Goal: Information Seeking & Learning: Learn about a topic

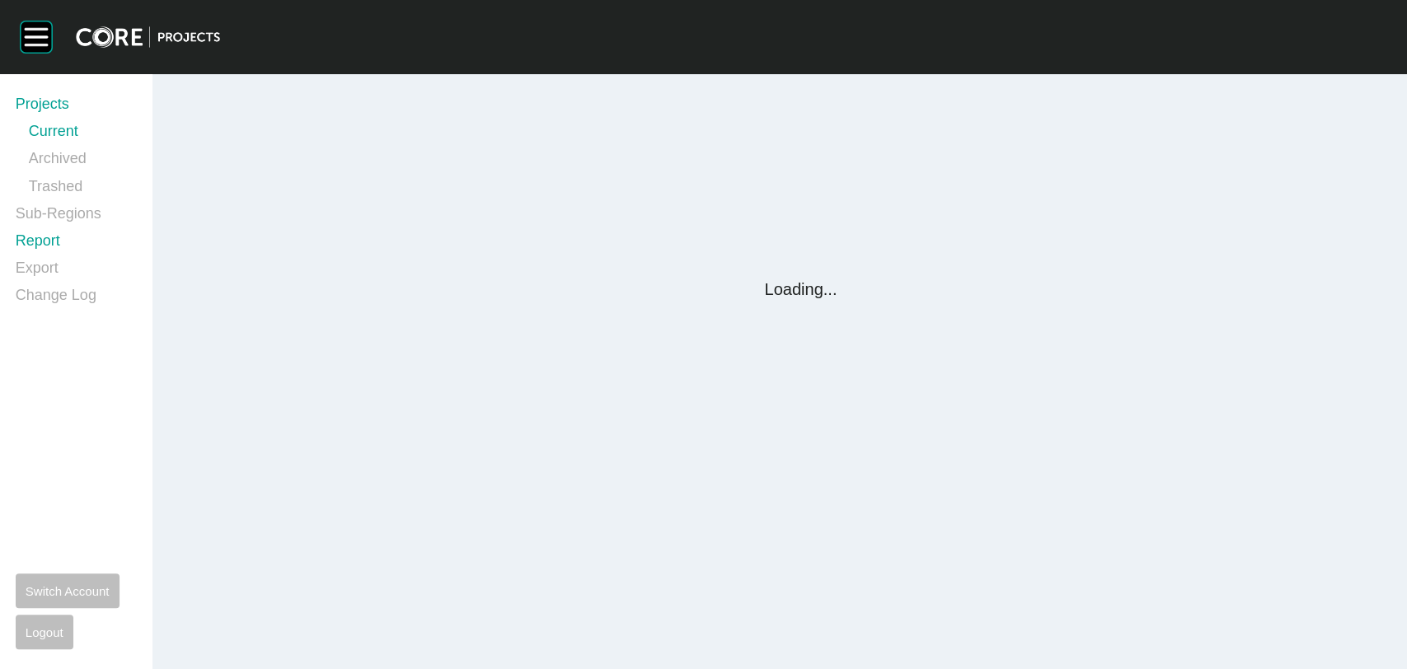
click at [40, 239] on link "Report" at bounding box center [74, 244] width 117 height 27
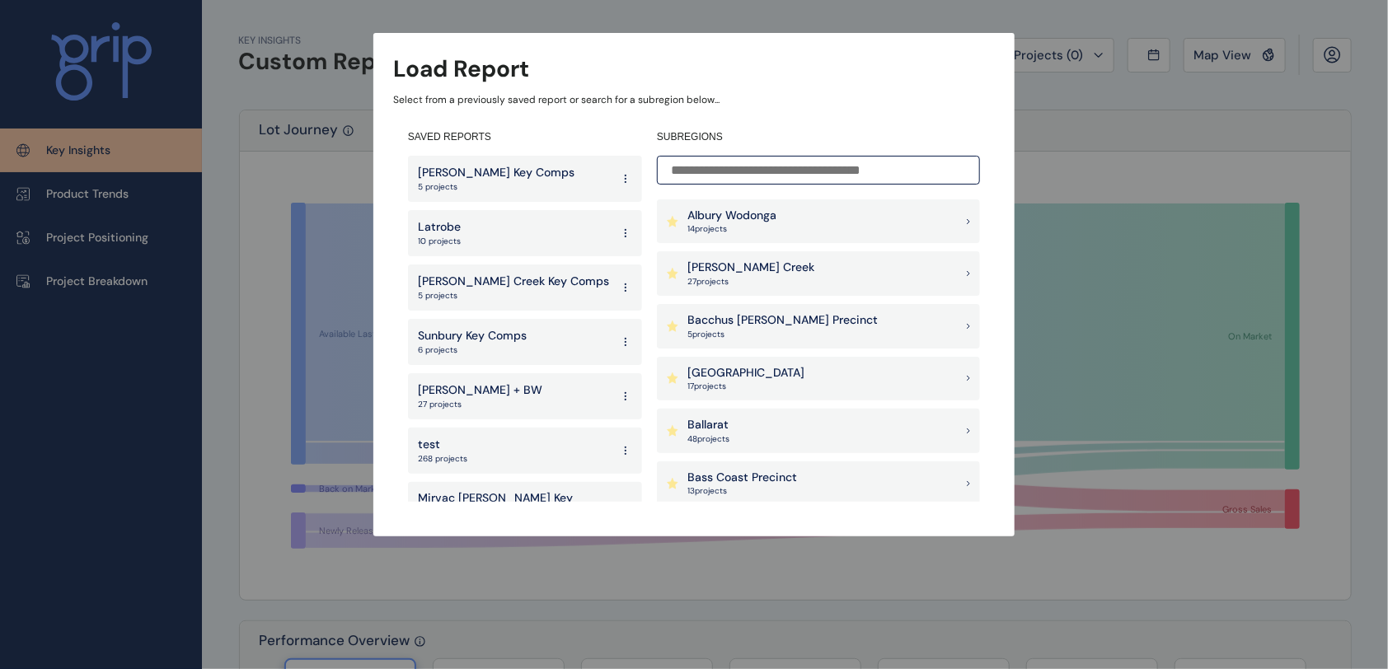
click at [736, 265] on p "[PERSON_NAME] Creek" at bounding box center [750, 268] width 127 height 16
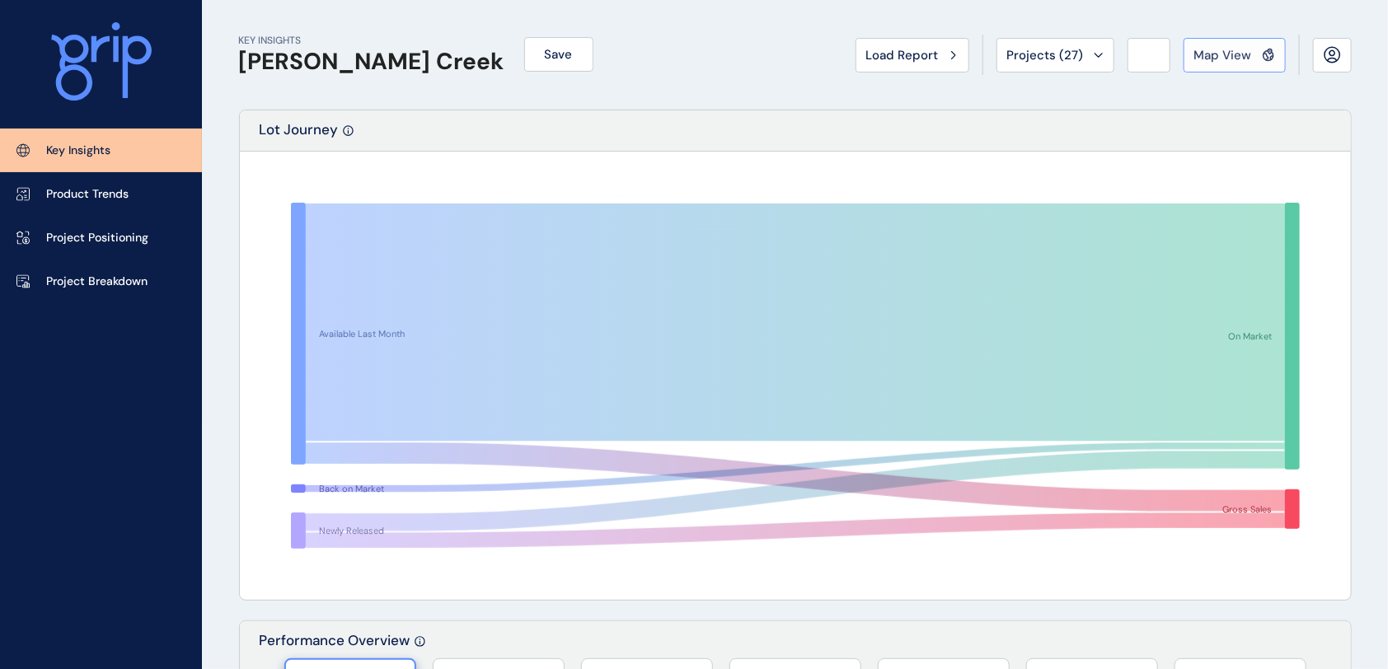
click at [1220, 58] on span "Map View" at bounding box center [1223, 55] width 58 height 16
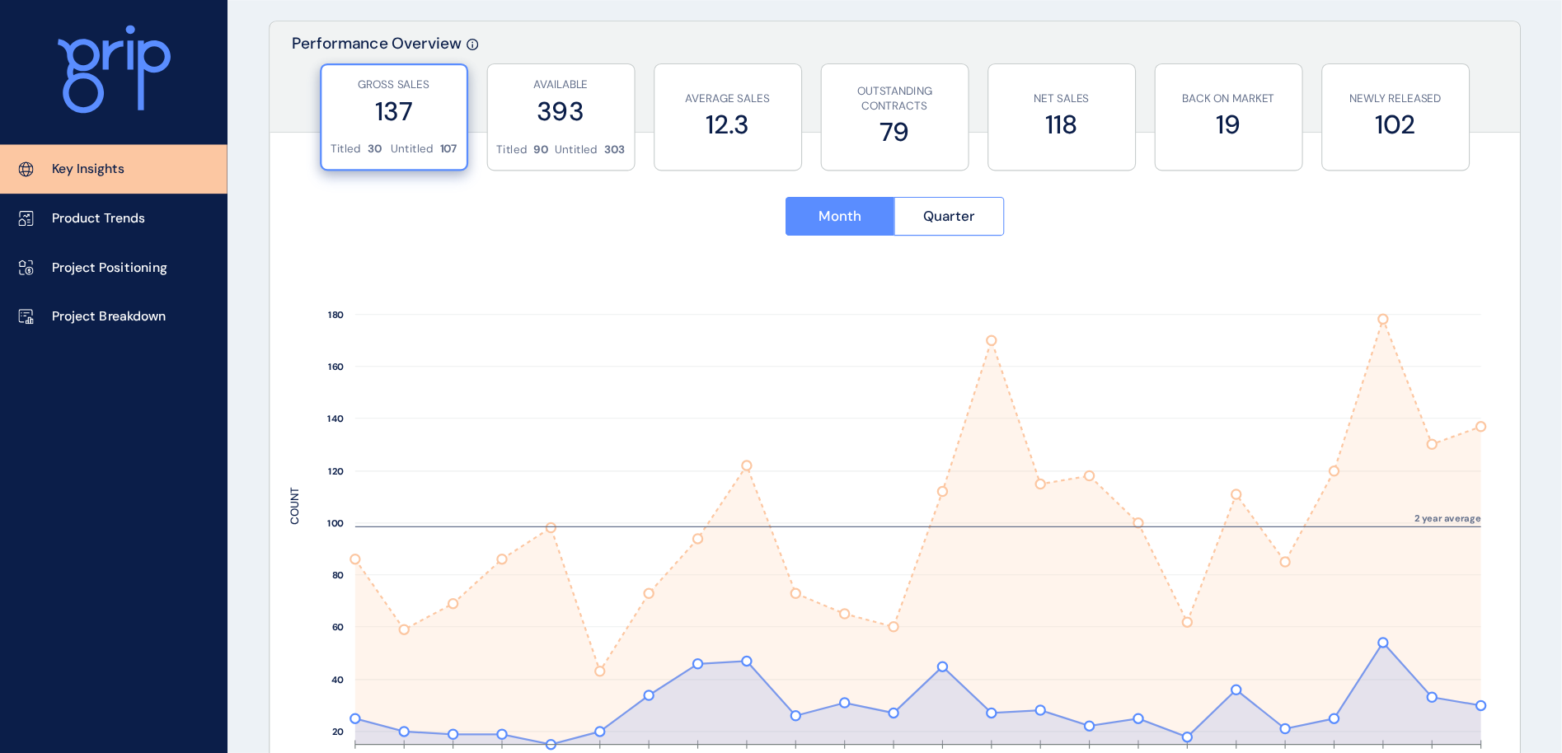
scroll to position [603, 0]
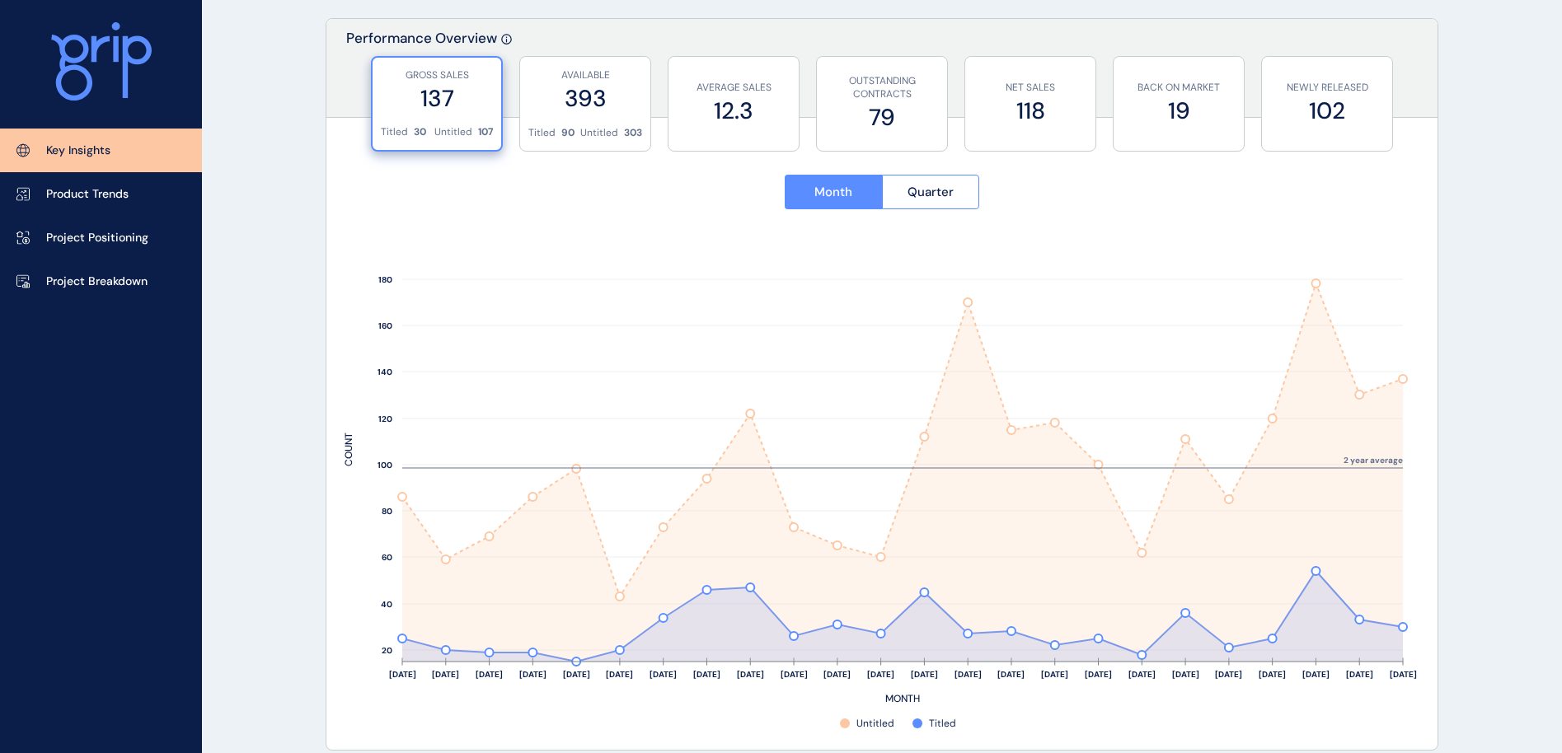
click at [601, 101] on label "393" at bounding box center [585, 98] width 114 height 32
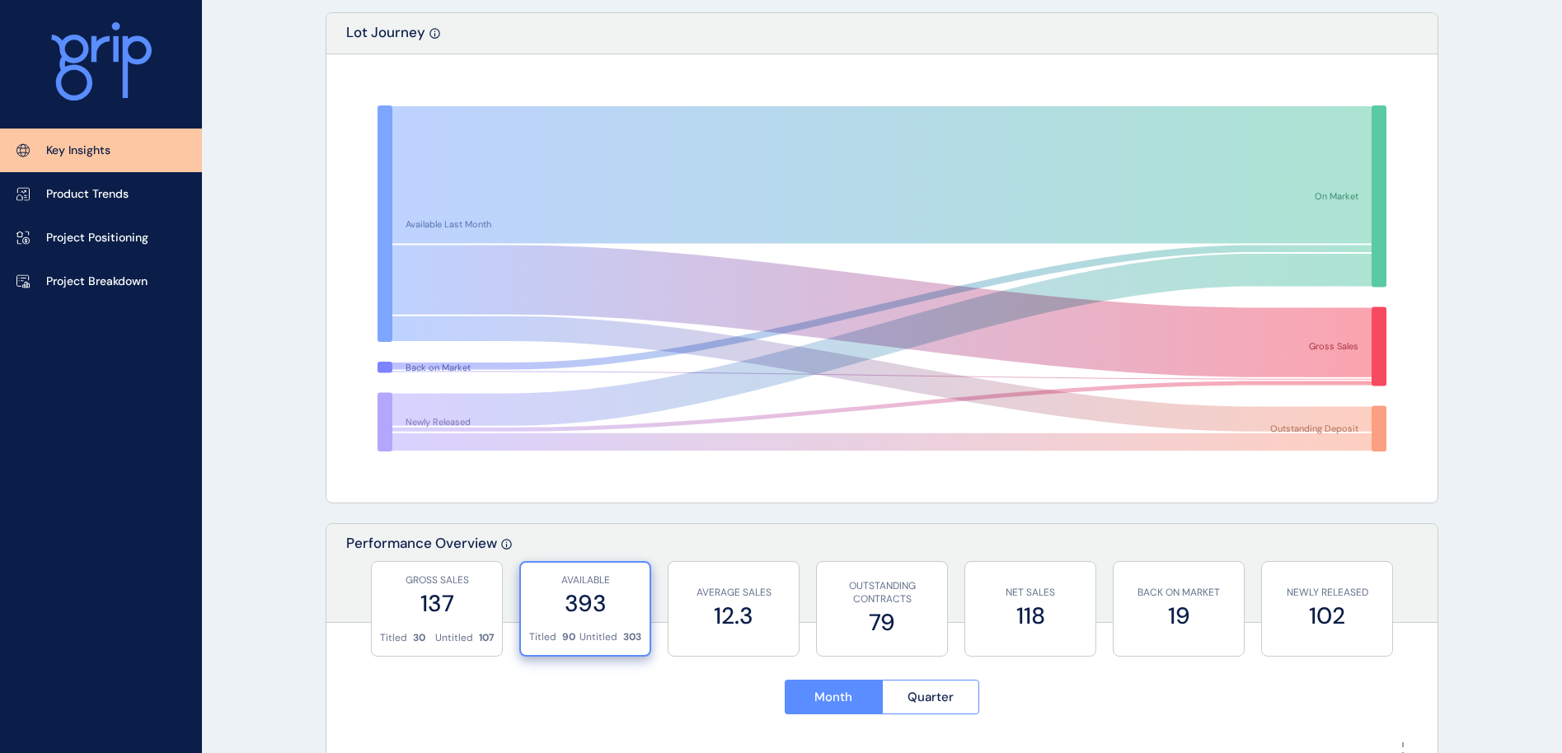
scroll to position [0, 0]
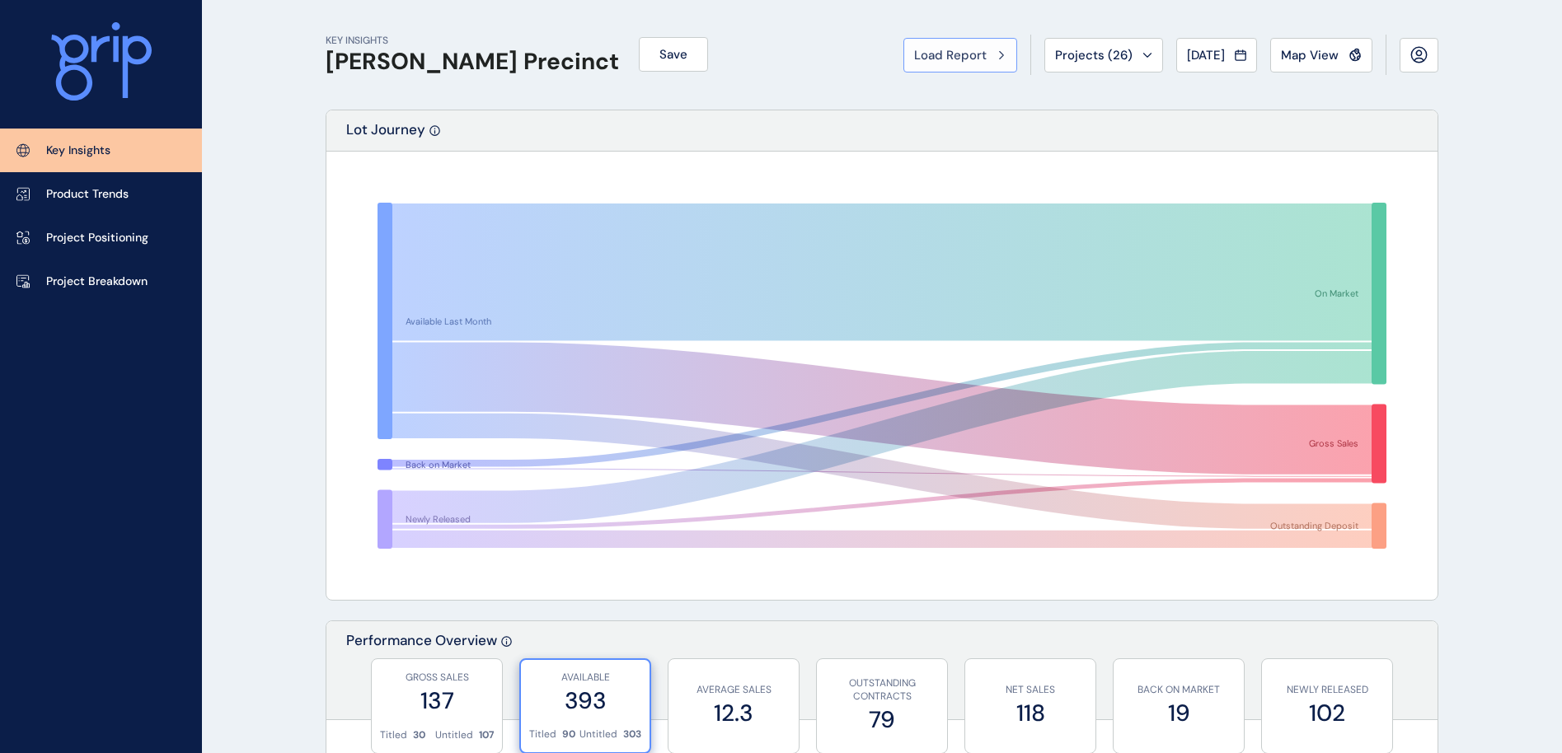
click at [943, 49] on span "Load Report" at bounding box center [950, 55] width 73 height 16
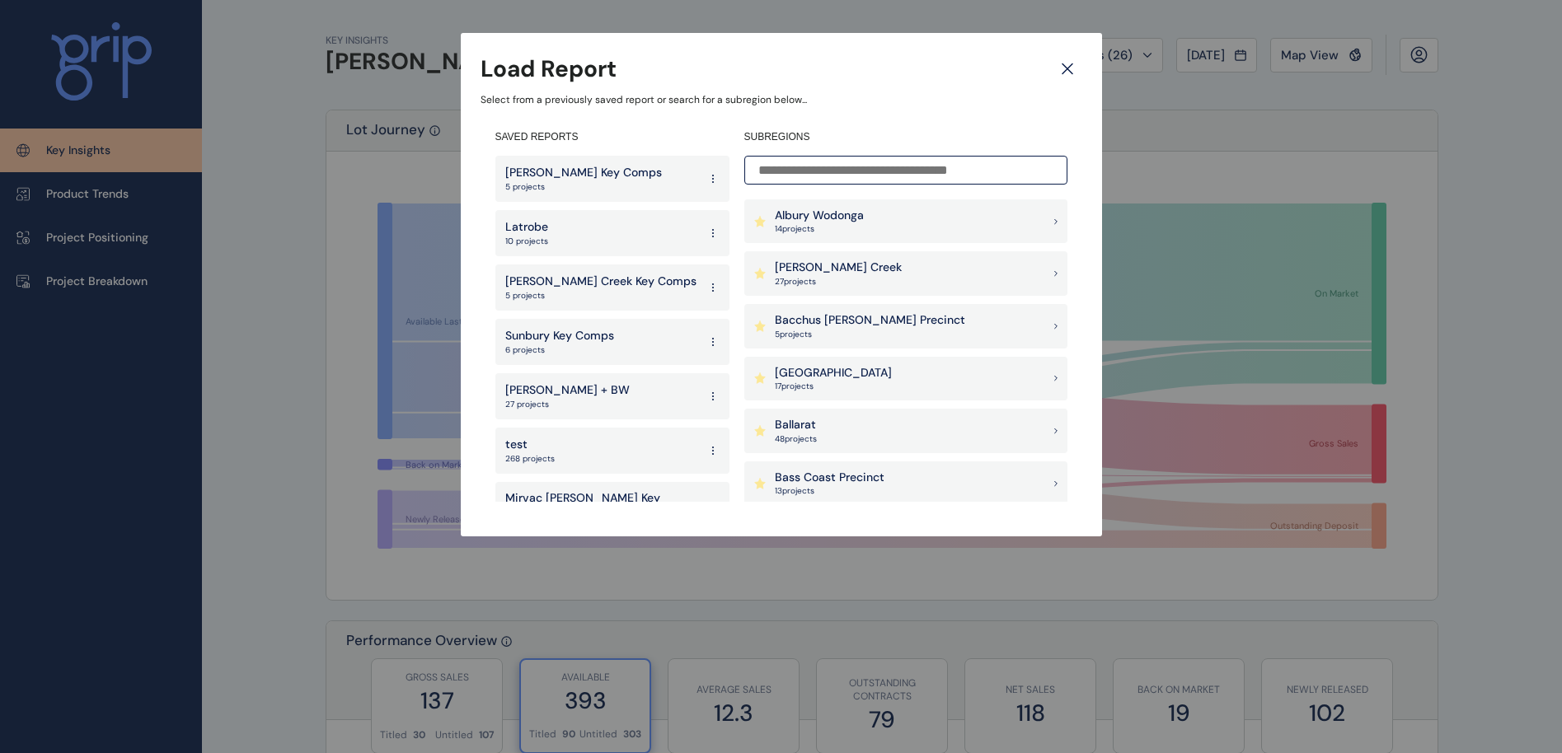
click at [794, 172] on input at bounding box center [905, 170] width 323 height 29
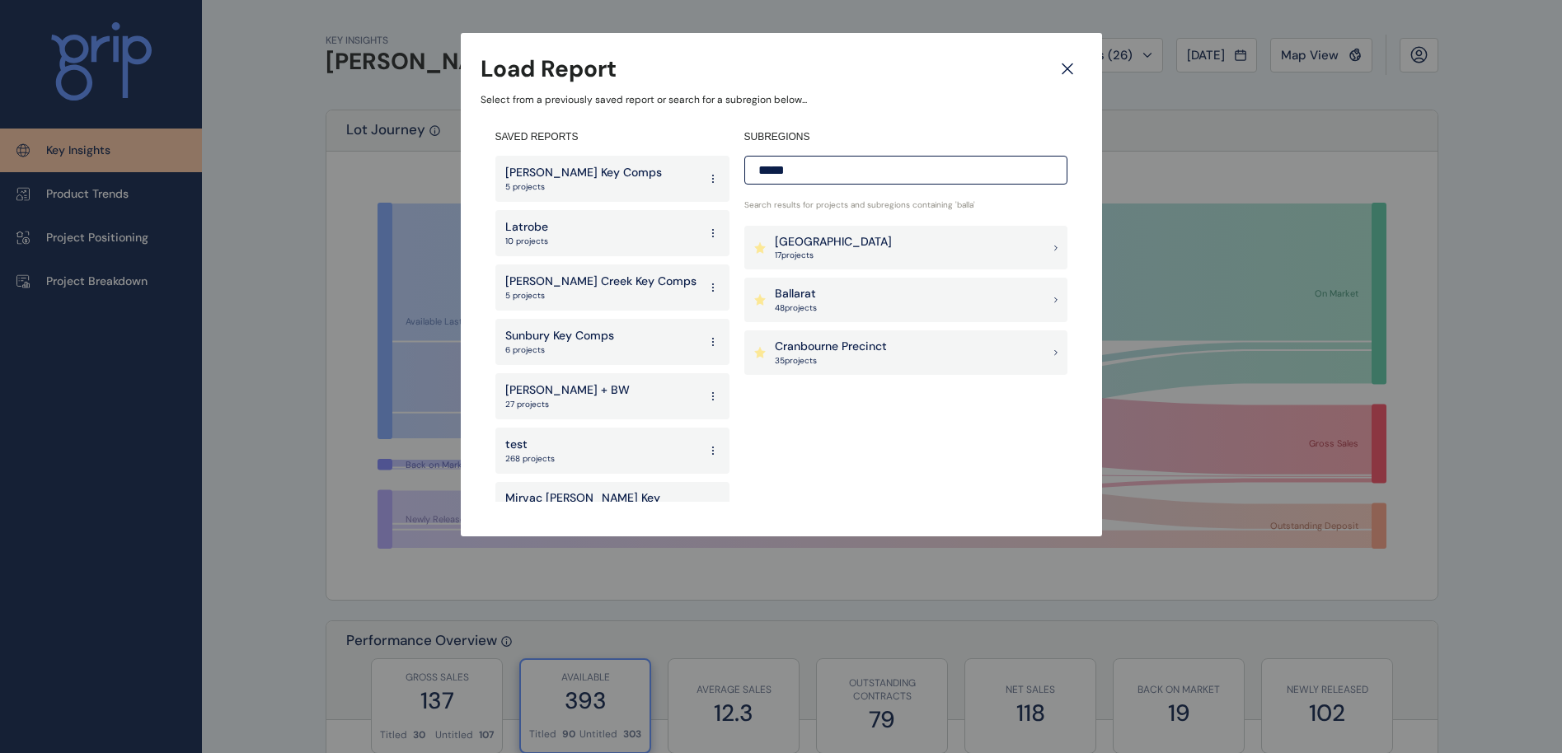
type input "*****"
click at [788, 301] on p "Ballarat" at bounding box center [796, 294] width 42 height 16
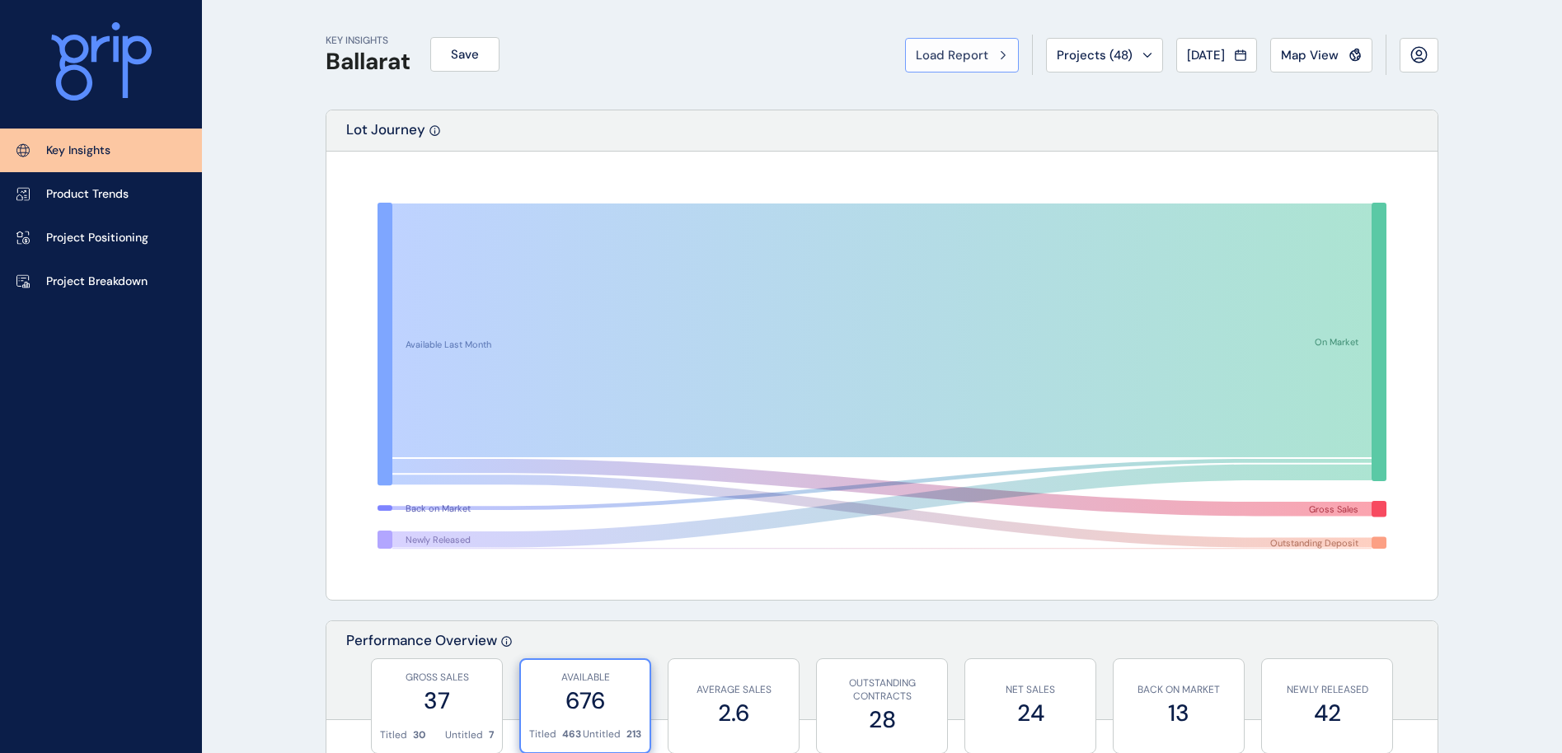
click at [950, 56] on span "Load Report" at bounding box center [952, 55] width 73 height 16
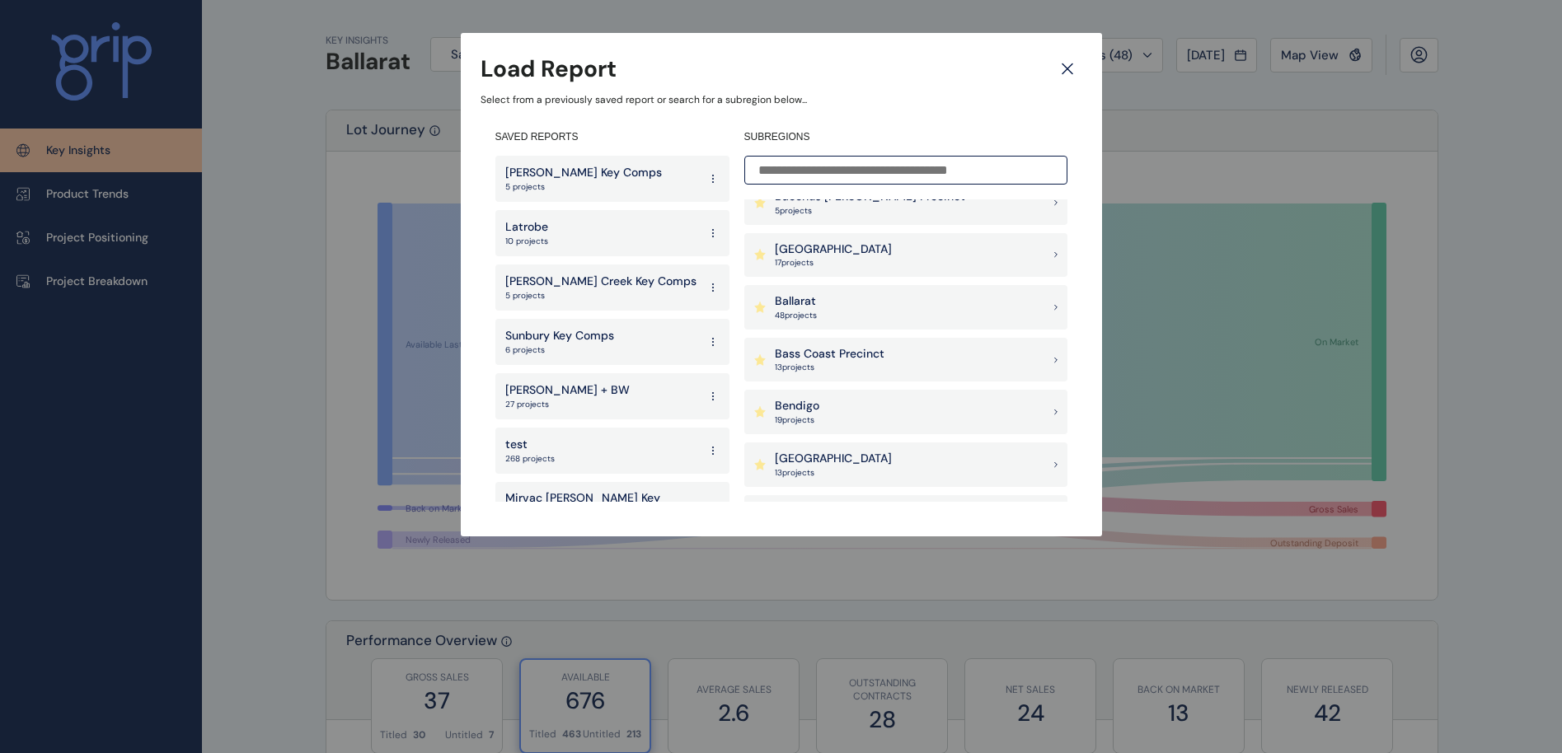
scroll to position [247, 0]
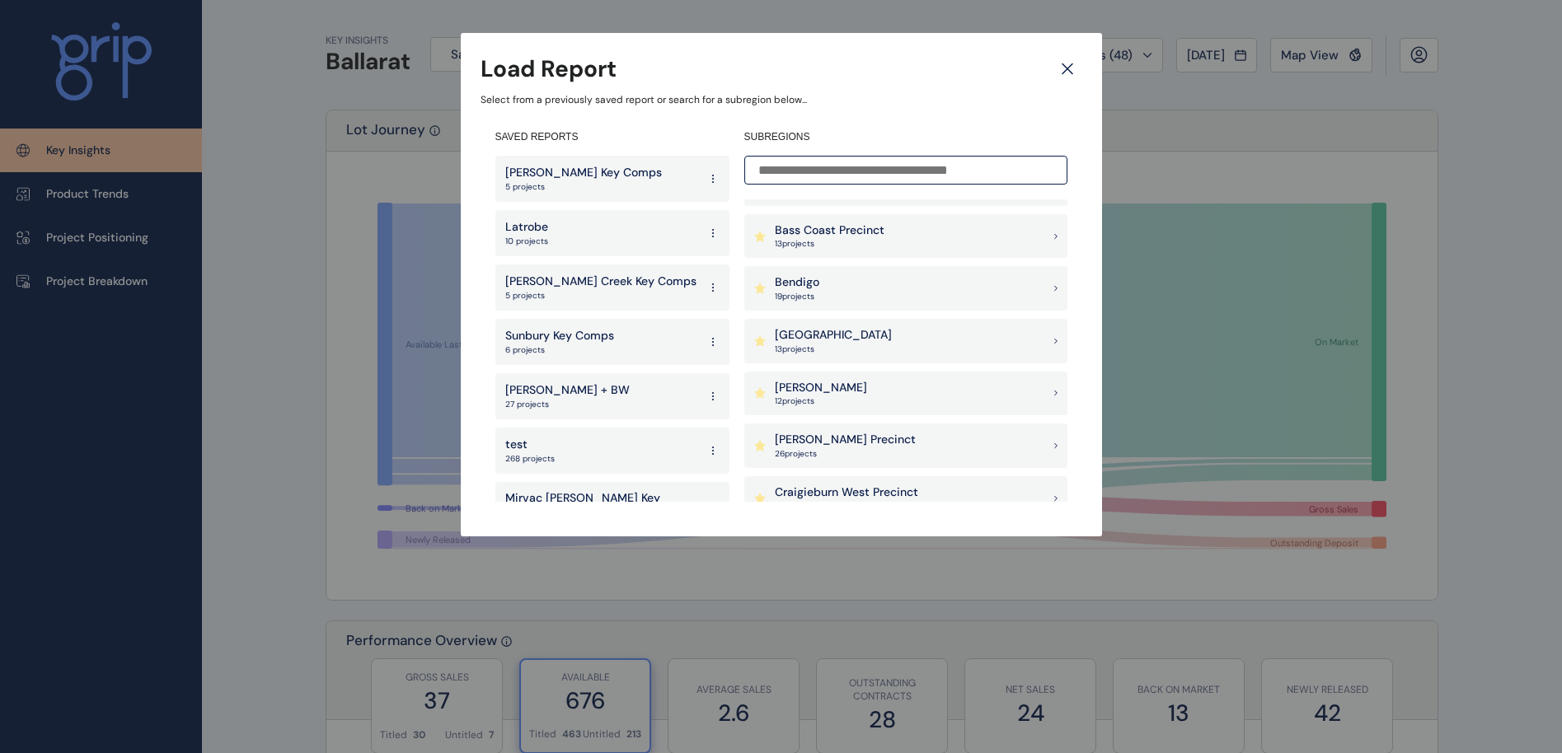
click at [800, 439] on p "[PERSON_NAME] Precinct" at bounding box center [845, 440] width 141 height 16
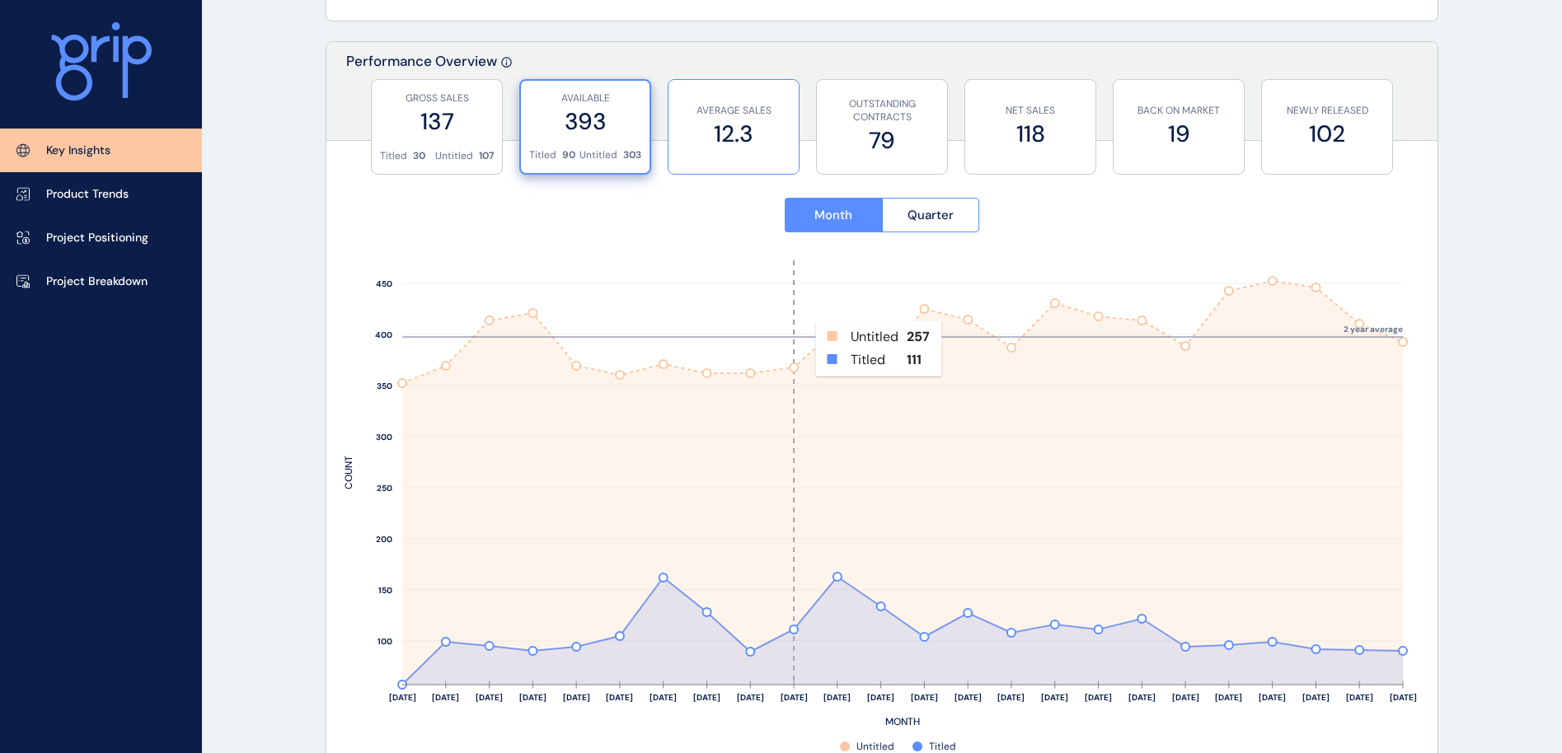
scroll to position [618, 0]
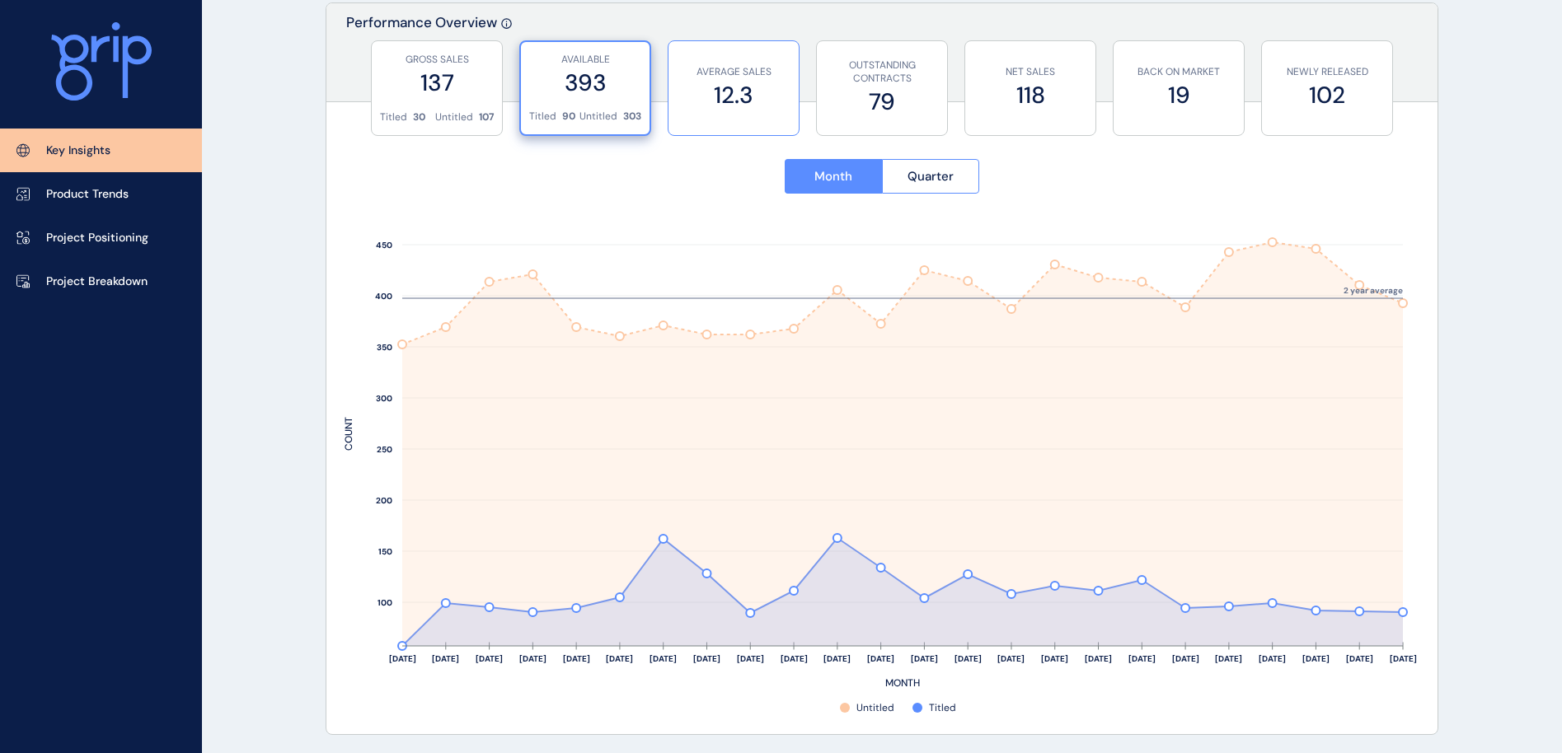
click at [691, 110] on label "12.3" at bounding box center [734, 95] width 114 height 32
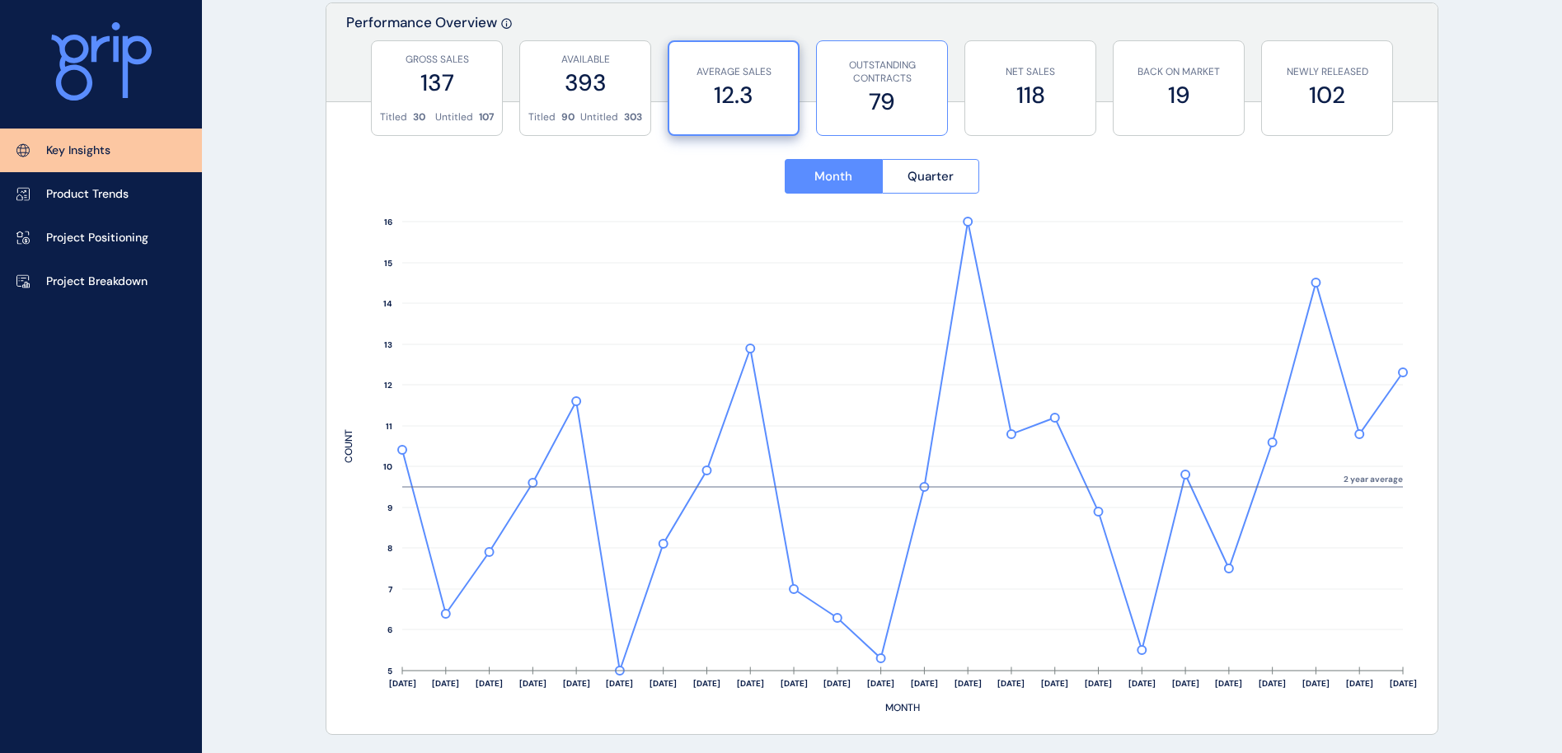
click at [912, 106] on label "79" at bounding box center [882, 102] width 114 height 32
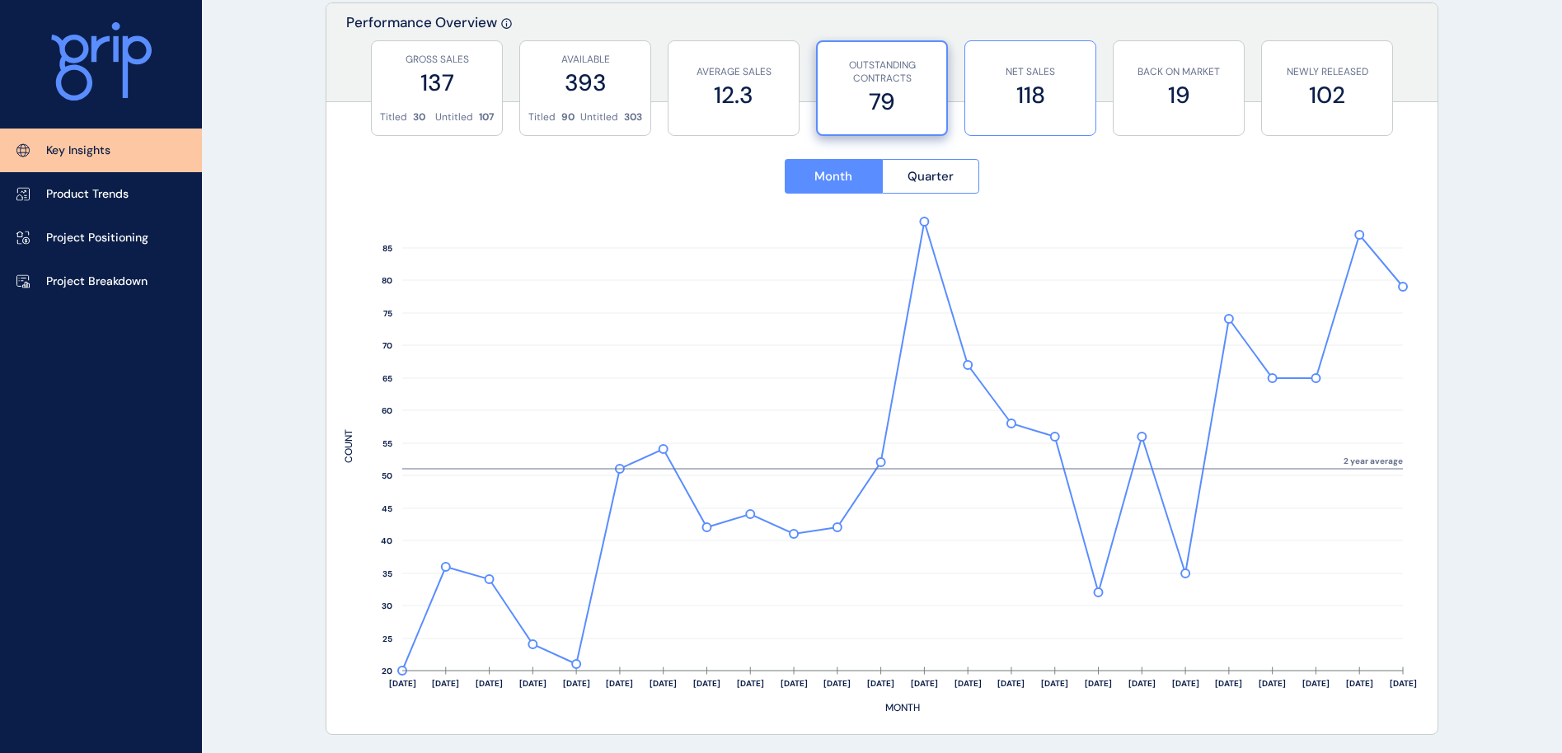
click at [1042, 106] on label "118" at bounding box center [1030, 95] width 114 height 32
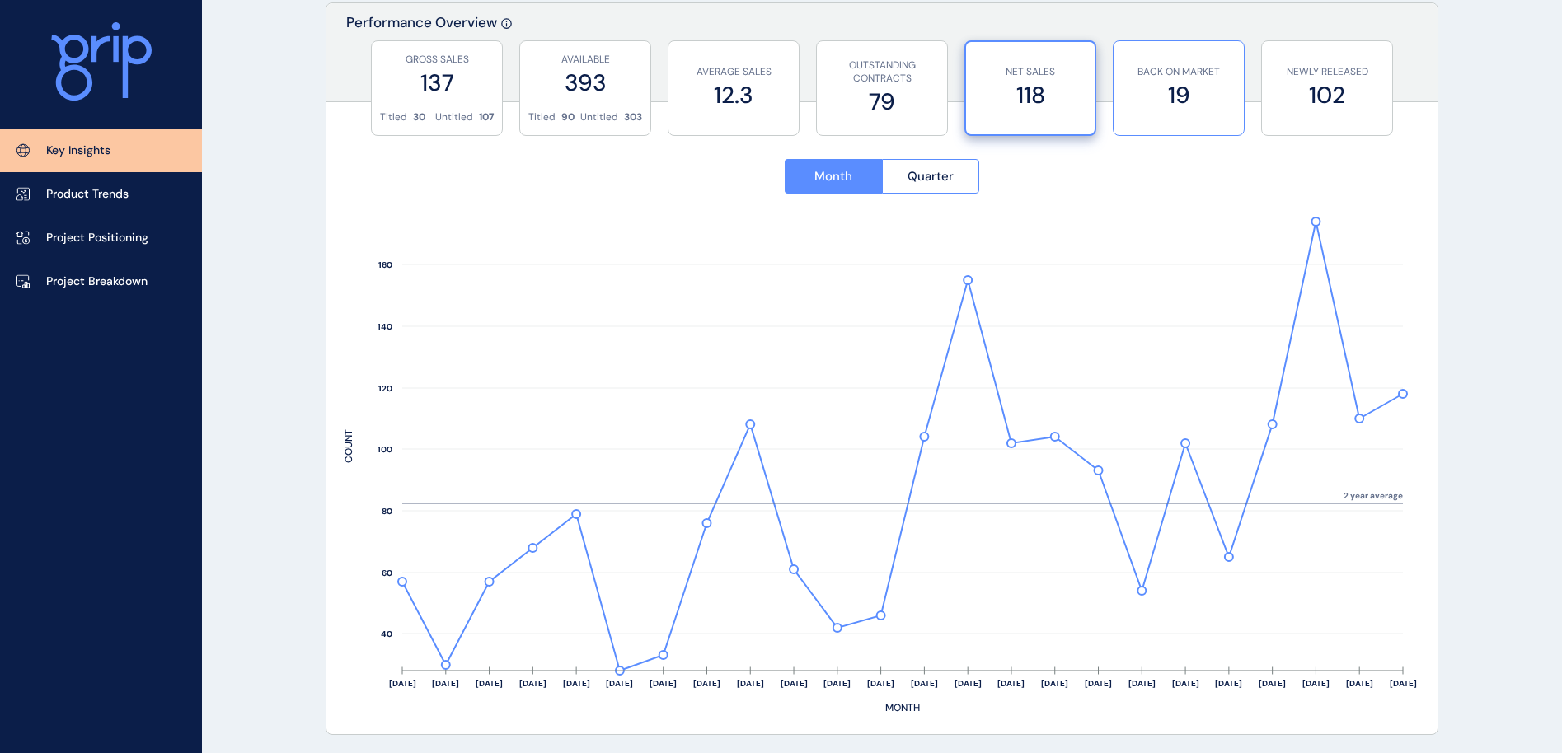
click at [1180, 87] on label "19" at bounding box center [1179, 95] width 114 height 32
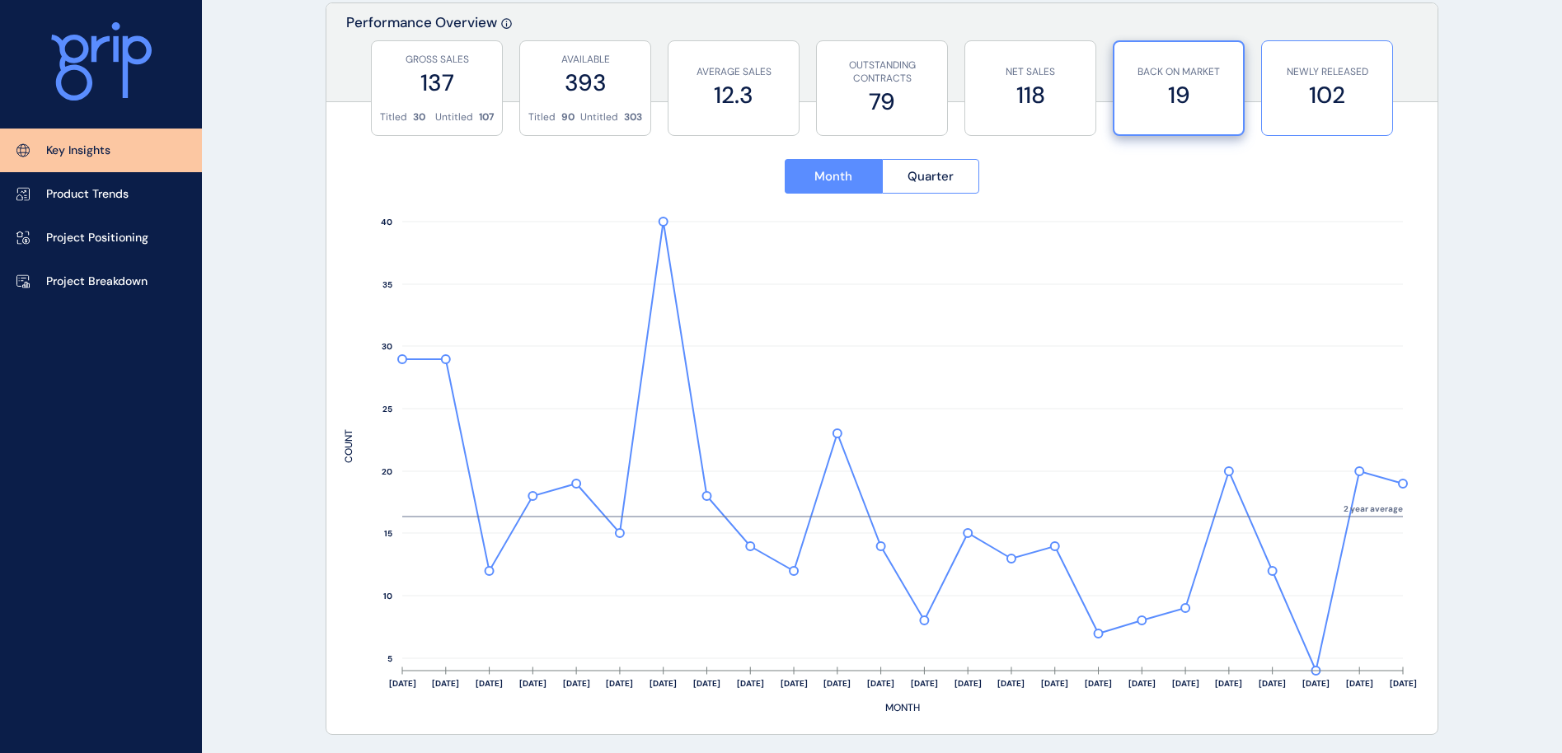
click at [1298, 81] on label "102" at bounding box center [1327, 95] width 114 height 32
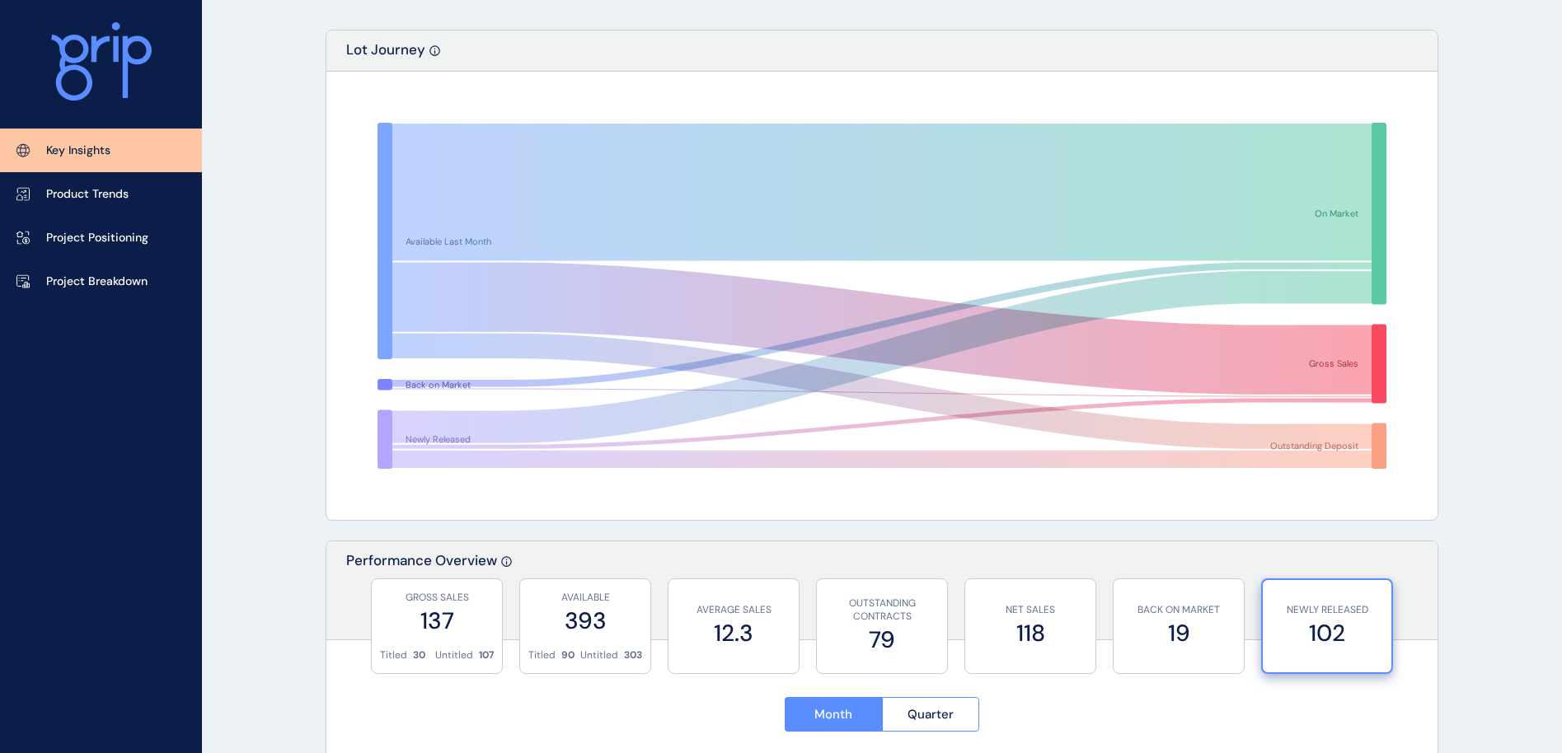
scroll to position [0, 0]
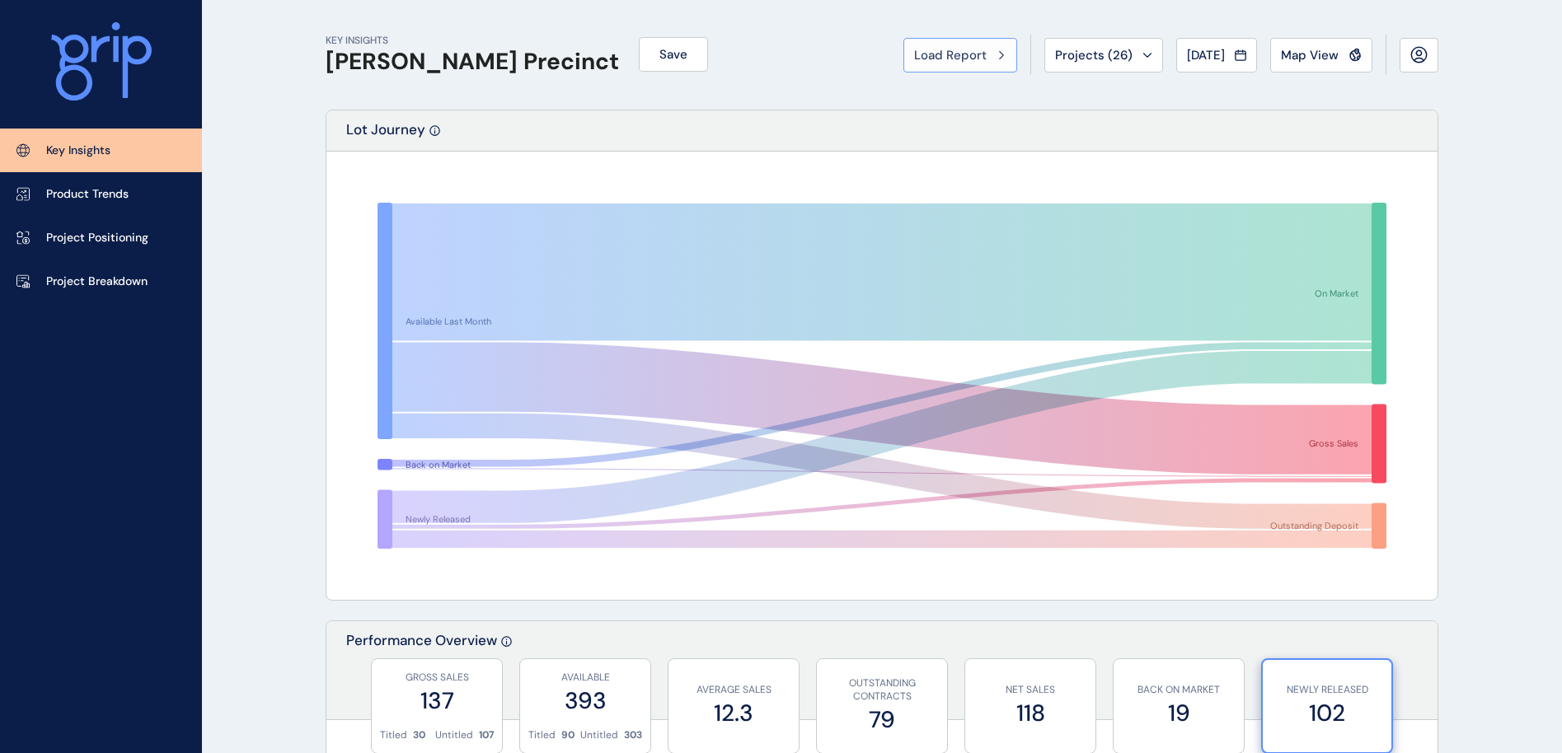
click at [962, 54] on span "Load Report" at bounding box center [950, 55] width 73 height 16
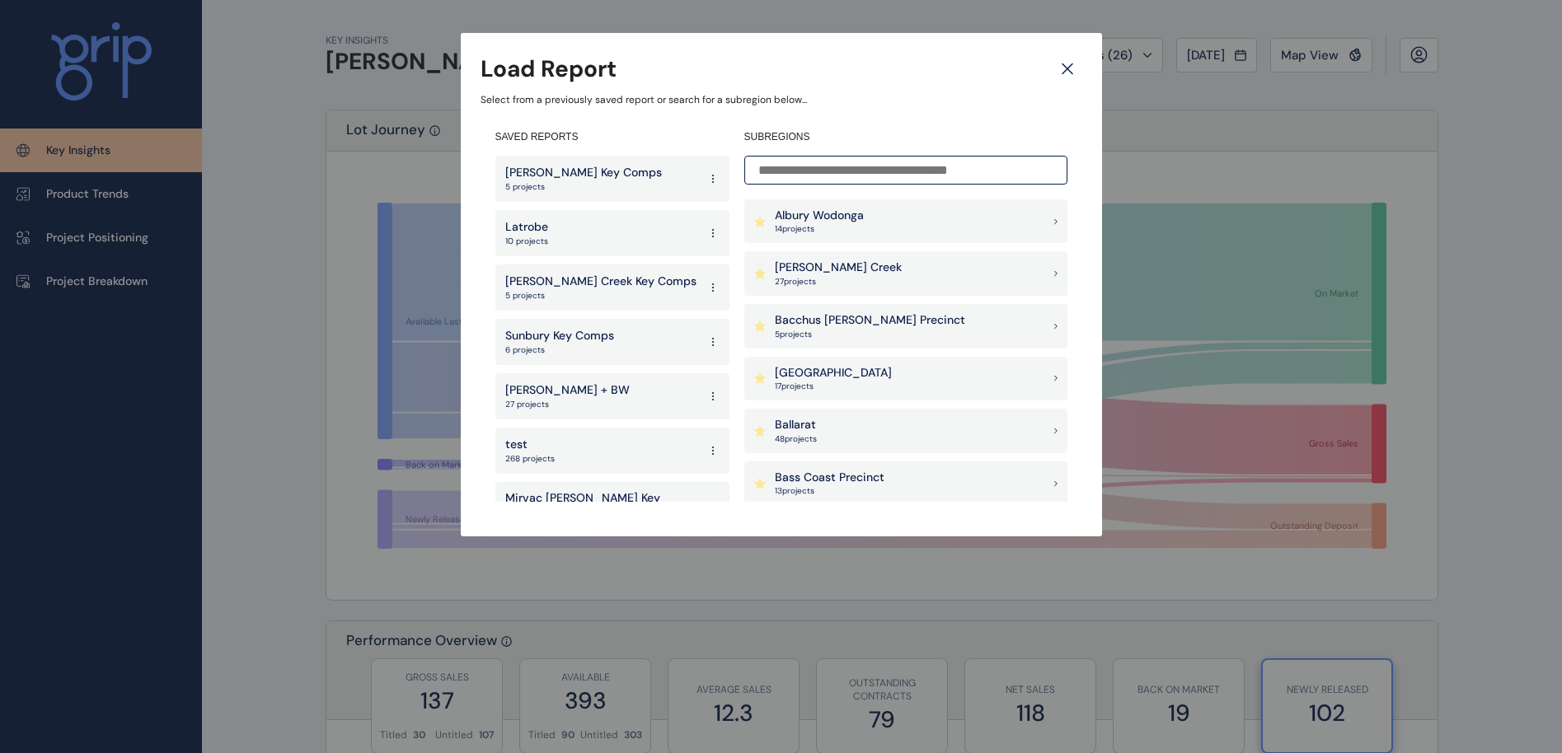
click at [843, 265] on p "[PERSON_NAME] Creek" at bounding box center [838, 268] width 127 height 16
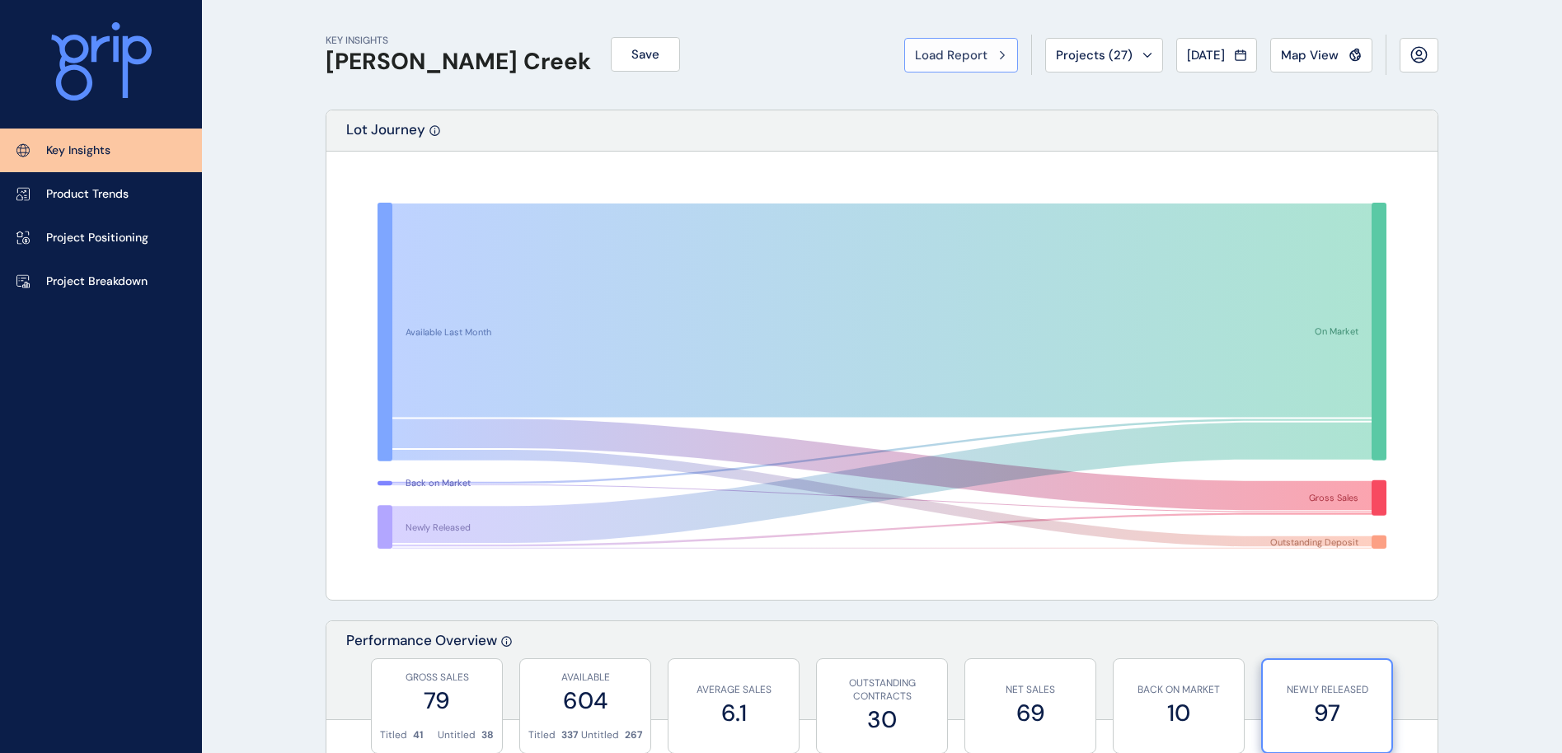
click at [964, 54] on span "Load Report" at bounding box center [951, 55] width 73 height 16
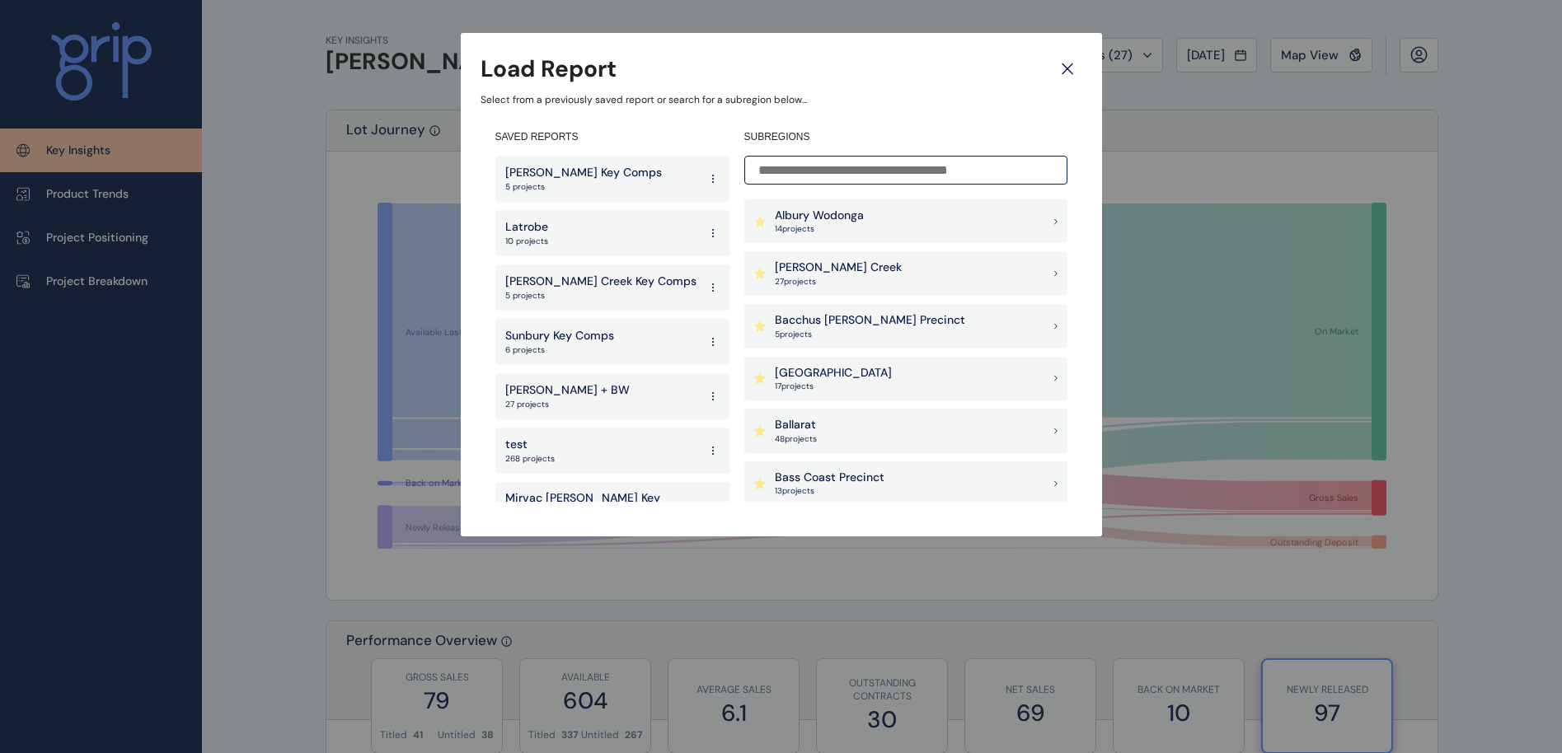
click at [876, 168] on input at bounding box center [905, 170] width 323 height 29
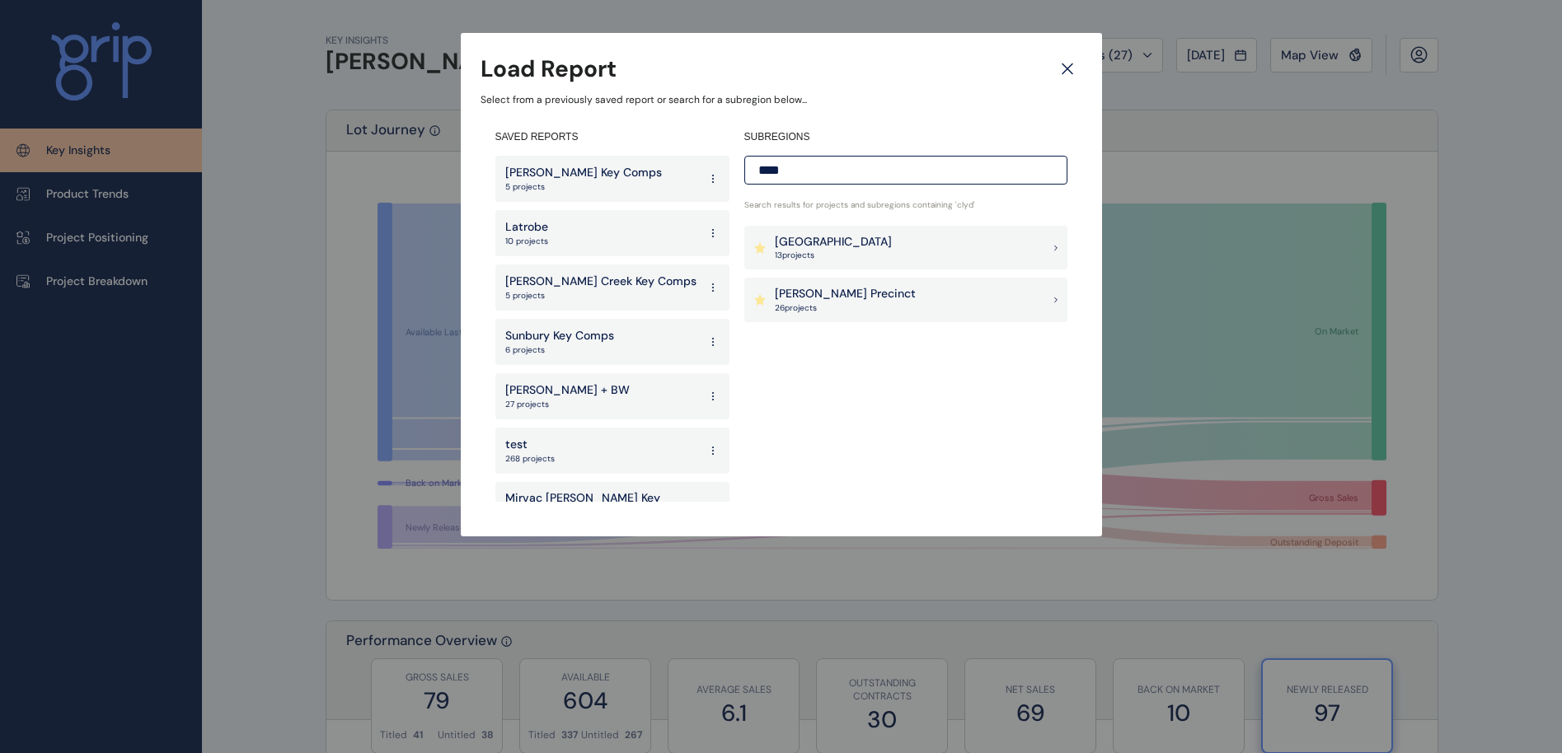
type input "****"
click at [876, 291] on div "Clyde Precinct 26 project s" at bounding box center [905, 300] width 323 height 45
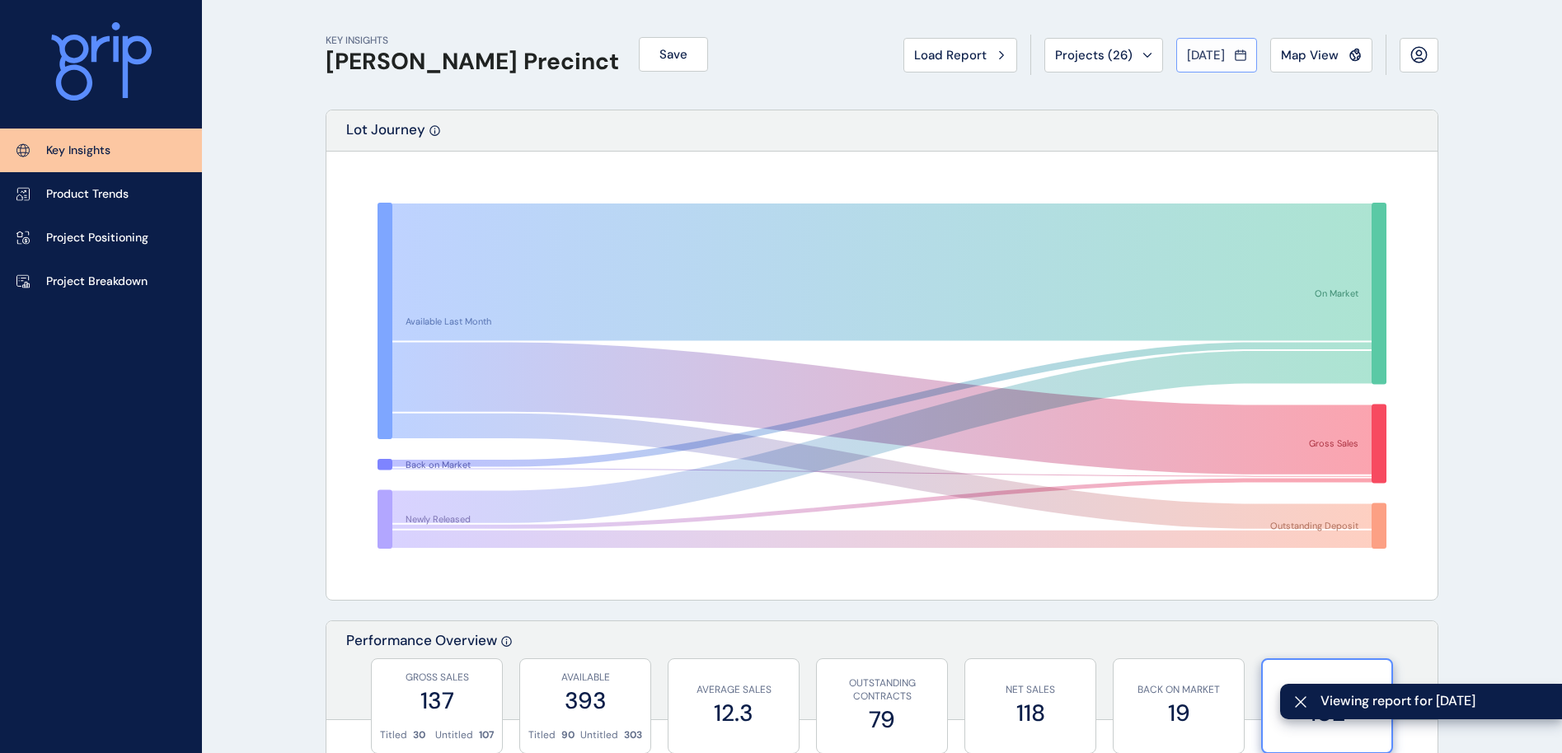
click at [1224, 52] on span "[DATE]" at bounding box center [1206, 55] width 38 height 16
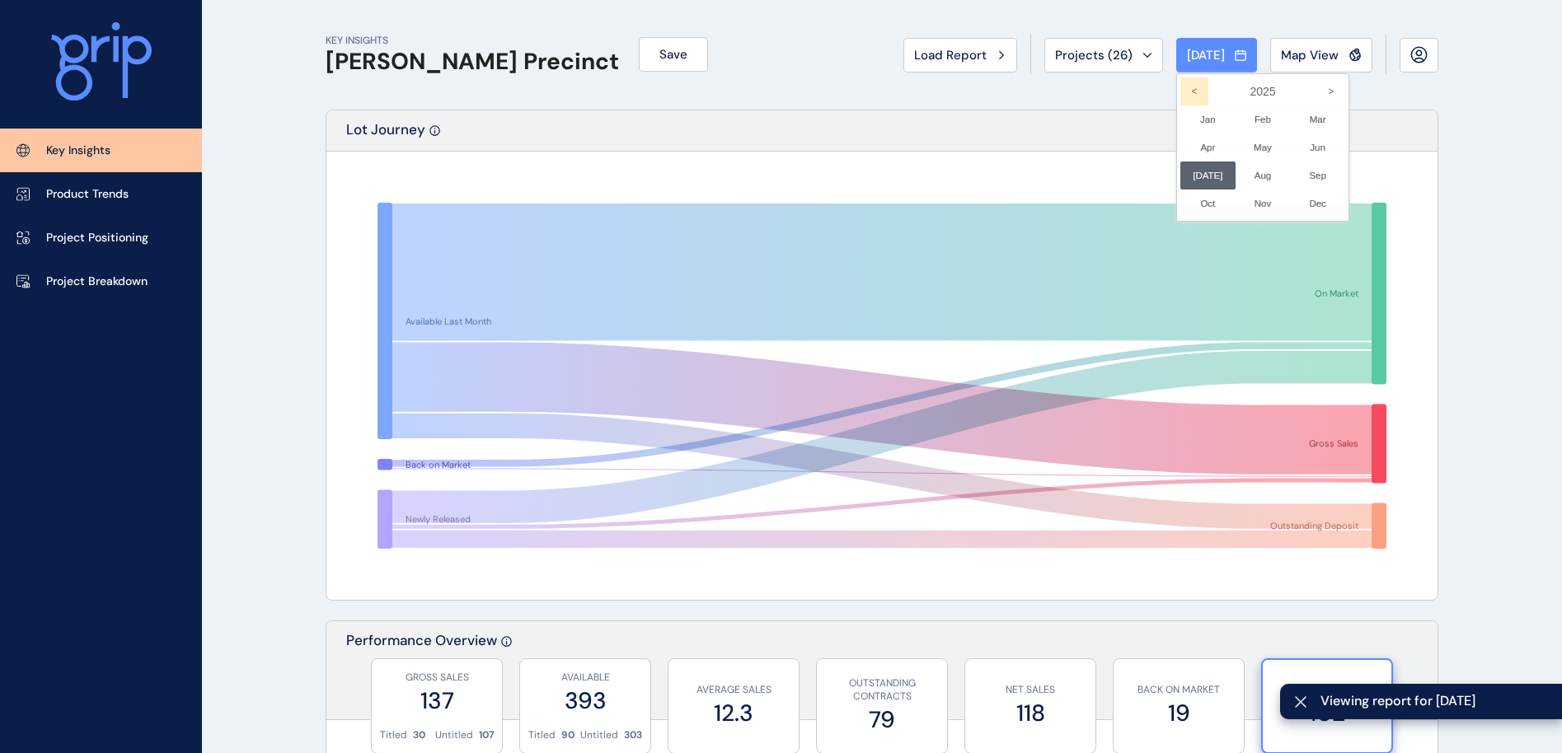
click at [1185, 93] on icon "<" at bounding box center [1194, 91] width 28 height 28
click at [1304, 203] on li "Dec No report is available for this period. New months are usually published 5 …" at bounding box center [1317, 204] width 55 height 28
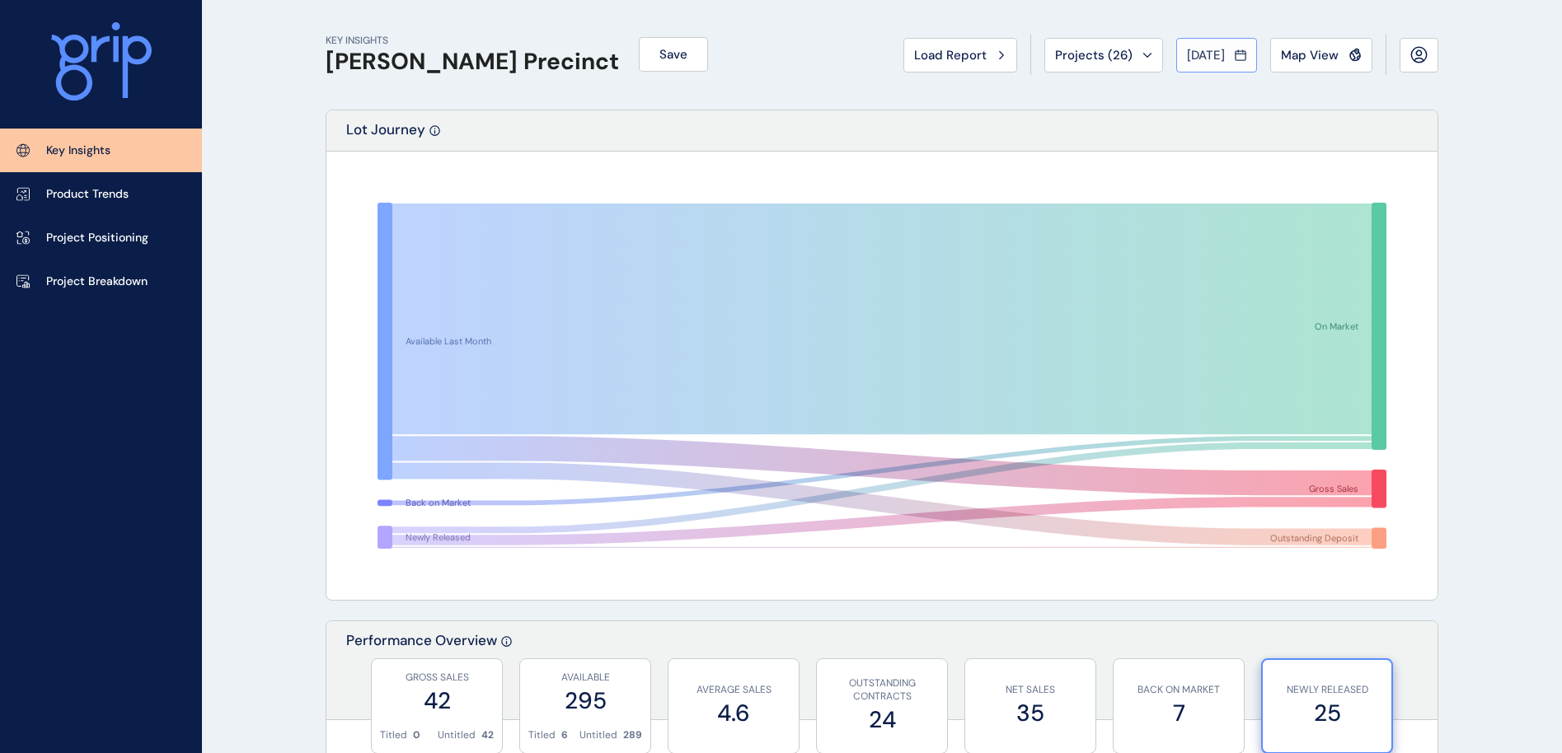
click at [1218, 55] on span "Dec 2022" at bounding box center [1206, 55] width 38 height 16
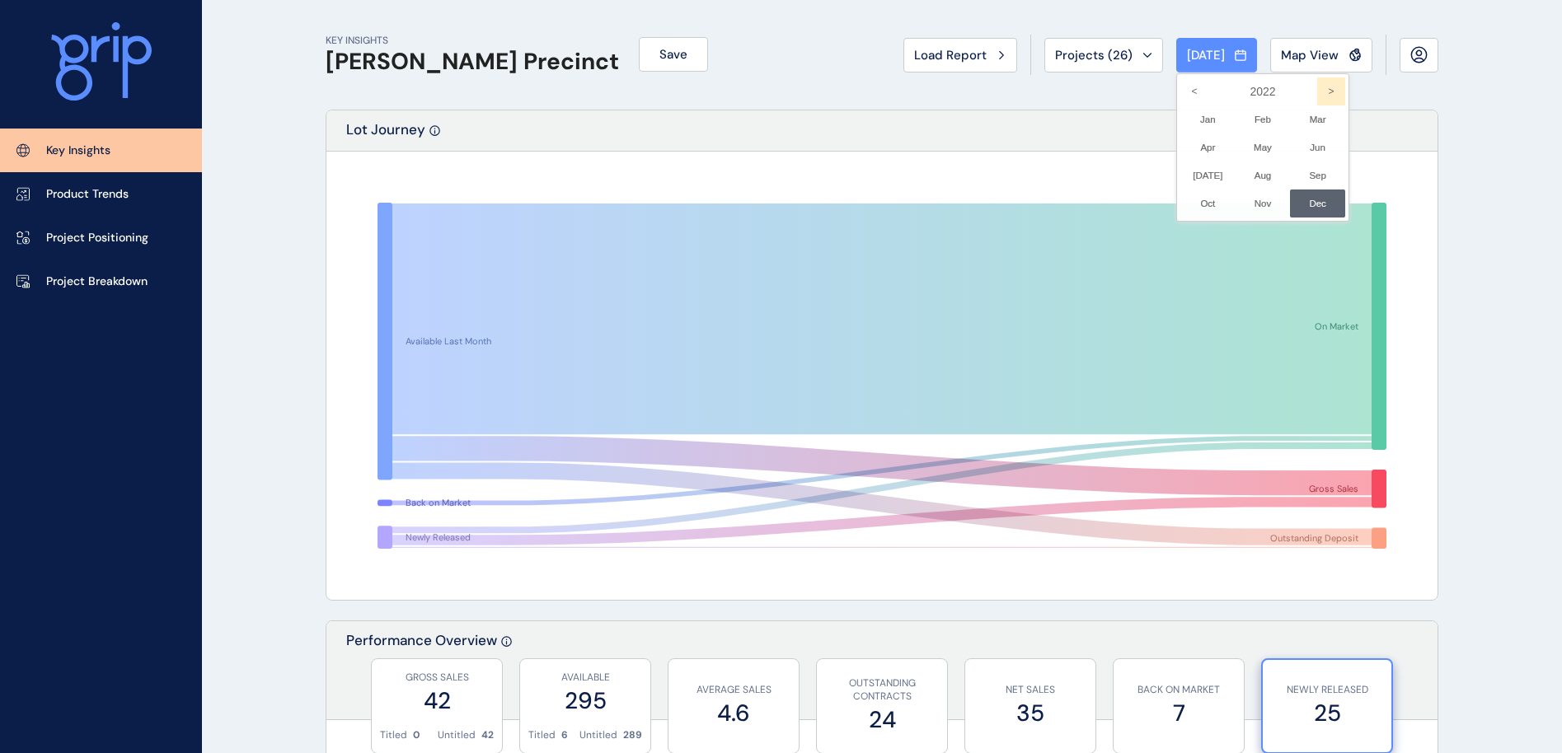
click at [1317, 86] on icon ">" at bounding box center [1331, 91] width 28 height 28
click at [1301, 151] on li "Jun No report is available for this period. New months are usually published 5 …" at bounding box center [1317, 148] width 55 height 28
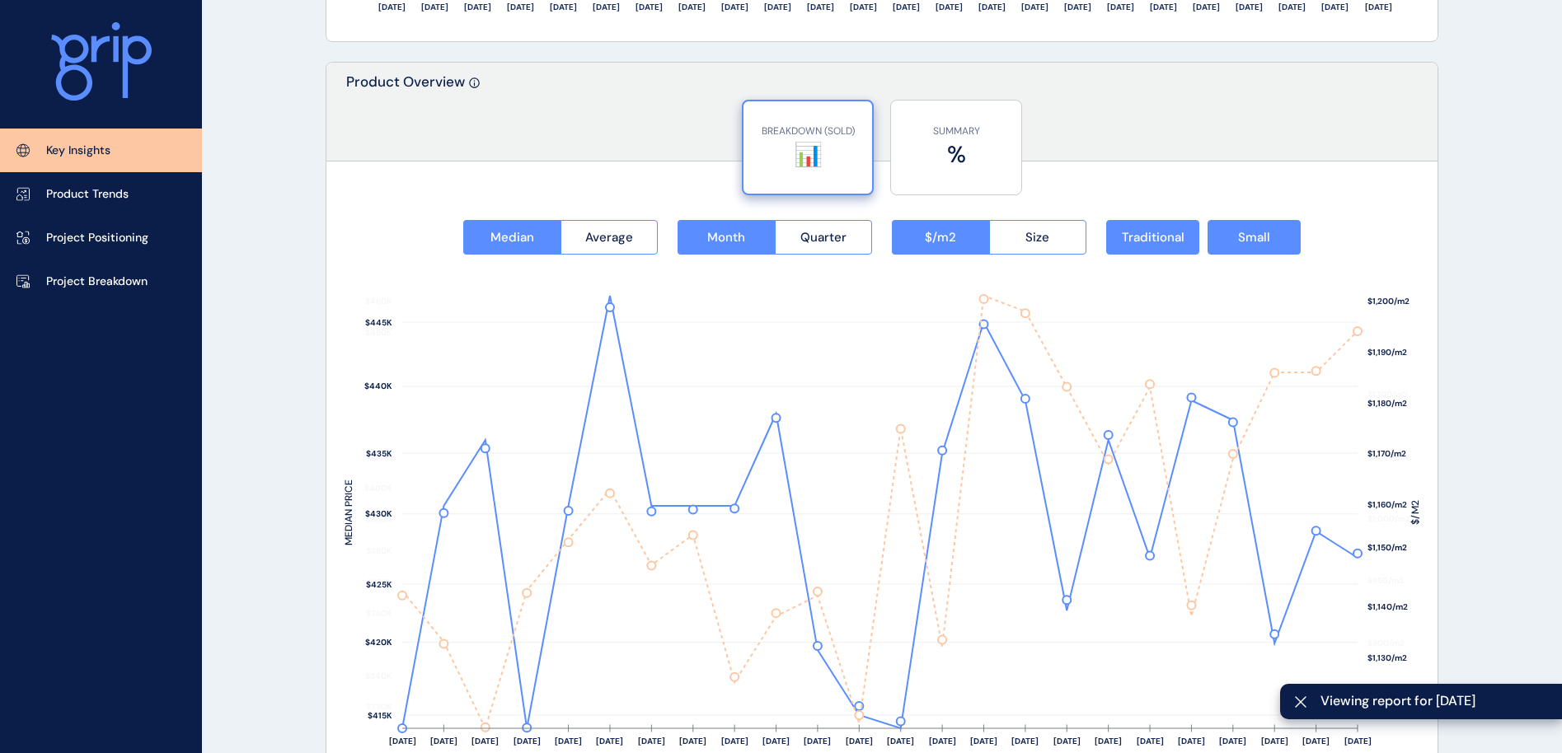
scroll to position [2717, 0]
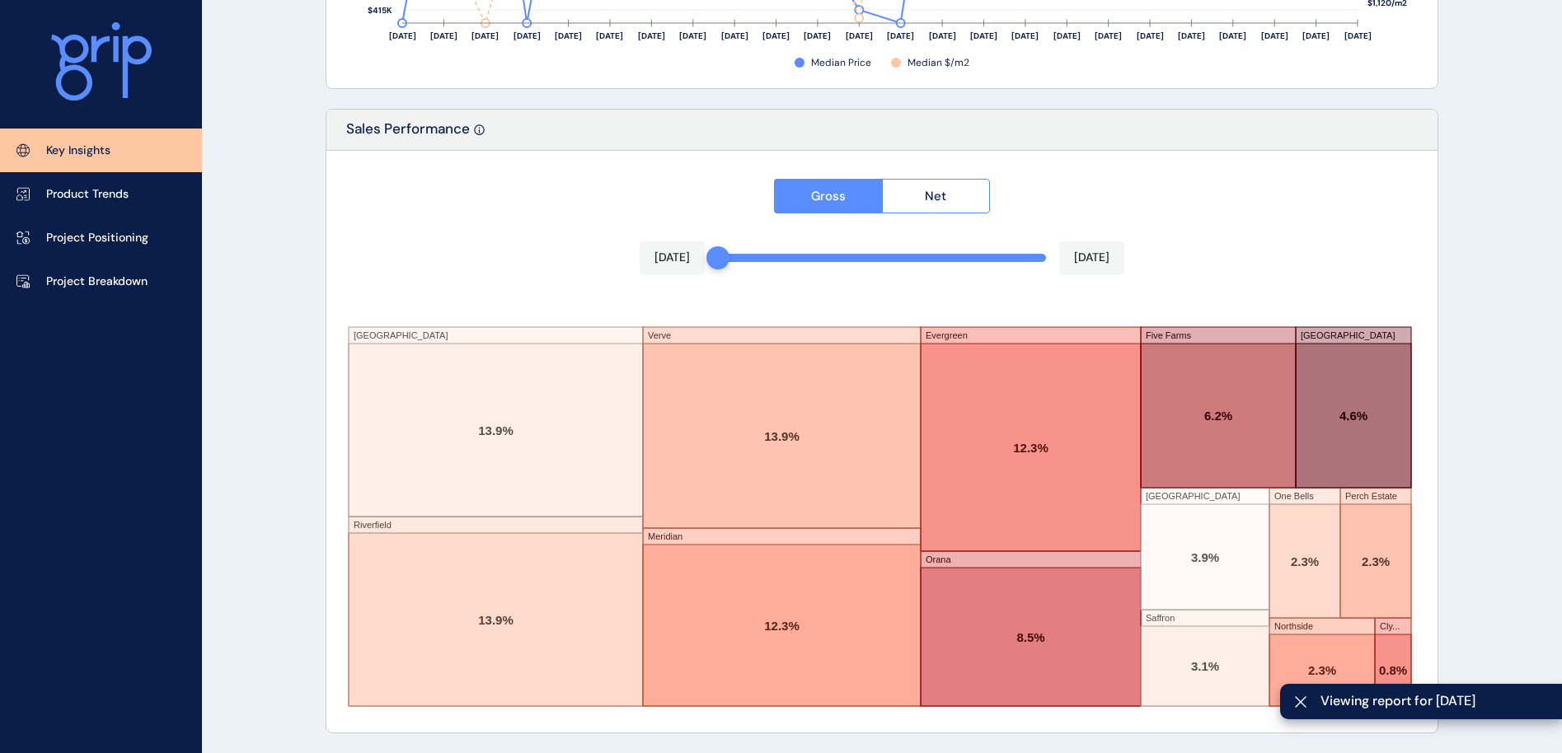
drag, startPoint x: 1037, startPoint y: 253, endPoint x: 714, endPoint y: 252, distance: 323.1
click at [714, 252] on div "Gross Net Jul 2024 Jun 2025 Smiths Lane Riverfield Verve Meridian Evergreen Ora…" at bounding box center [881, 442] width 1111 height 582
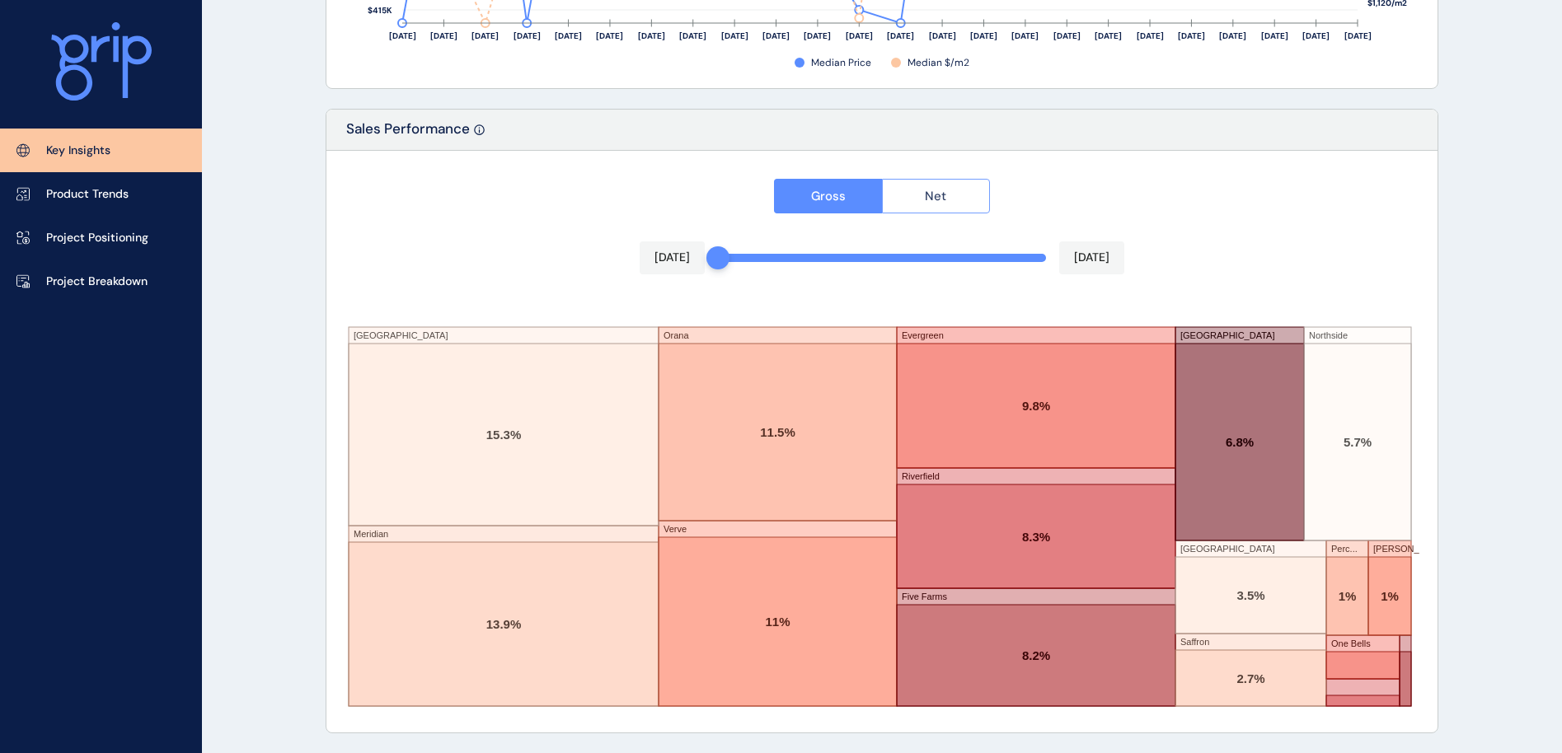
click at [917, 198] on button "Net" at bounding box center [936, 196] width 109 height 35
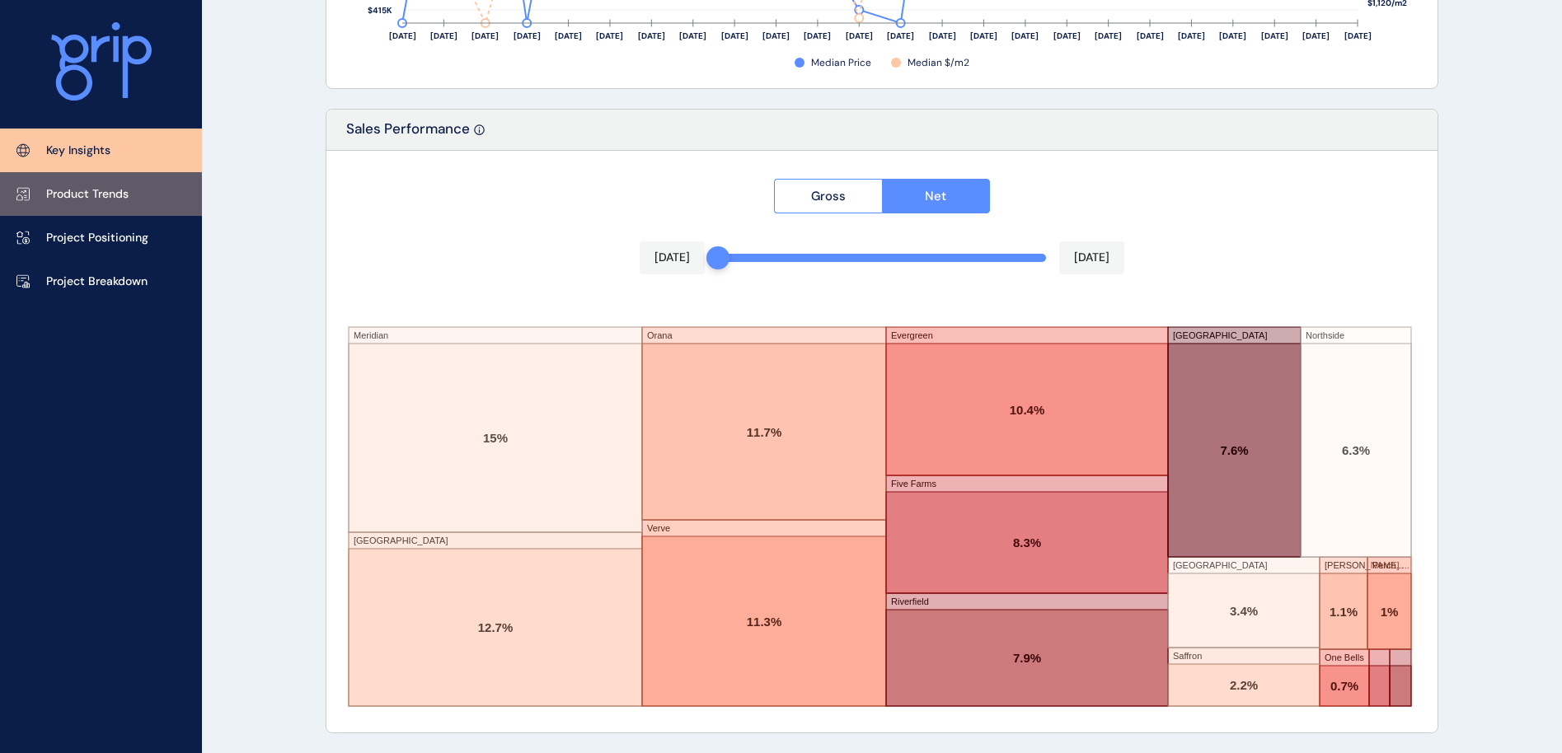
click at [109, 191] on p "Product Trends" at bounding box center [87, 194] width 82 height 16
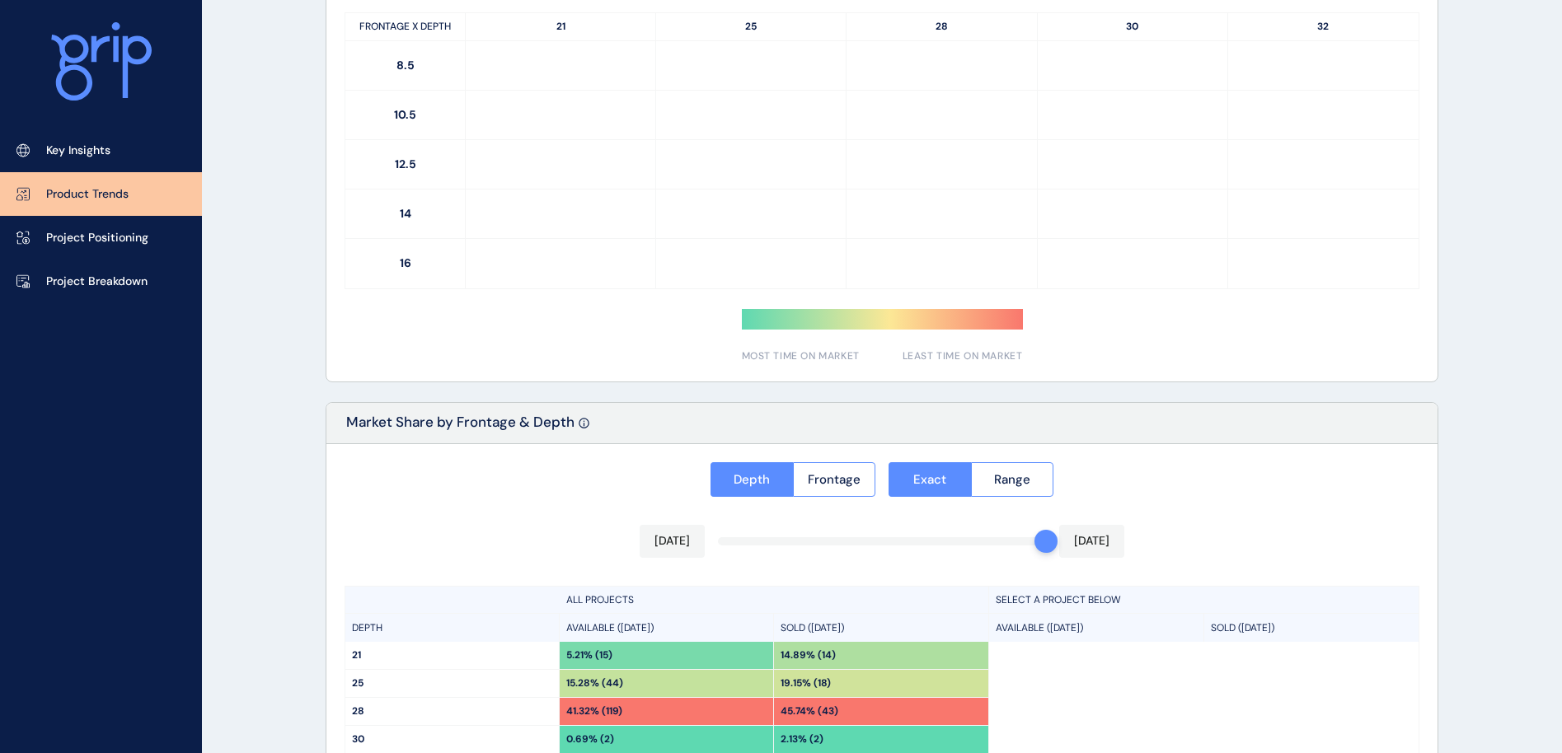
type input "**********"
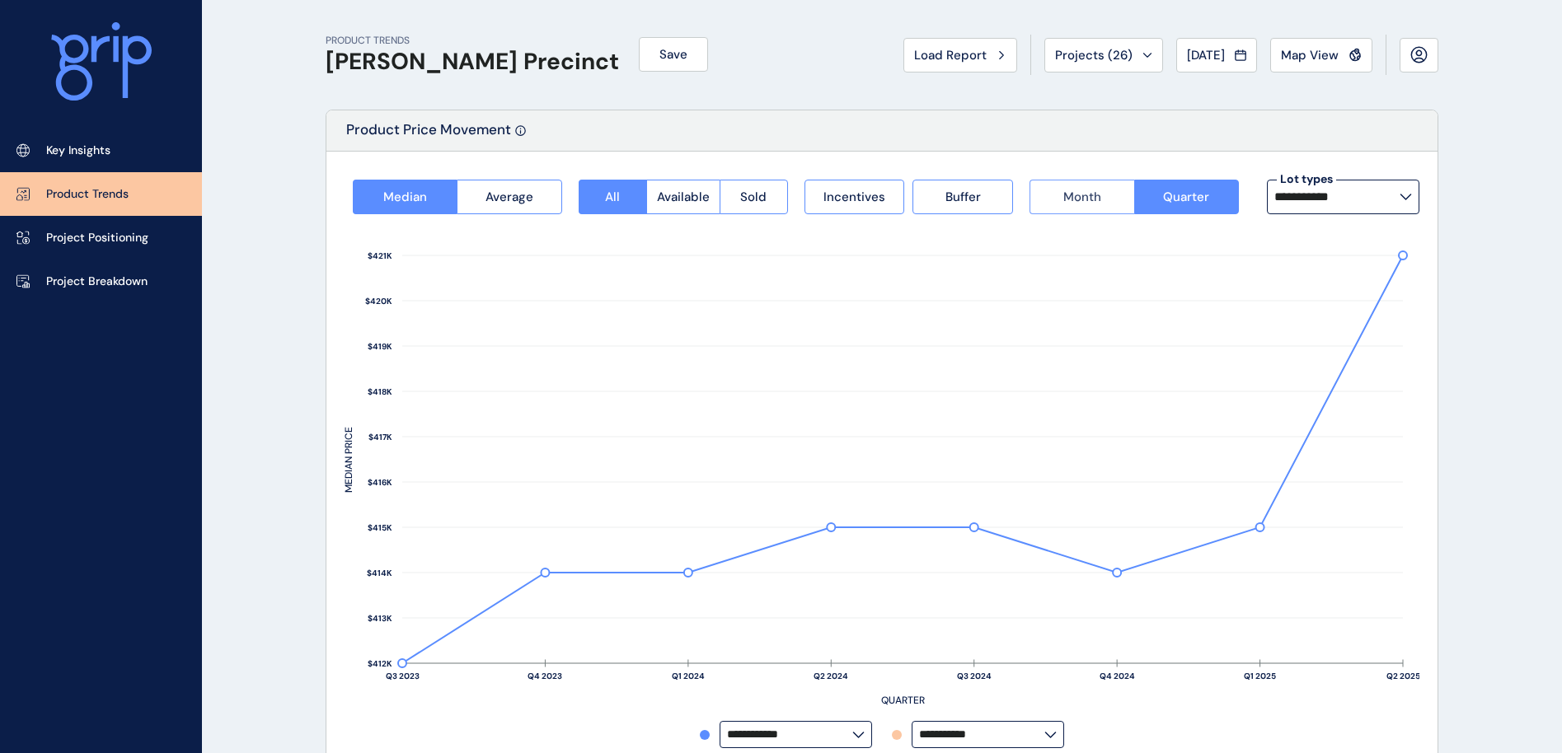
click at [1088, 203] on span "Month" at bounding box center [1082, 197] width 38 height 16
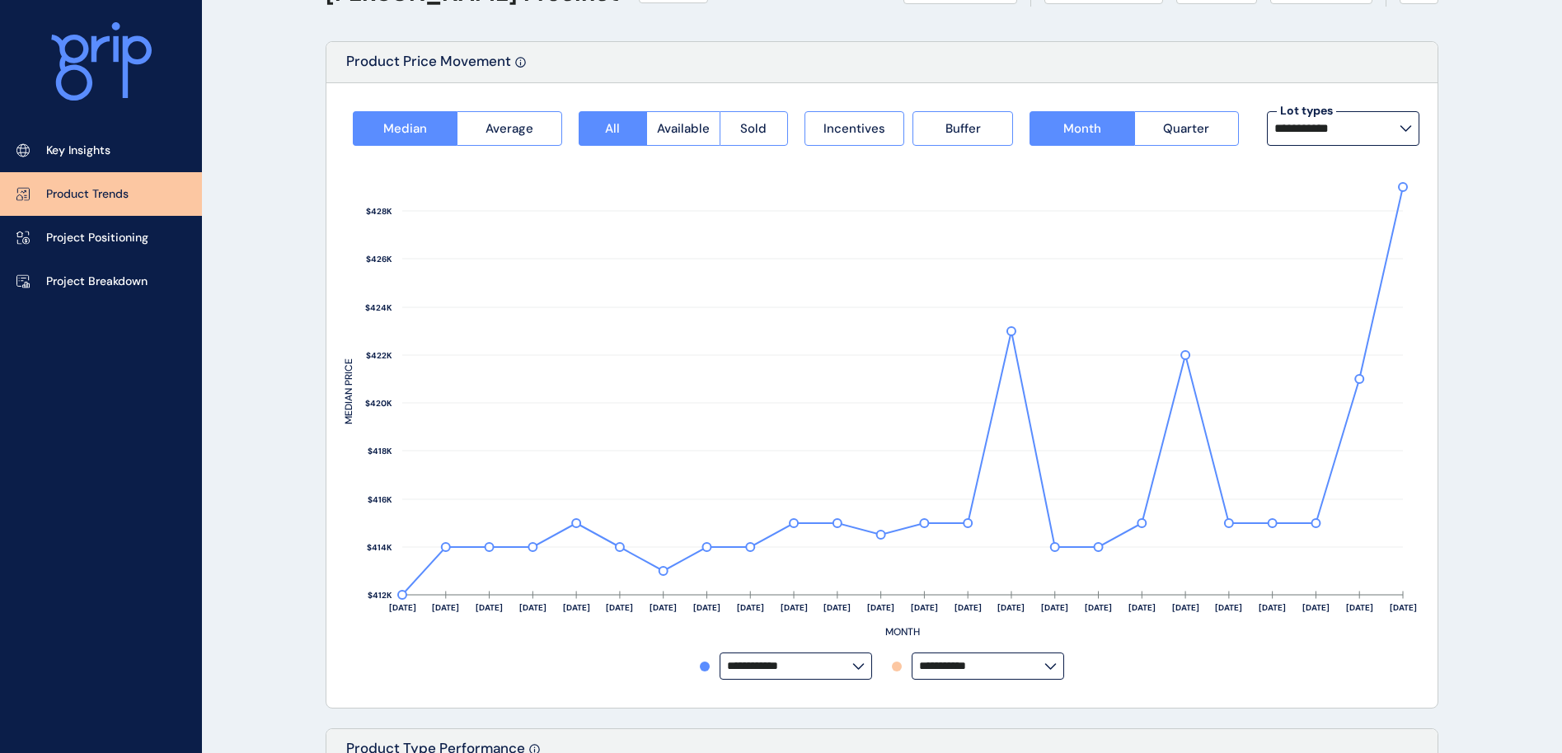
scroll to position [70, 0]
click at [1020, 666] on input "**********" at bounding box center [981, 665] width 125 height 12
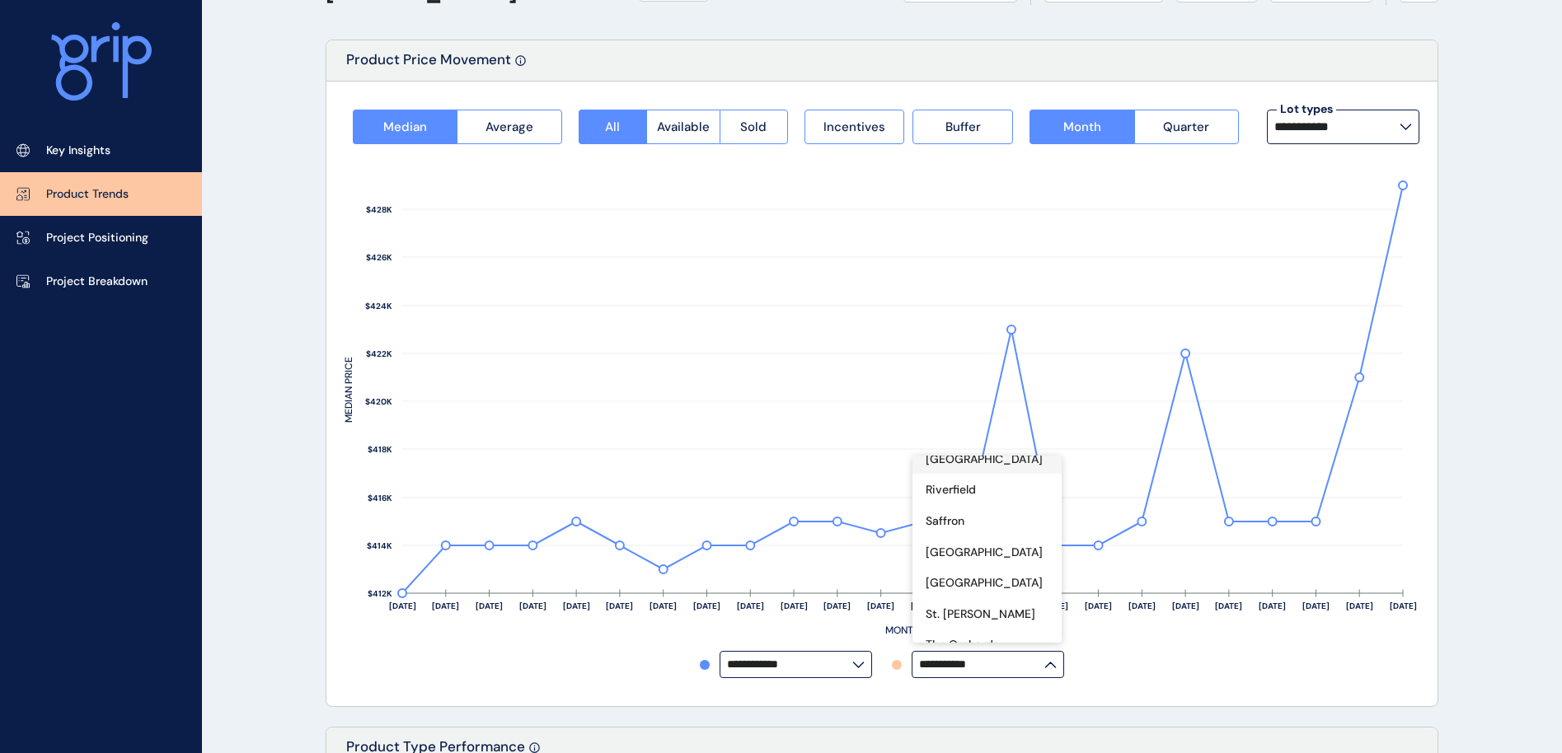
scroll to position [495, 0]
click at [995, 536] on div "Perch Estate" at bounding box center [986, 551] width 149 height 31
type input "**********"
click at [1244, 617] on rect at bounding box center [882, 397] width 1075 height 507
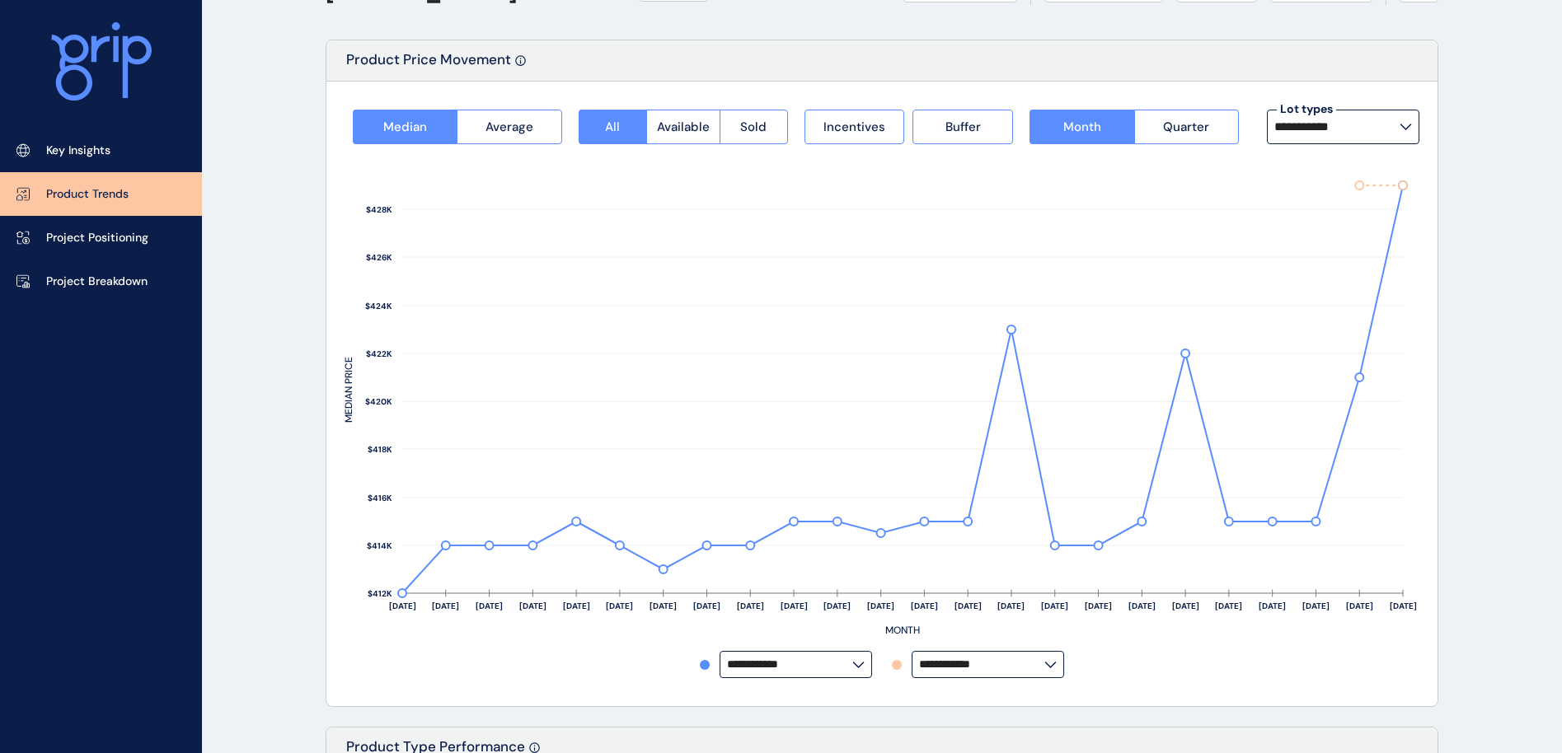
click at [847, 668] on input "**********" at bounding box center [789, 665] width 125 height 12
click at [776, 598] on div "Orana" at bounding box center [794, 613] width 149 height 31
type input "*****"
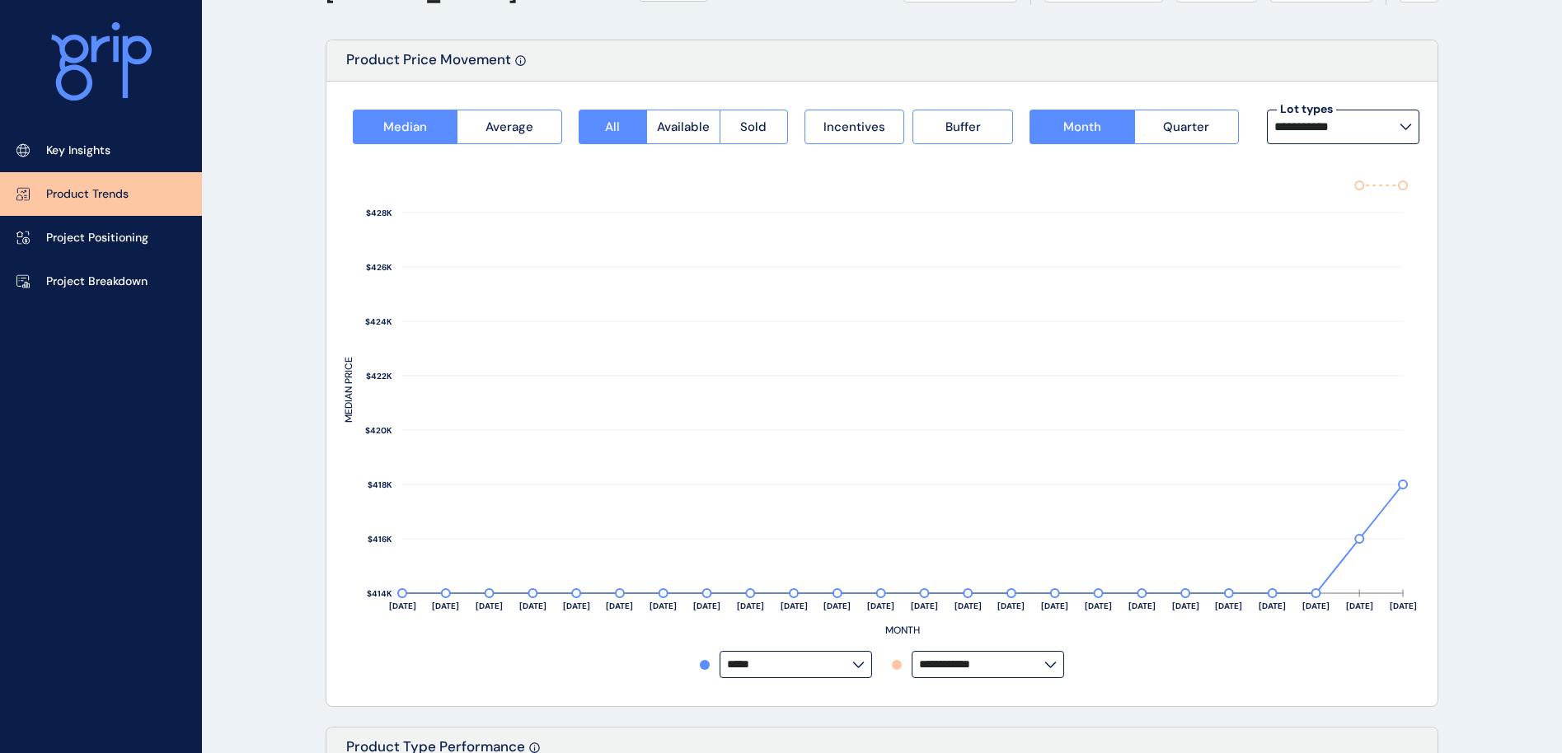
click at [1004, 659] on input "**********" at bounding box center [981, 665] width 125 height 12
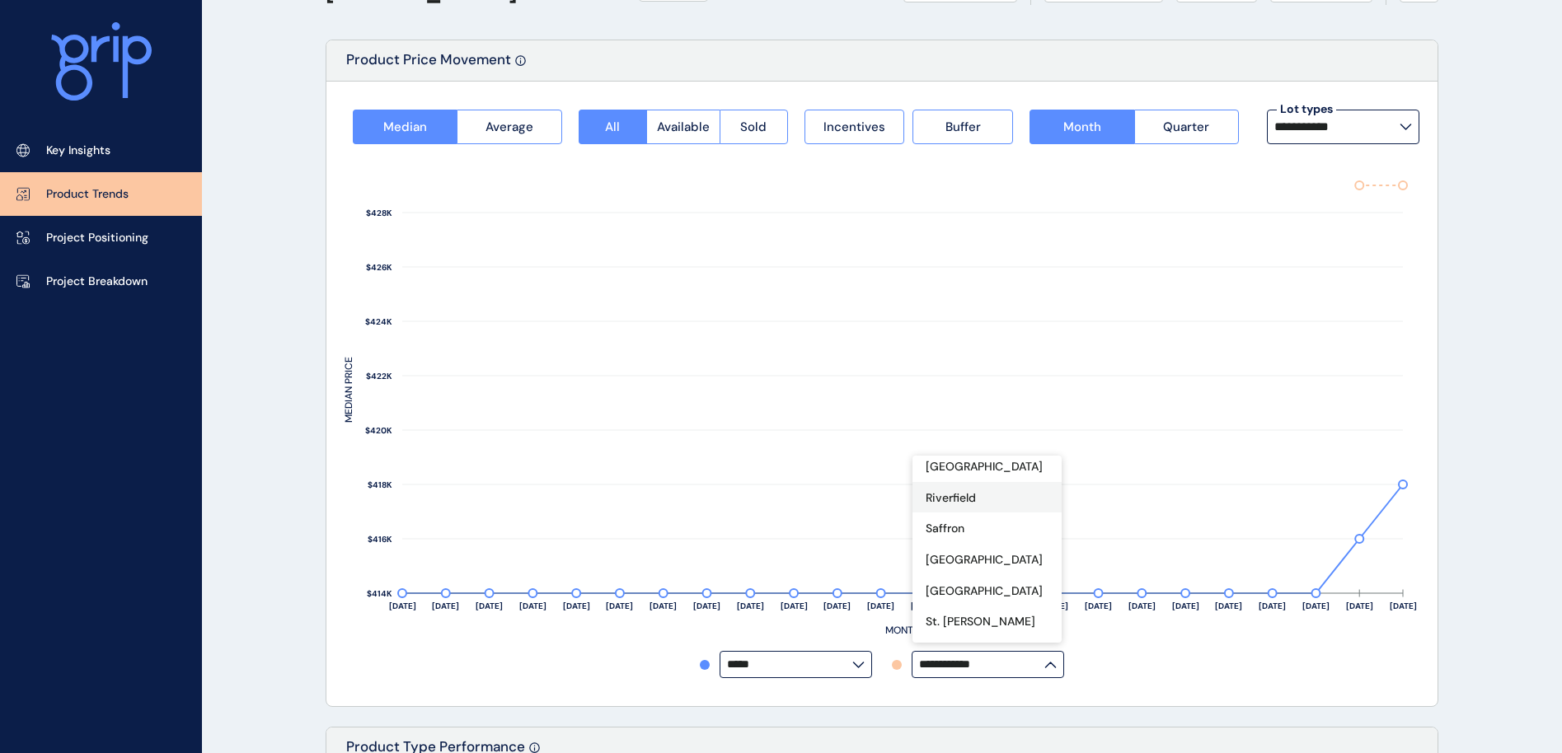
scroll to position [618, 0]
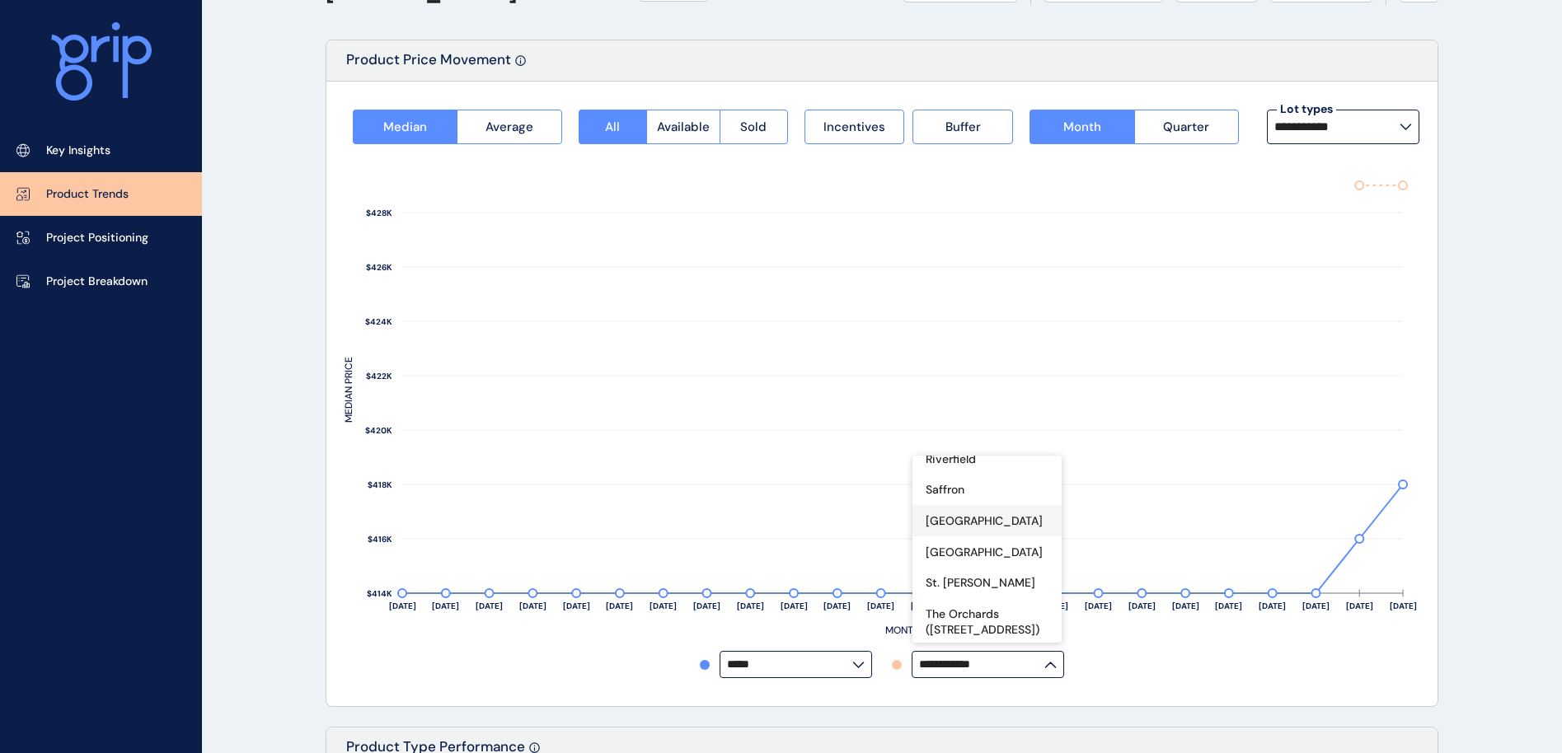
click at [992, 514] on p "[GEOGRAPHIC_DATA]" at bounding box center [984, 522] width 117 height 16
type input "**********"
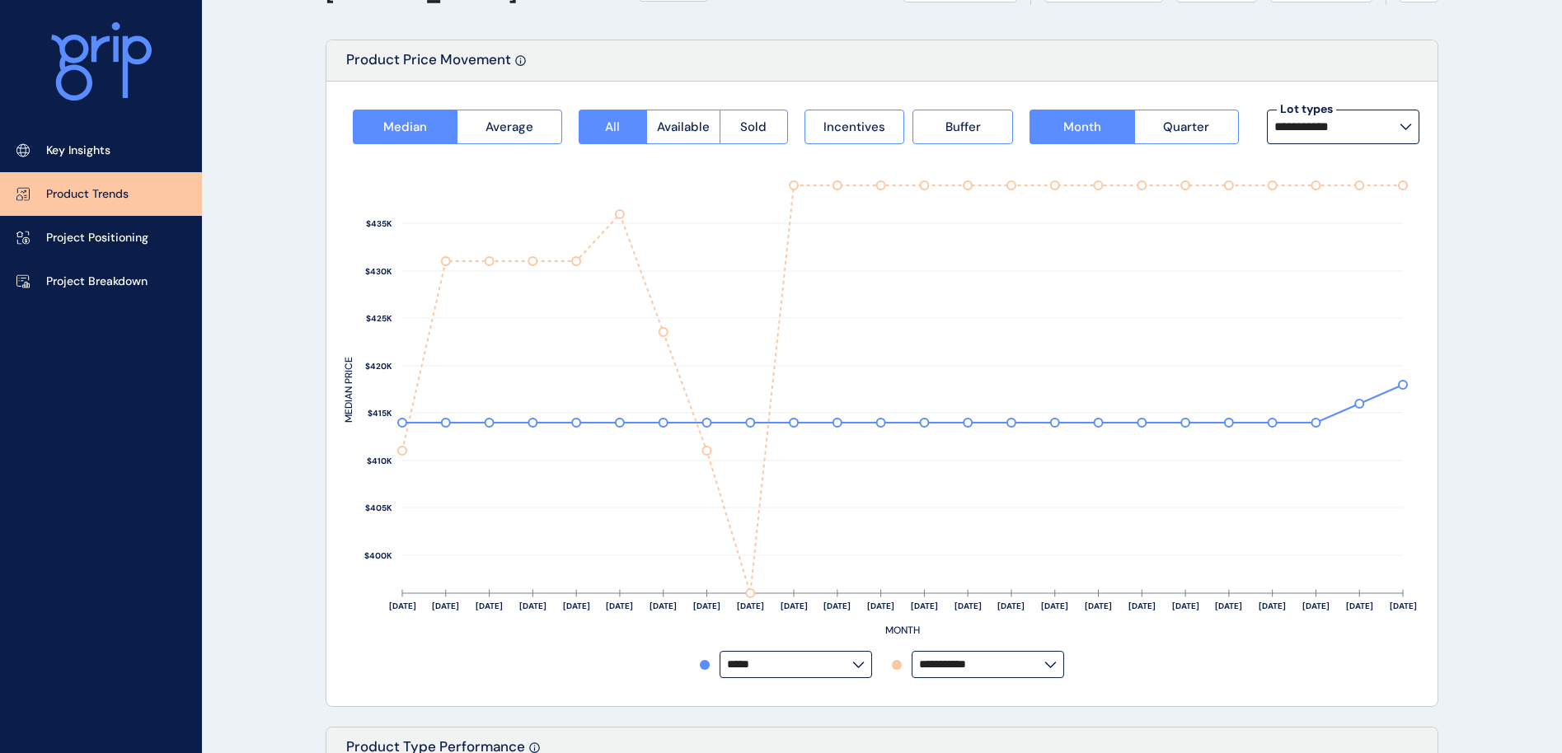
click at [1397, 134] on input "**********" at bounding box center [1336, 126] width 125 height 13
click at [751, 132] on span "Sold" at bounding box center [753, 127] width 26 height 16
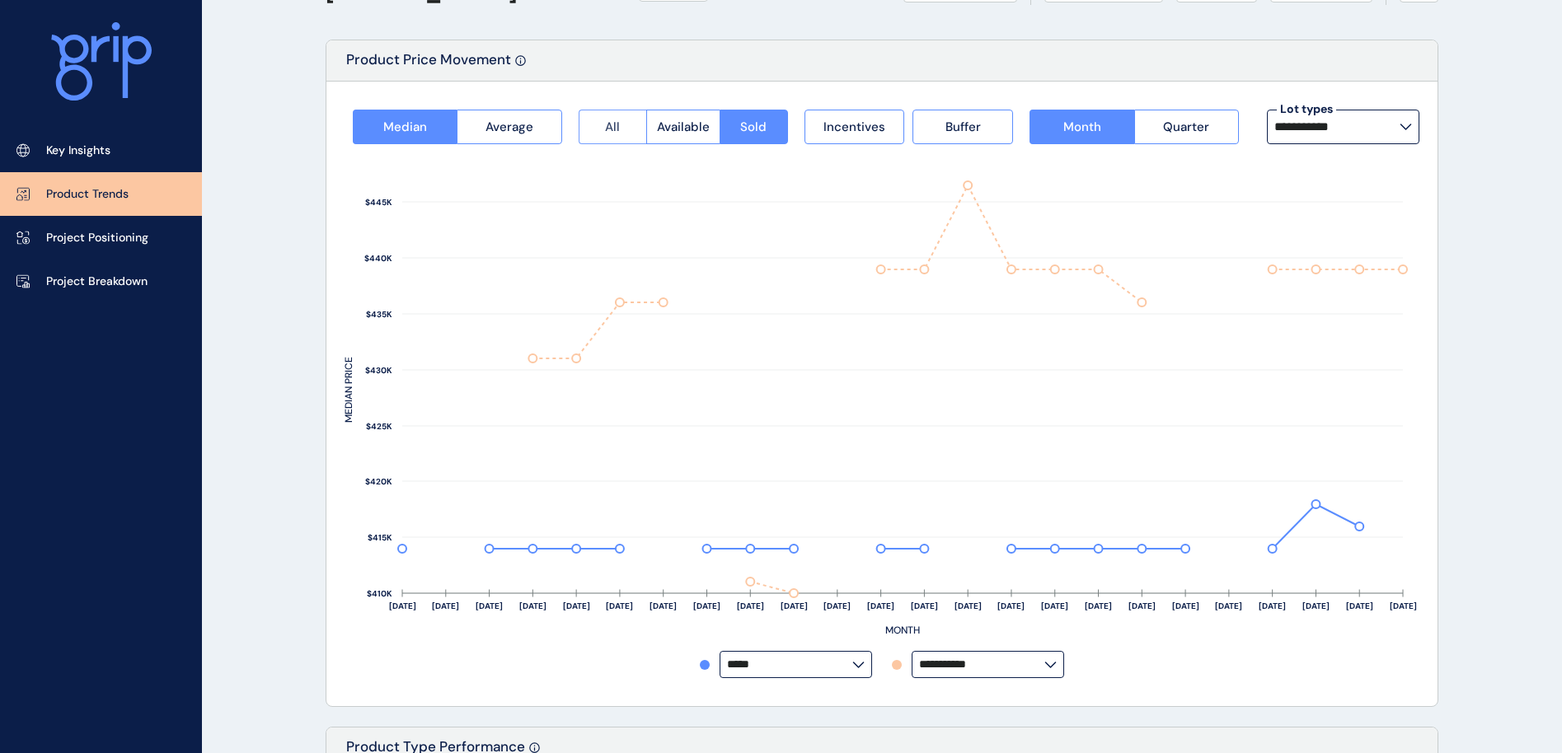
click at [616, 140] on button "All" at bounding box center [613, 127] width 68 height 35
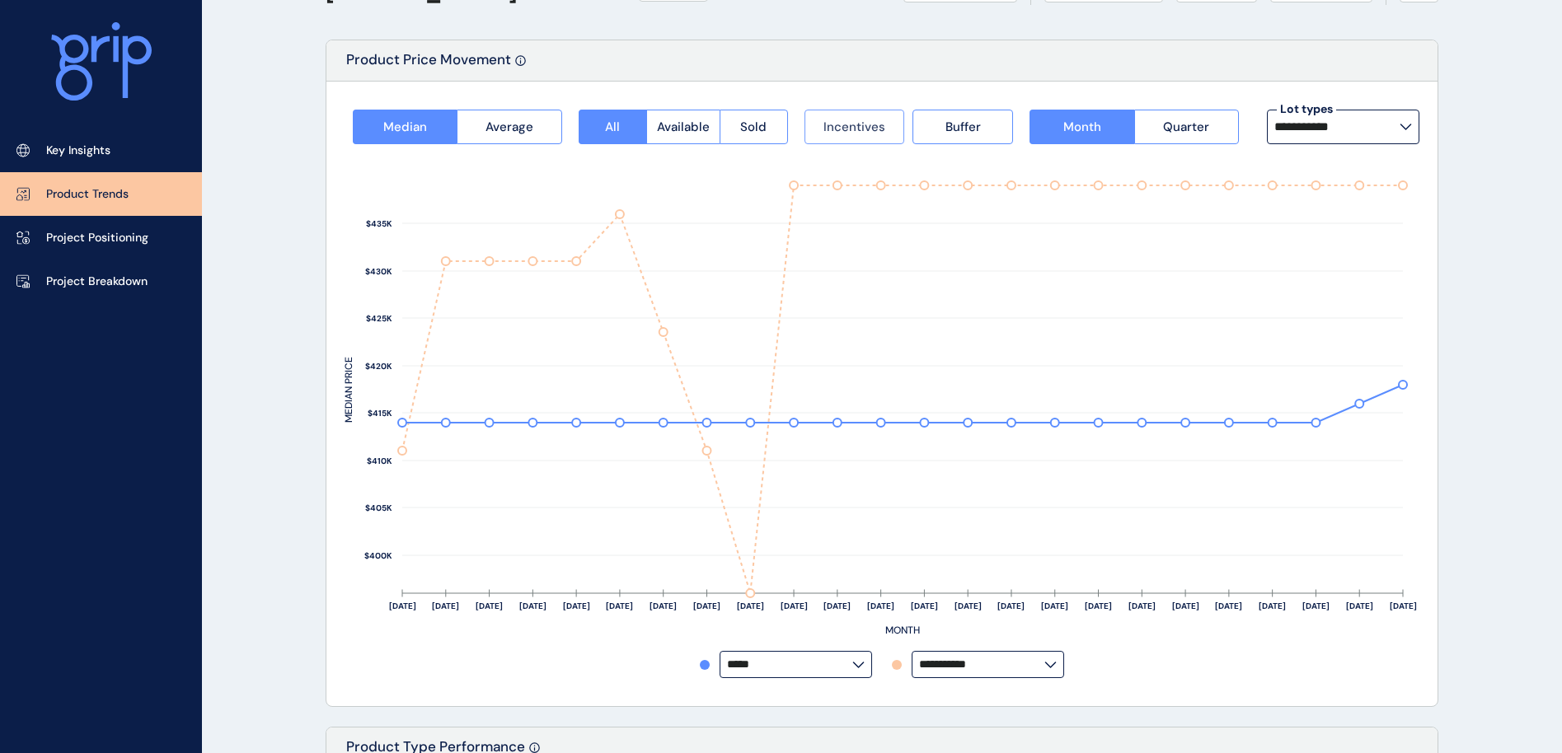
click at [856, 131] on span "Incentives" at bounding box center [854, 127] width 62 height 16
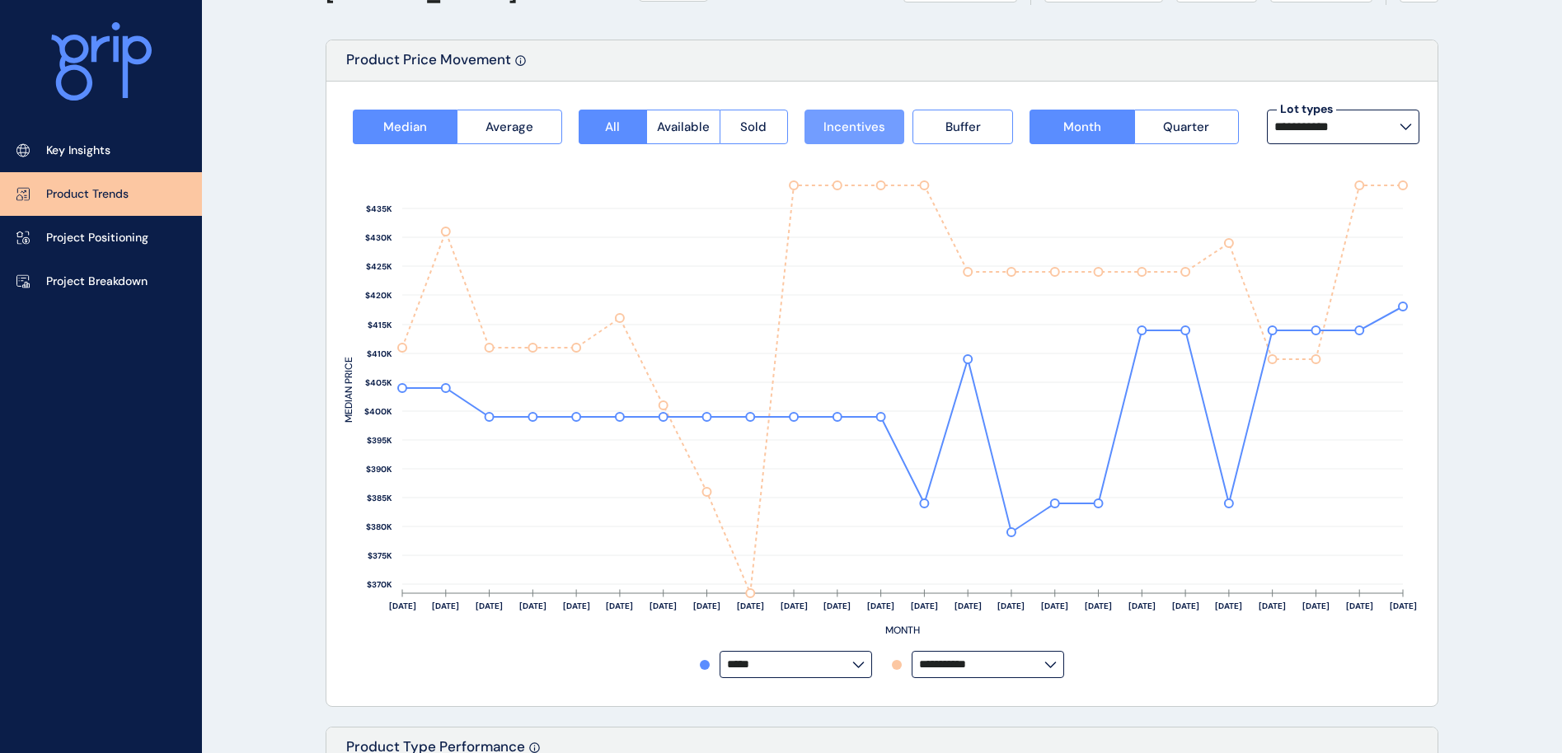
click at [856, 131] on span "Incentives" at bounding box center [854, 127] width 62 height 16
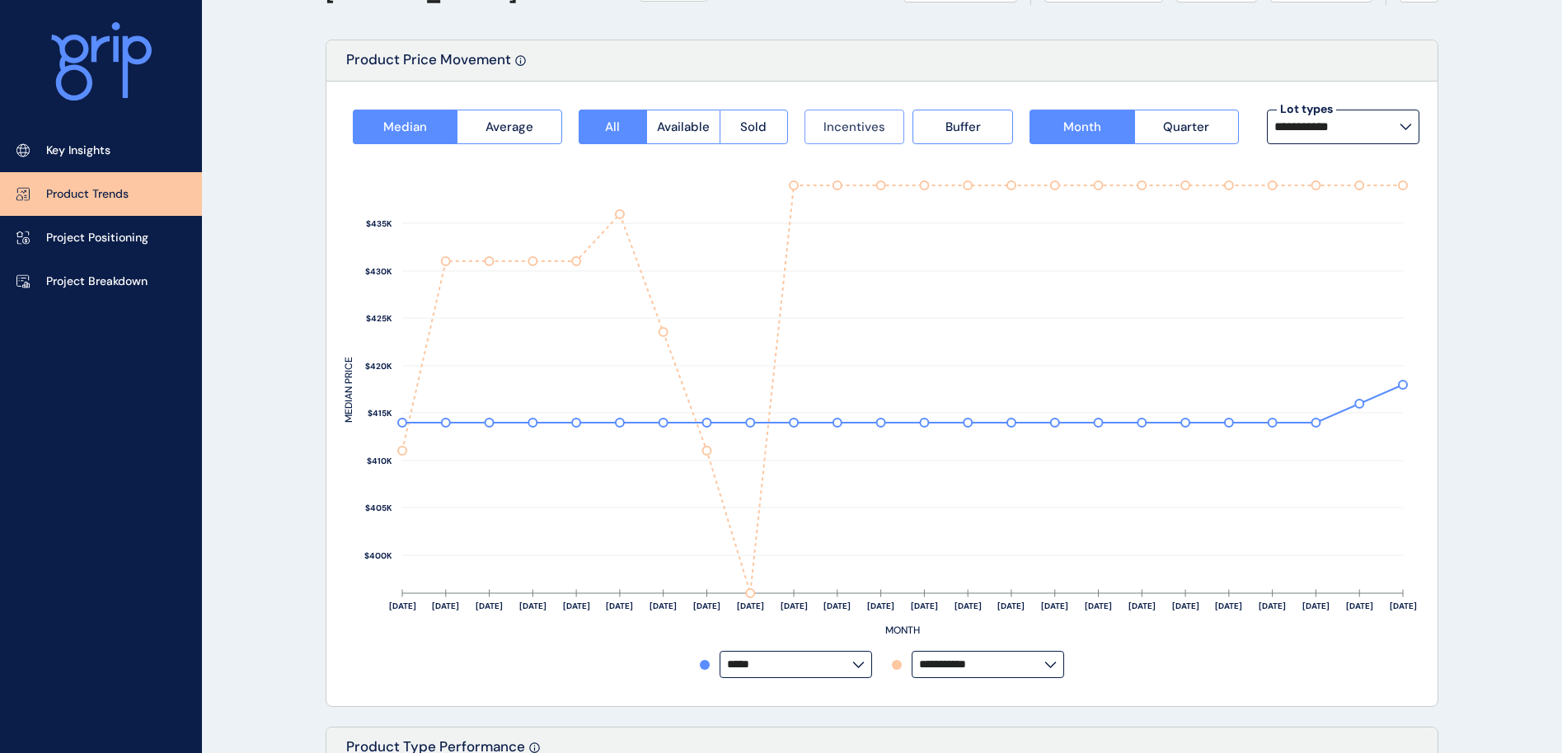
click at [856, 131] on span "Incentives" at bounding box center [854, 127] width 62 height 16
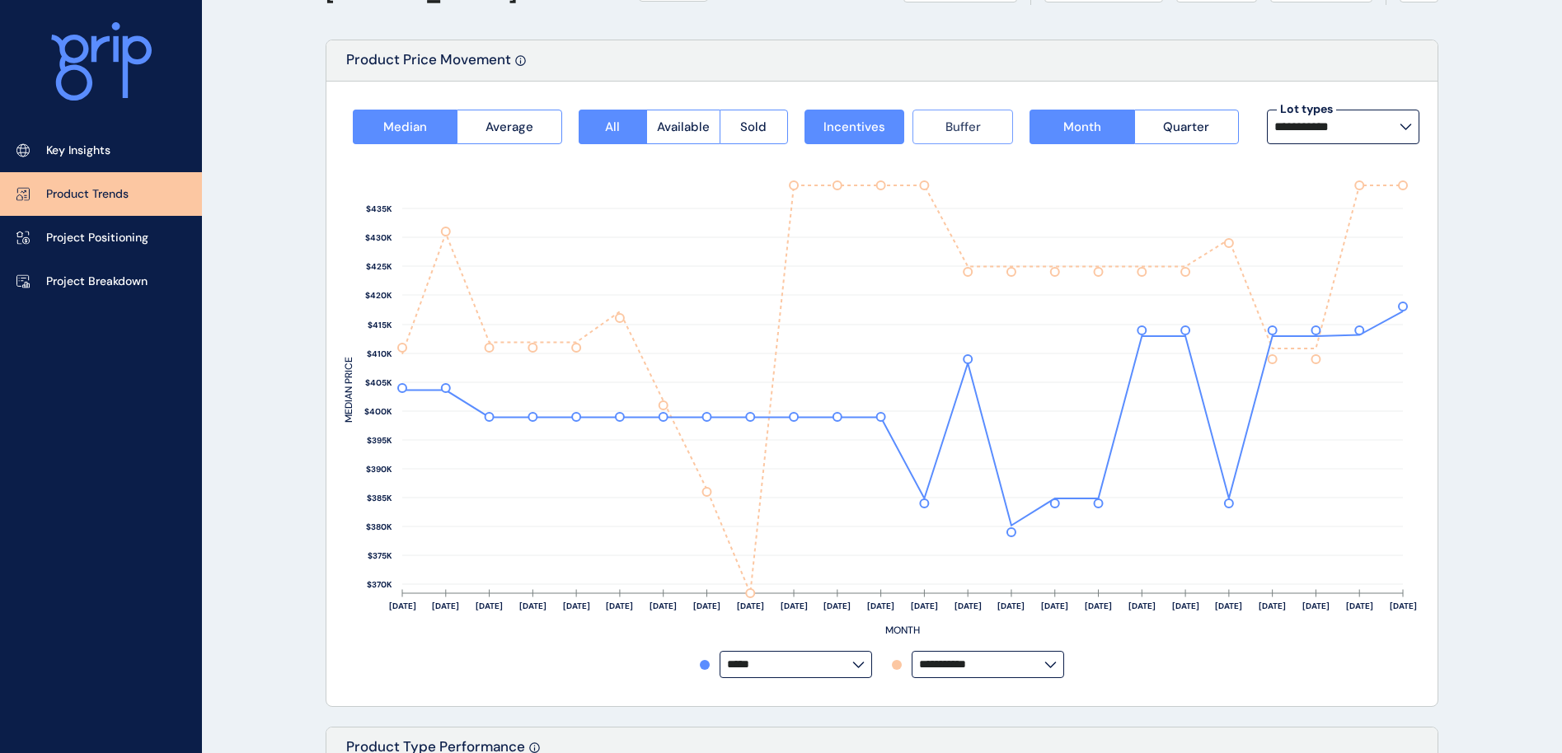
click at [937, 124] on button "Buffer" at bounding box center [962, 127] width 101 height 35
click at [953, 120] on span "Buffer" at bounding box center [962, 127] width 35 height 16
click at [956, 116] on button "Buffer" at bounding box center [962, 127] width 101 height 35
click at [992, 122] on button "Buffer" at bounding box center [962, 127] width 101 height 35
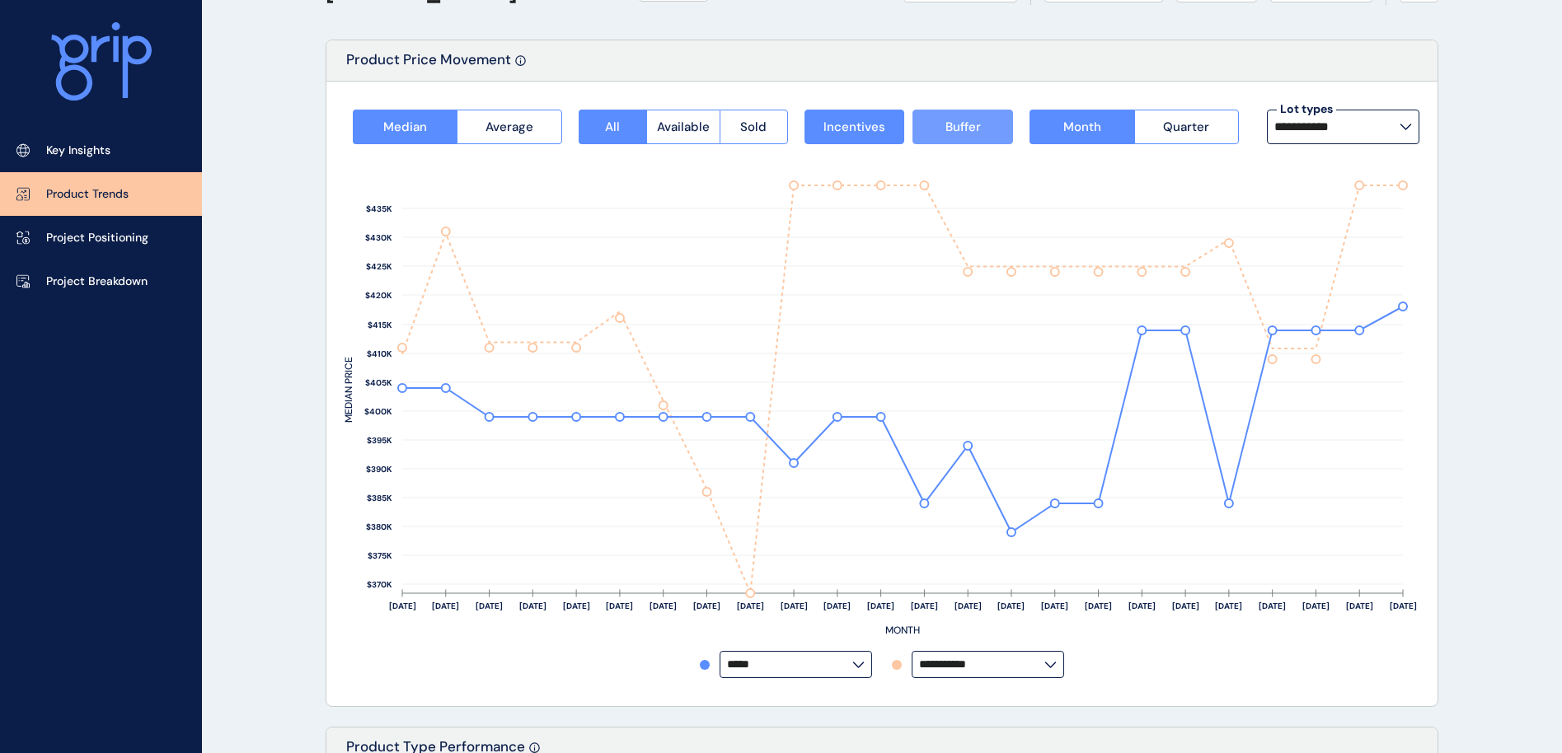
click at [992, 124] on button "Buffer" at bounding box center [962, 127] width 101 height 35
click at [820, 659] on input "*****" at bounding box center [789, 665] width 125 height 12
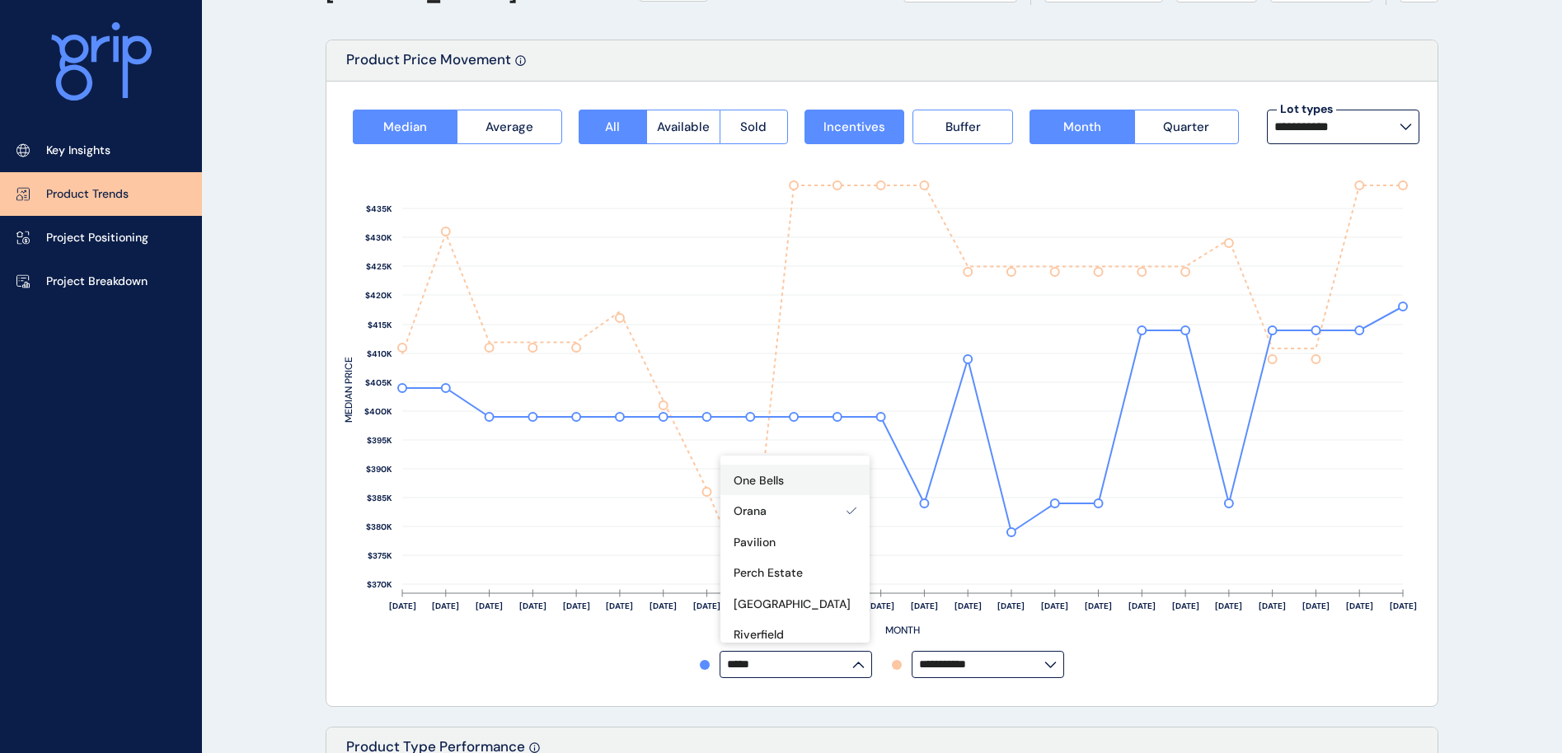
scroll to position [512, 0]
click at [781, 527] on p "Perch Estate" at bounding box center [768, 535] width 69 height 16
type input "**********"
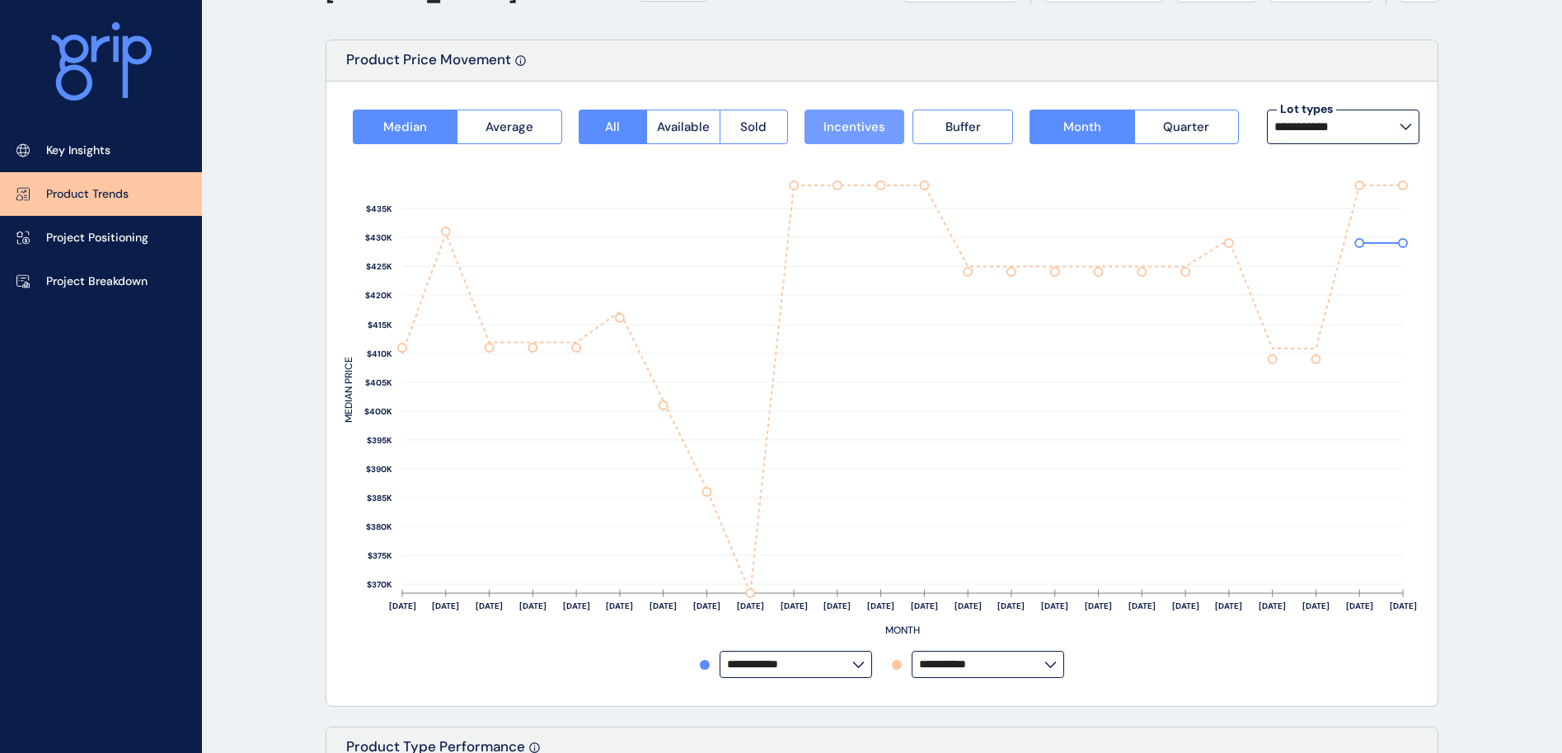
click at [861, 113] on button "Incentives" at bounding box center [854, 127] width 101 height 35
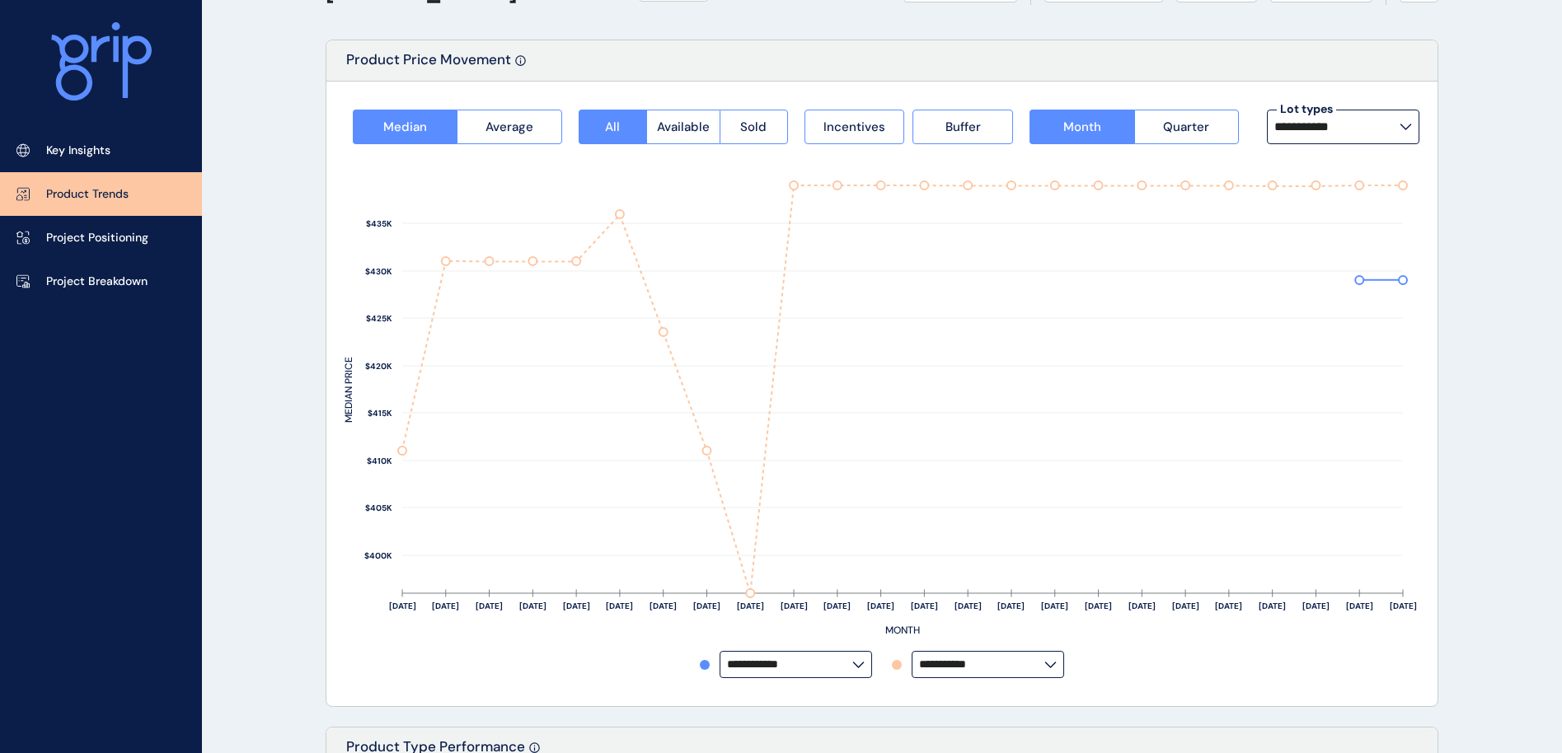
click at [1354, 129] on input "**********" at bounding box center [1336, 126] width 125 height 13
click at [1339, 218] on span "117 lots sold" at bounding box center [1313, 222] width 68 height 10
type input "**********"
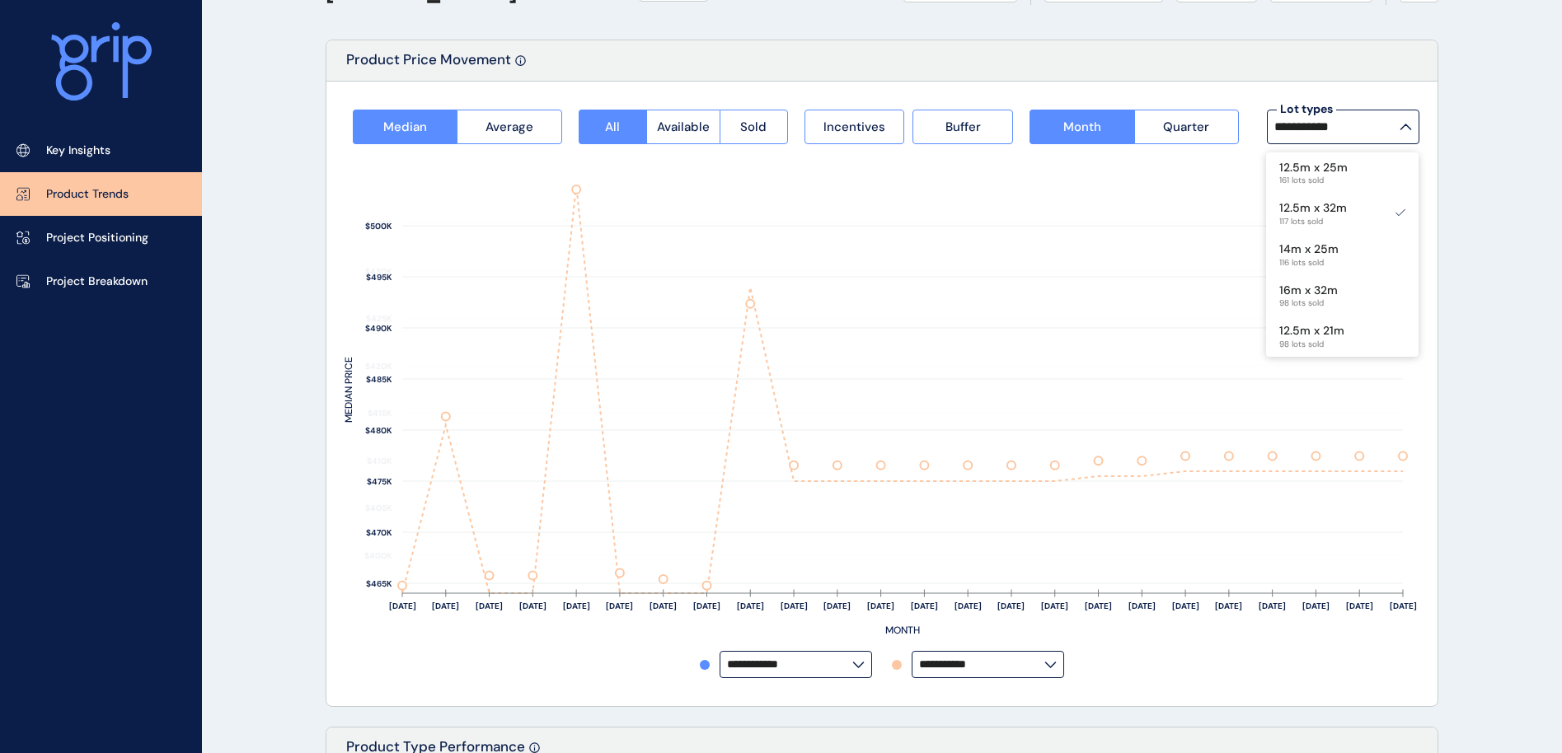
click at [1356, 134] on input "**********" at bounding box center [1336, 126] width 125 height 13
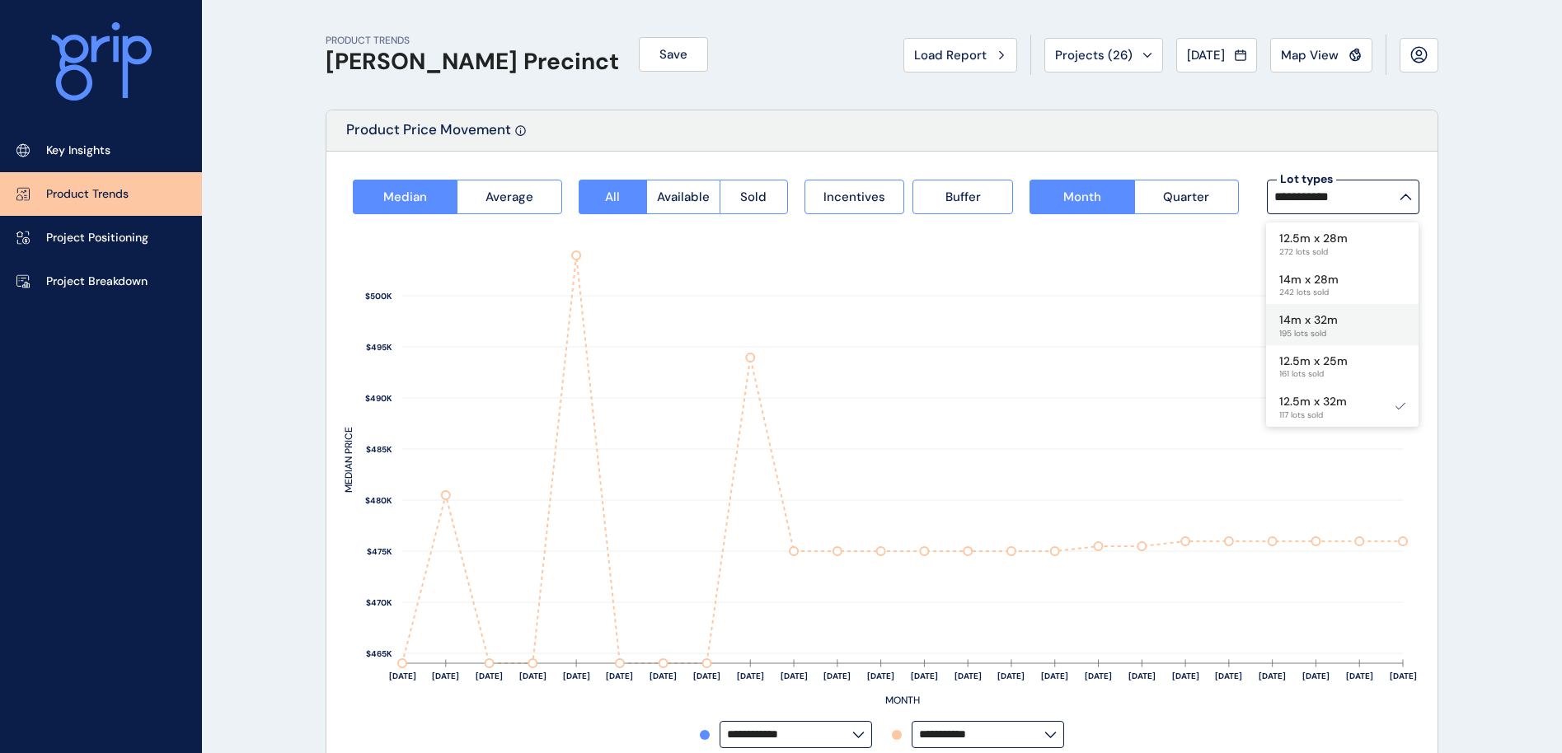
click at [1334, 316] on p "14m x 32m" at bounding box center [1308, 320] width 59 height 16
type input "*********"
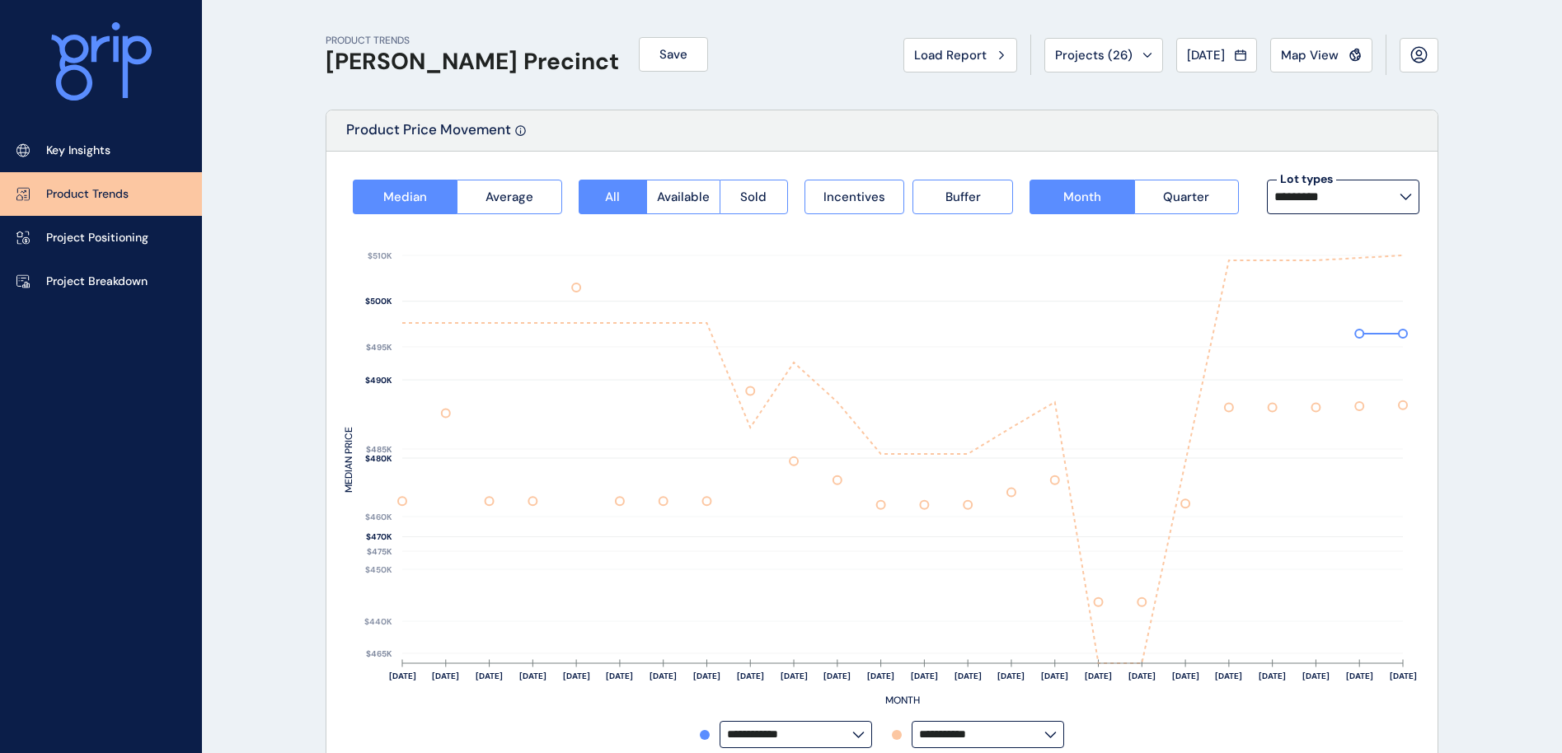
click at [877, 190] on span "Incentives" at bounding box center [854, 197] width 62 height 16
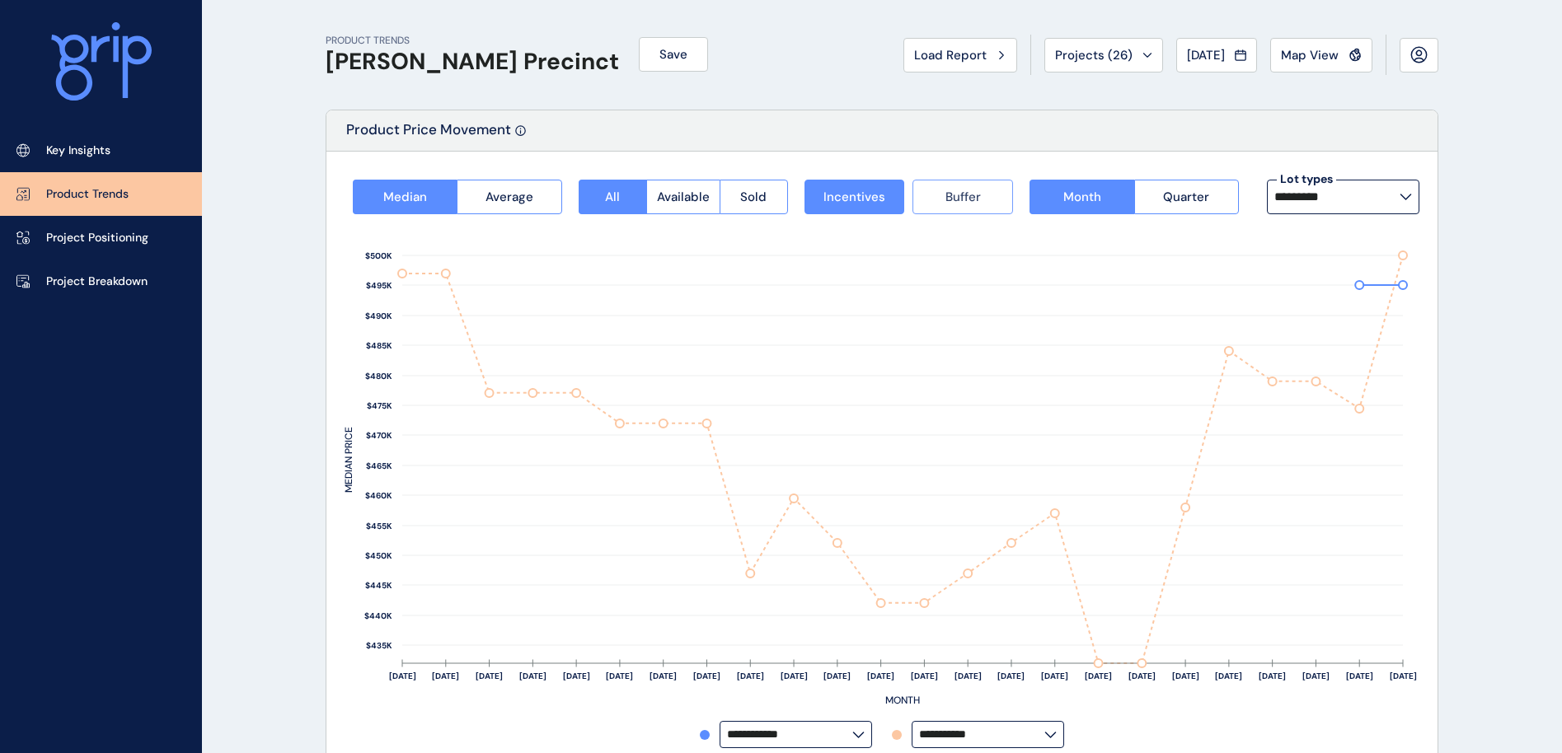
click at [943, 198] on button "Buffer" at bounding box center [962, 197] width 101 height 35
click at [1236, 52] on icon at bounding box center [1241, 55] width 10 height 9
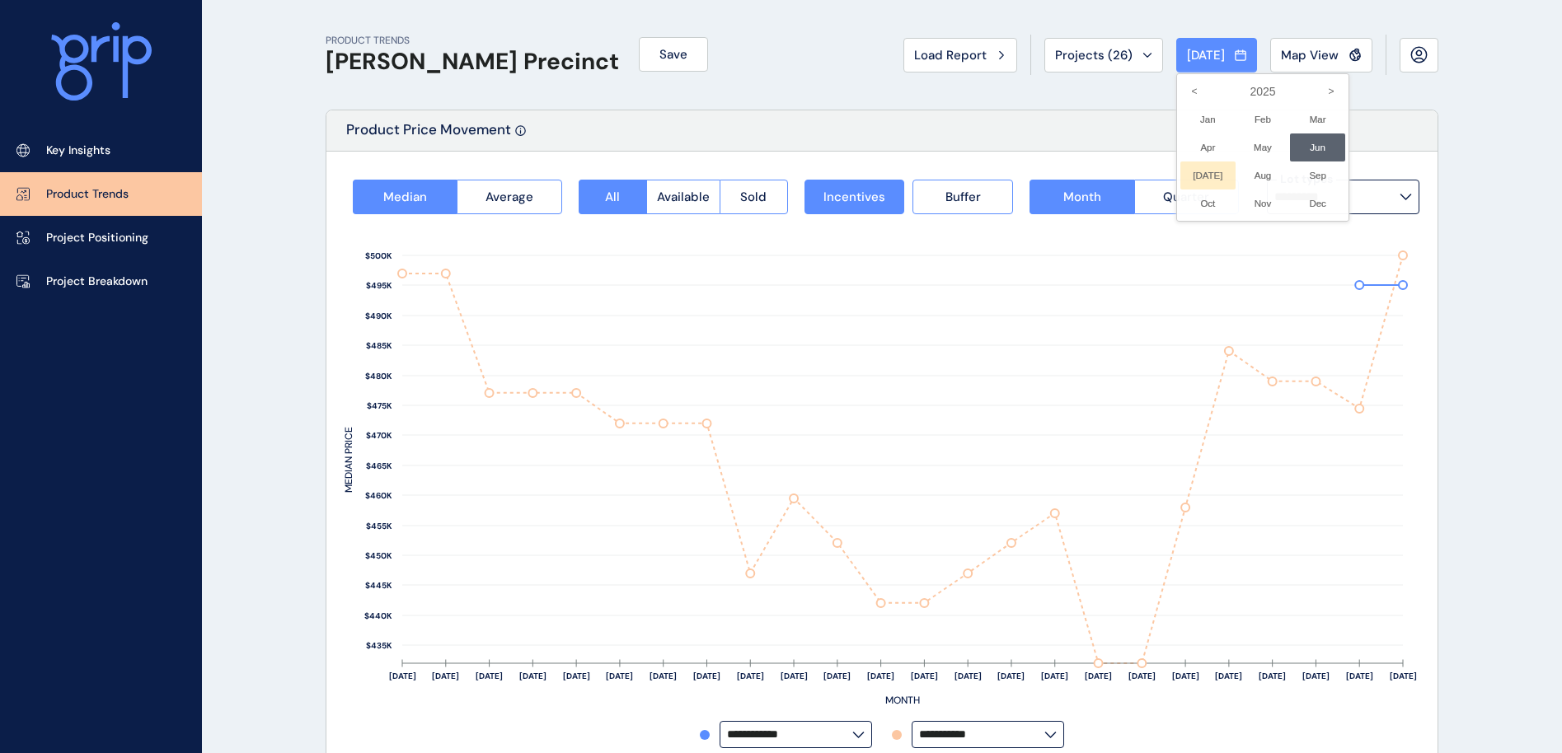
click at [1197, 181] on li "Jul No report is available for this period. New months are usually published 5 …" at bounding box center [1207, 176] width 55 height 28
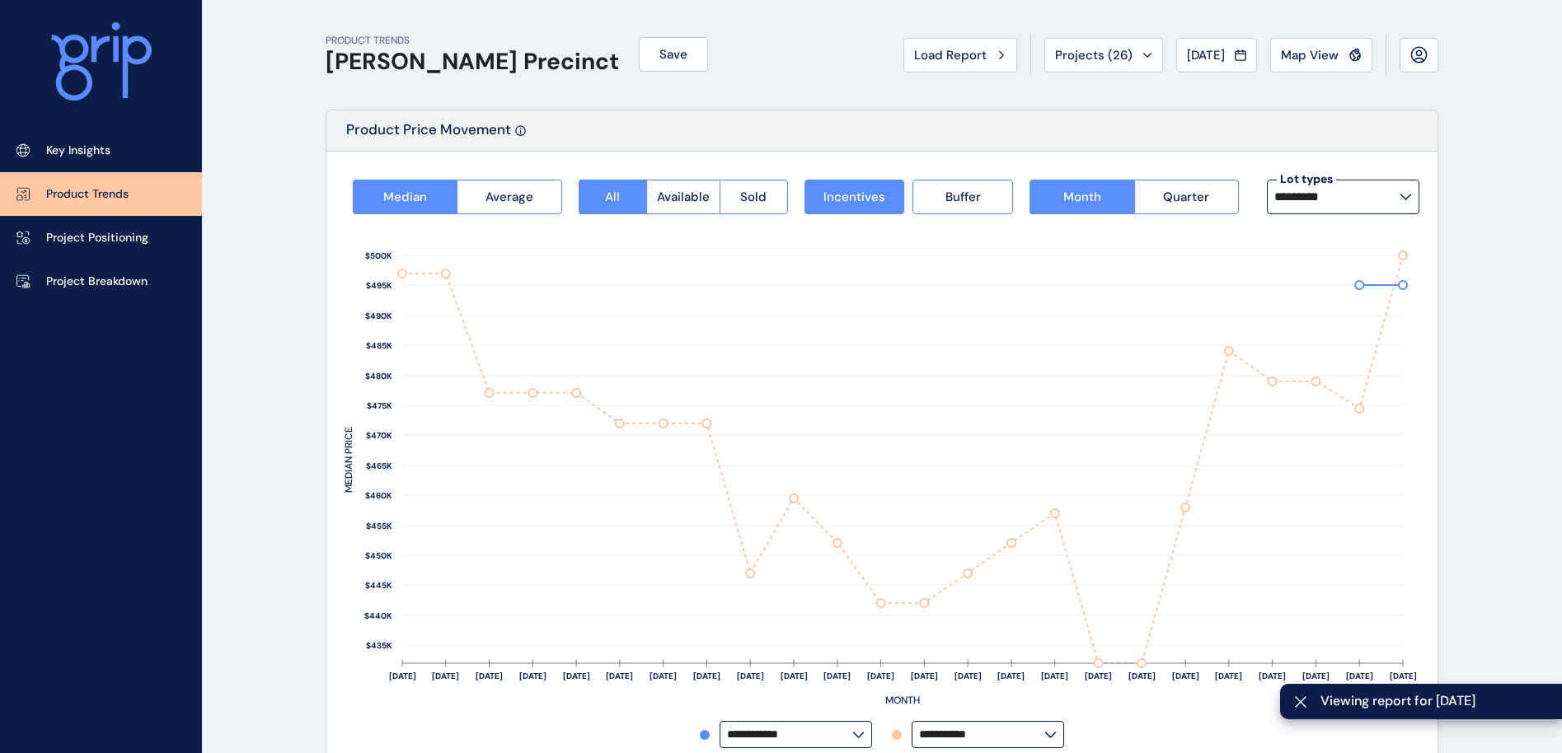
type input "**********"
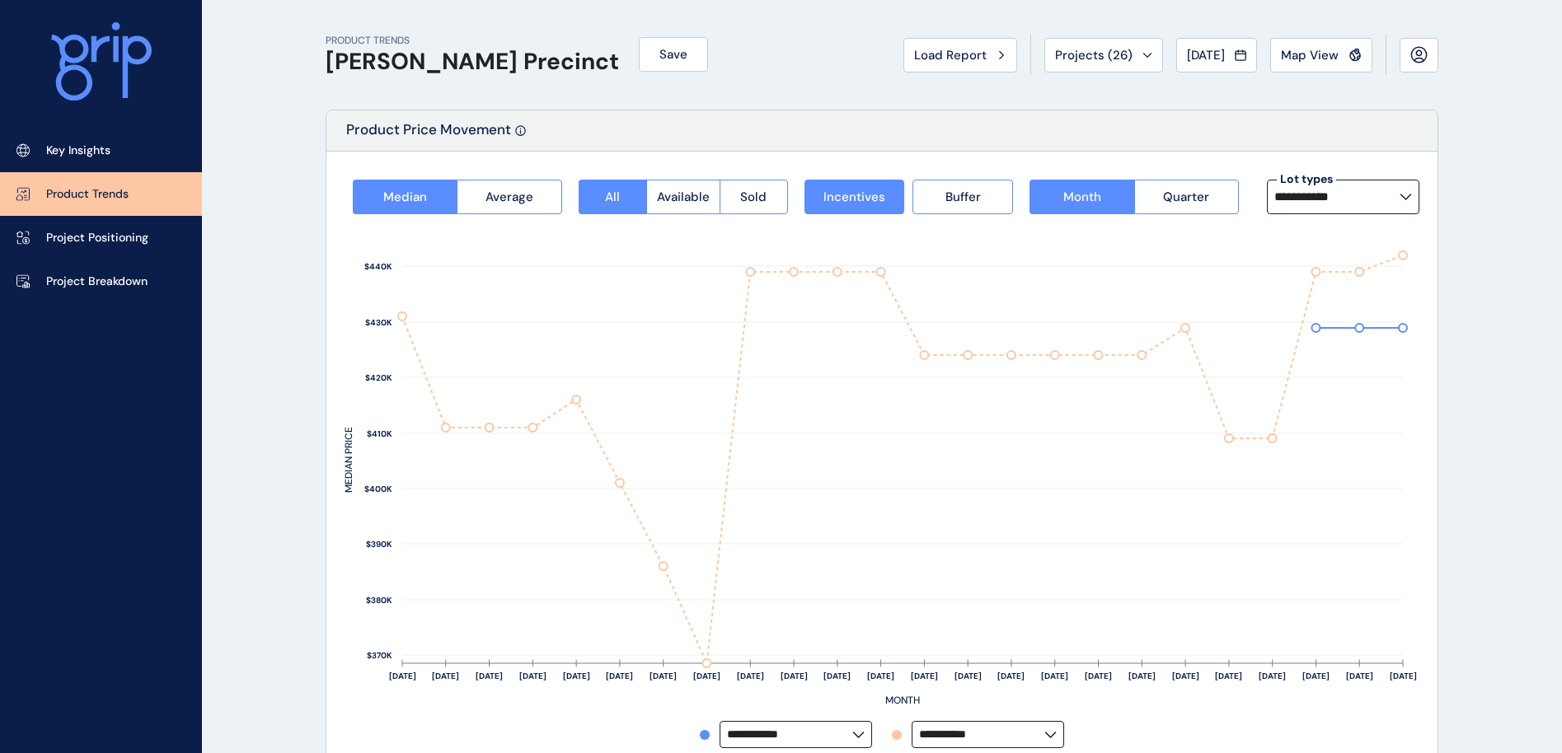
click at [1037, 668] on input "**********" at bounding box center [981, 735] width 125 height 12
click at [965, 552] on p "Meridian" at bounding box center [950, 560] width 48 height 16
type input "********"
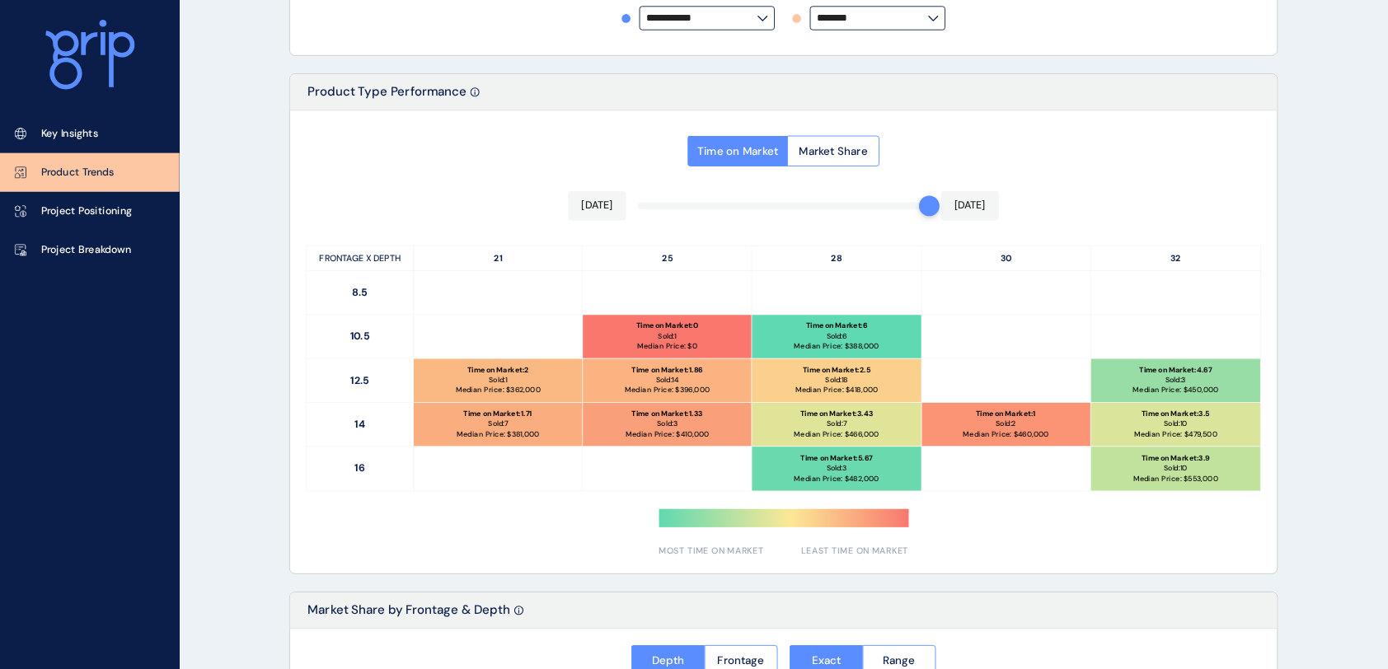
scroll to position [714, 0]
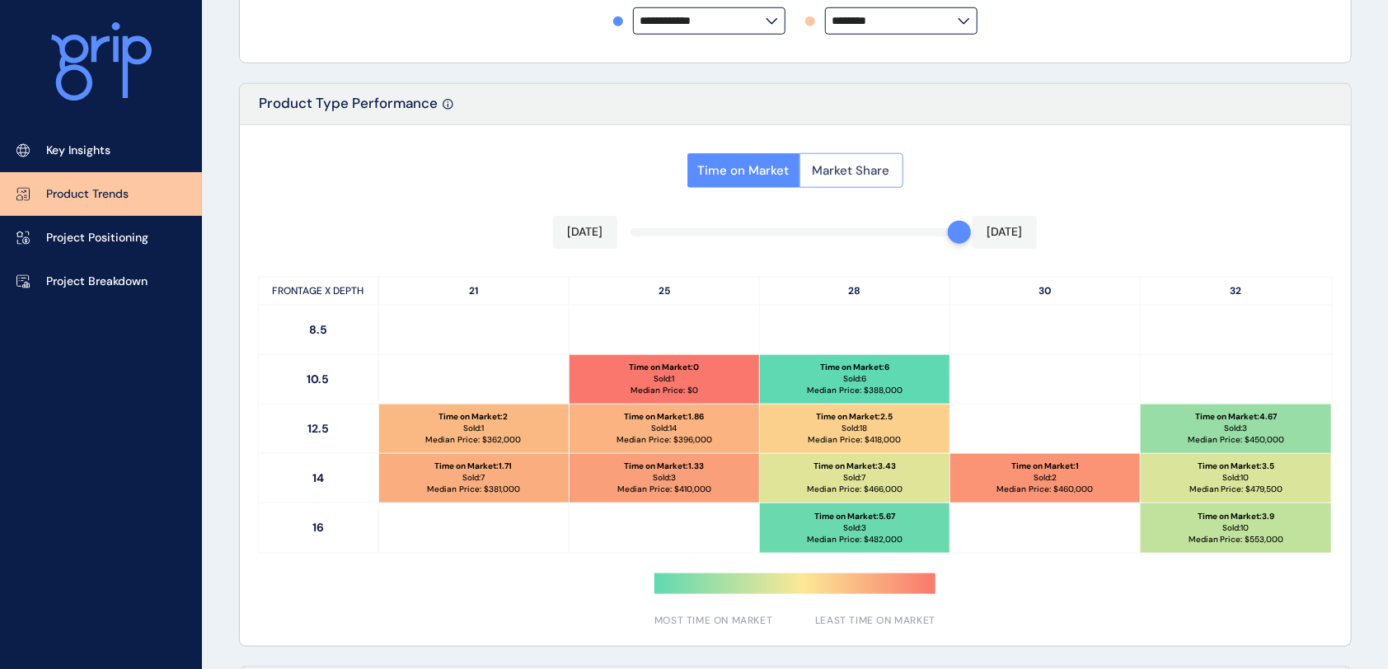
click at [851, 164] on span "Market Share" at bounding box center [851, 170] width 77 height 16
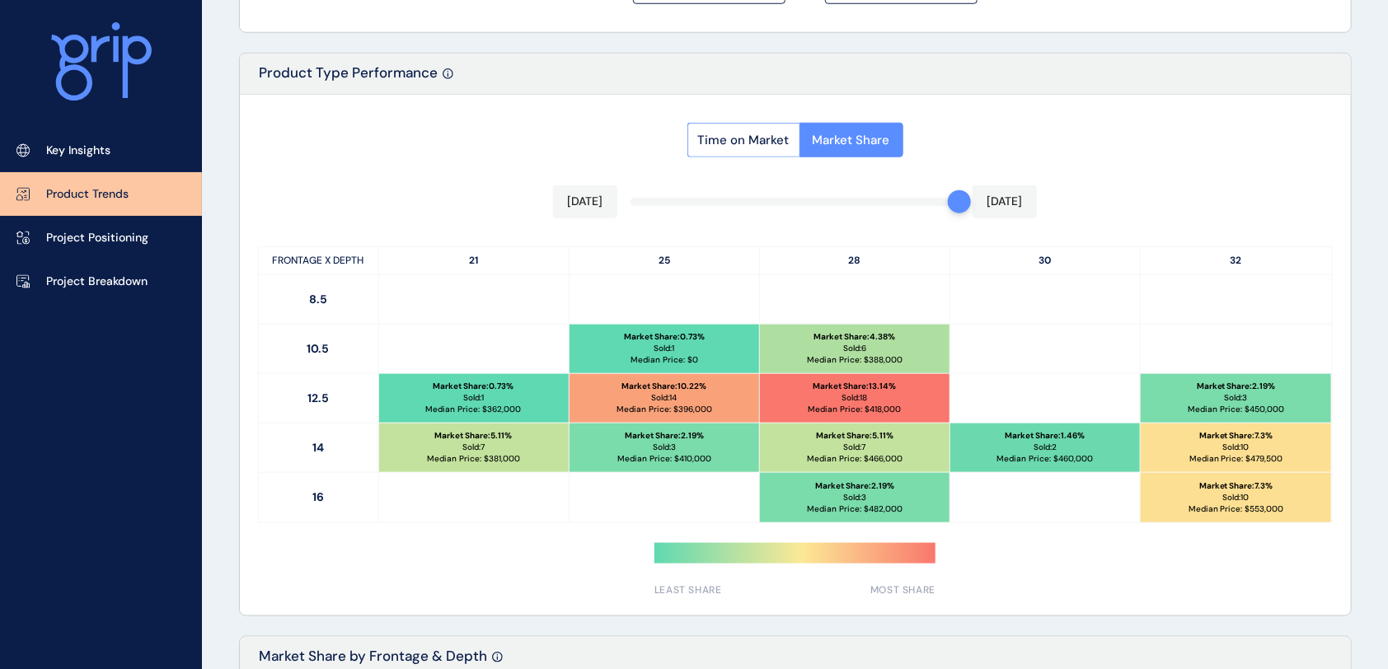
scroll to position [753, 0]
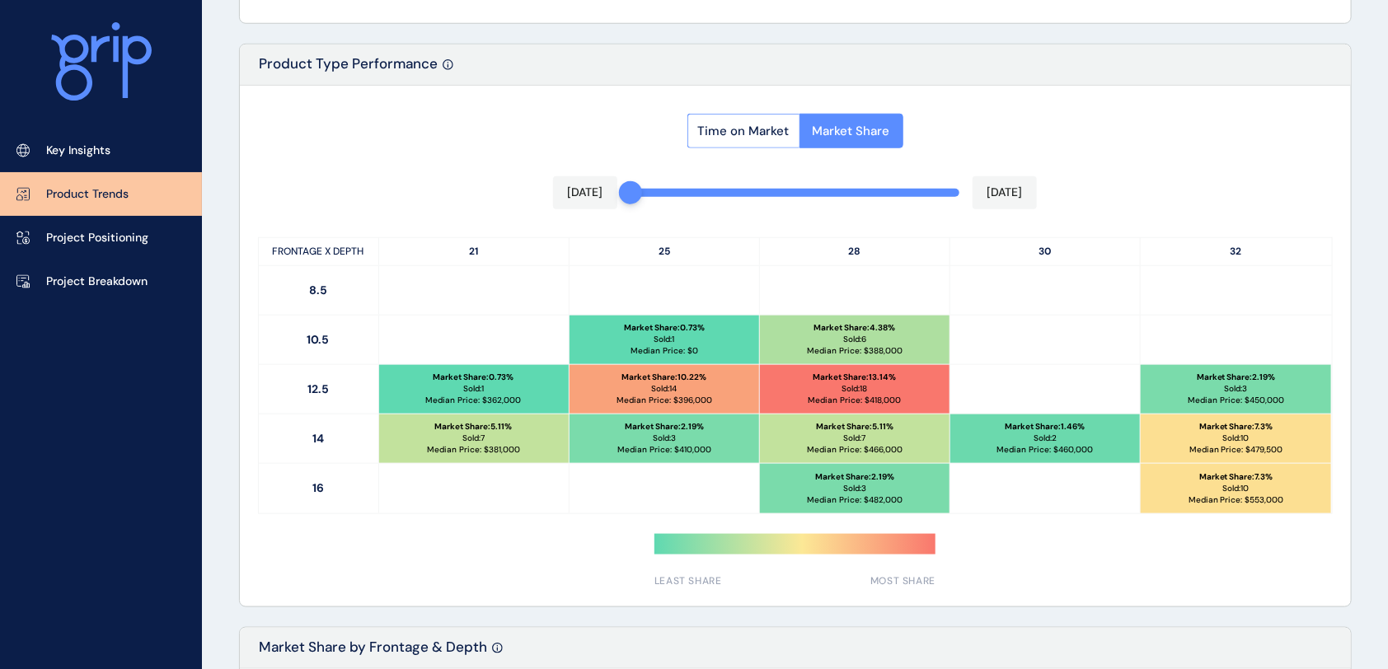
drag, startPoint x: 954, startPoint y: 194, endPoint x: 617, endPoint y: 200, distance: 336.4
click at [617, 200] on div "Time on Market Market Share Aug 2024 Jul 2025 FRONTAGE X DEPTH 21 25 28 30 32 8…" at bounding box center [795, 346] width 1111 height 521
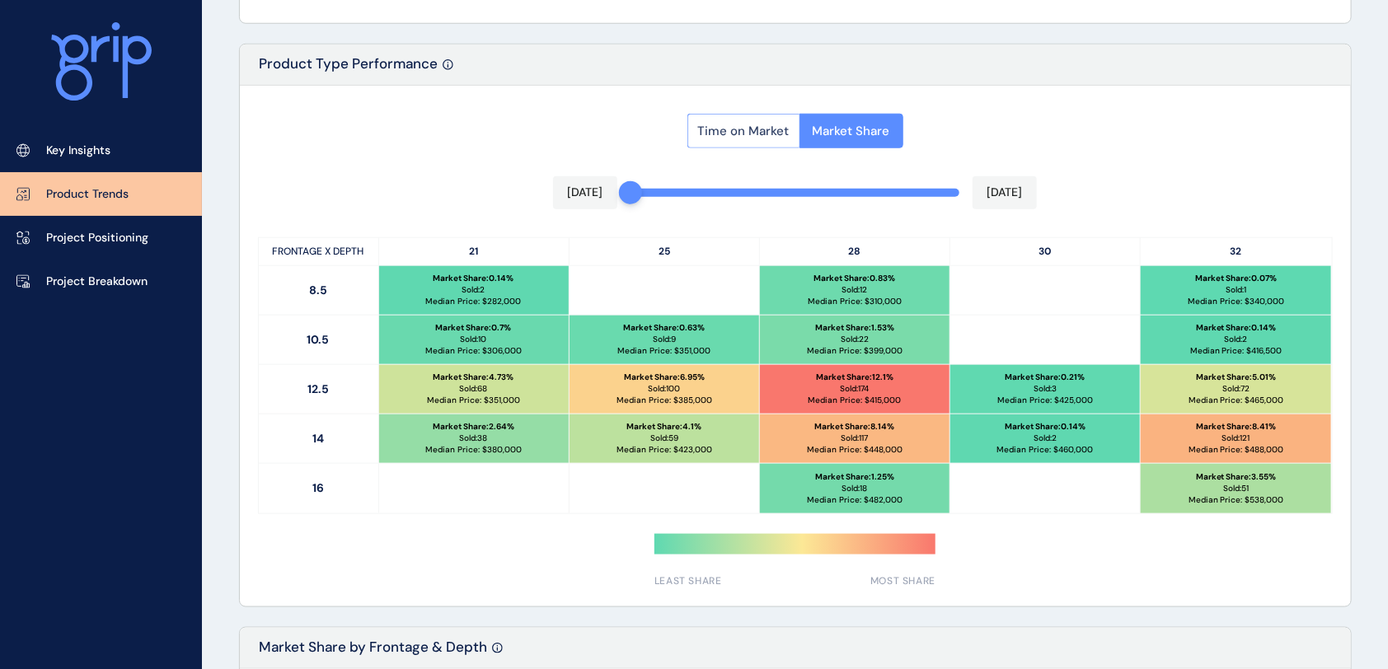
click at [726, 139] on button "Time on Market" at bounding box center [743, 131] width 112 height 35
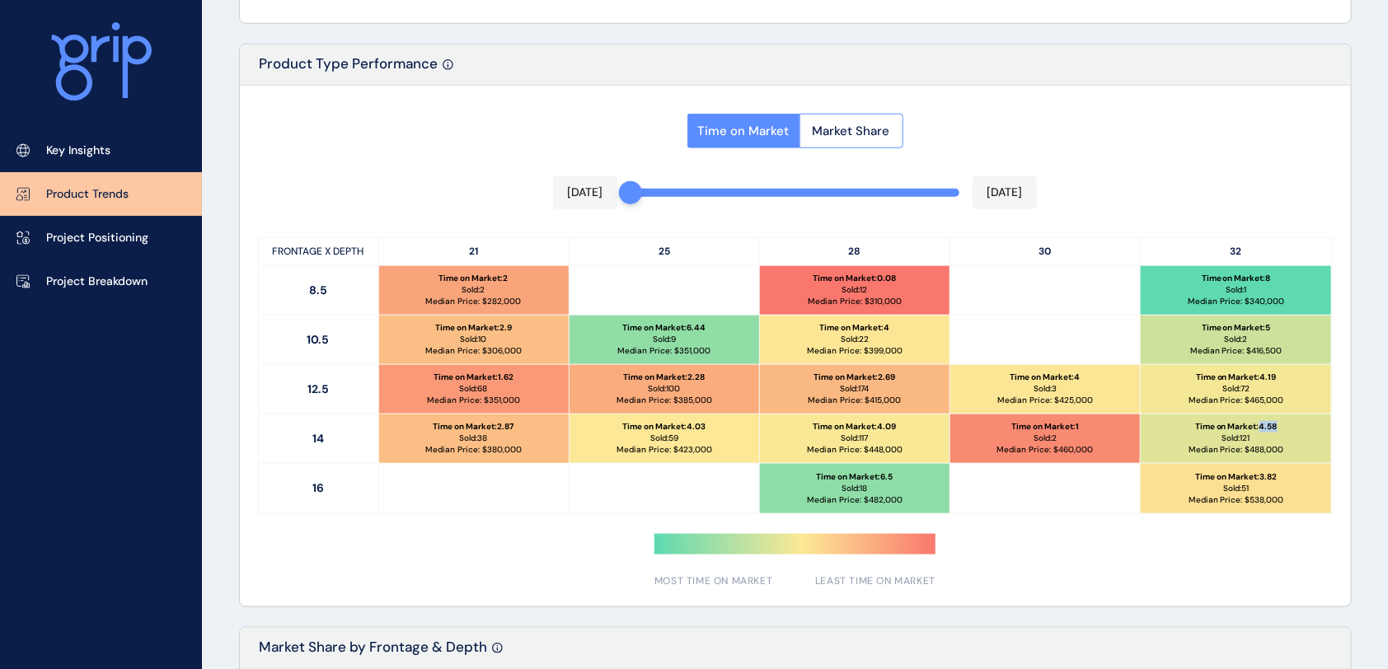
drag, startPoint x: 1283, startPoint y: 429, endPoint x: 1261, endPoint y: 429, distance: 22.3
click at [1261, 429] on div "Time on Market : 4.58 Sold: 121 Median Price: $ 488,000" at bounding box center [1236, 439] width 190 height 49
click at [1259, 434] on div "Time on Market : 4.58 Sold: 121 Median Price: $ 488,000" at bounding box center [1236, 439] width 190 height 49
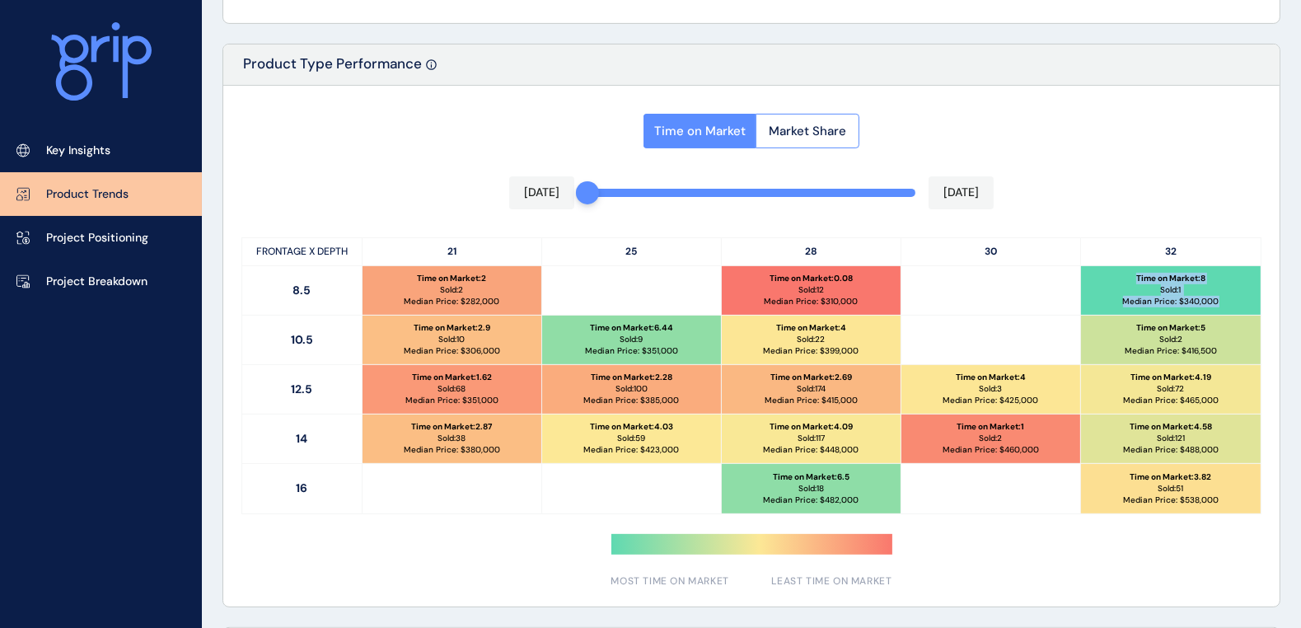
drag, startPoint x: 1221, startPoint y: 298, endPoint x: 1133, endPoint y: 280, distance: 89.9
click at [1133, 280] on div "Time on Market : 8 Sold: 1 Median Price: $ 340,000" at bounding box center [1171, 290] width 180 height 49
click at [1160, 280] on p "Time on Market : 8" at bounding box center [1171, 279] width 69 height 12
click at [1208, 279] on div "Time on Market : 8 Sold: 1 Median Price: $ 340,000" at bounding box center [1171, 290] width 180 height 49
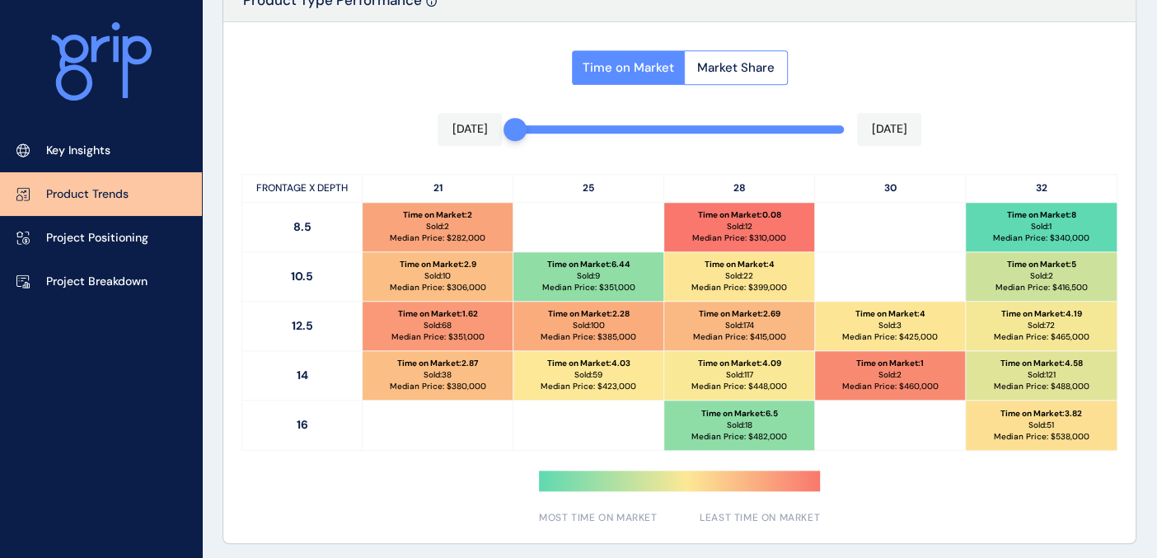
scroll to position [821, 0]
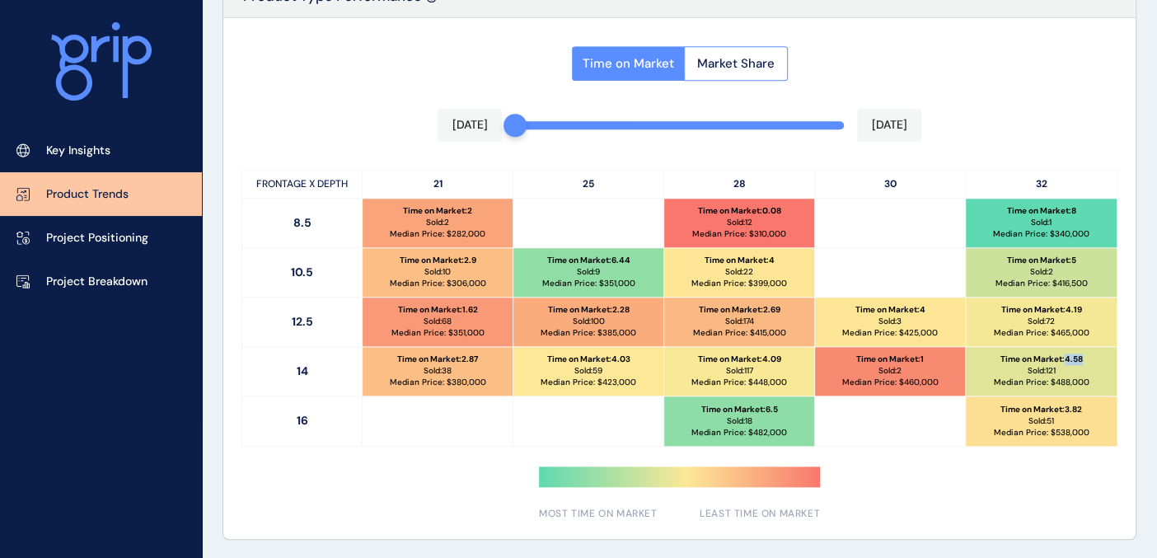
drag, startPoint x: 1083, startPoint y: 357, endPoint x: 1067, endPoint y: 361, distance: 17.0
click at [1067, 361] on p "Time on Market : 4.58" at bounding box center [1042, 360] width 82 height 12
drag, startPoint x: 781, startPoint y: 307, endPoint x: 762, endPoint y: 307, distance: 19.0
click at [762, 307] on div "Time on Market : 2.69 Sold: 174 Median Price: $ 415,000" at bounding box center [739, 322] width 150 height 49
click at [701, 347] on div "Time on Market : 4.09 Sold: 117 Median Price: $ 448,000" at bounding box center [739, 371] width 150 height 49
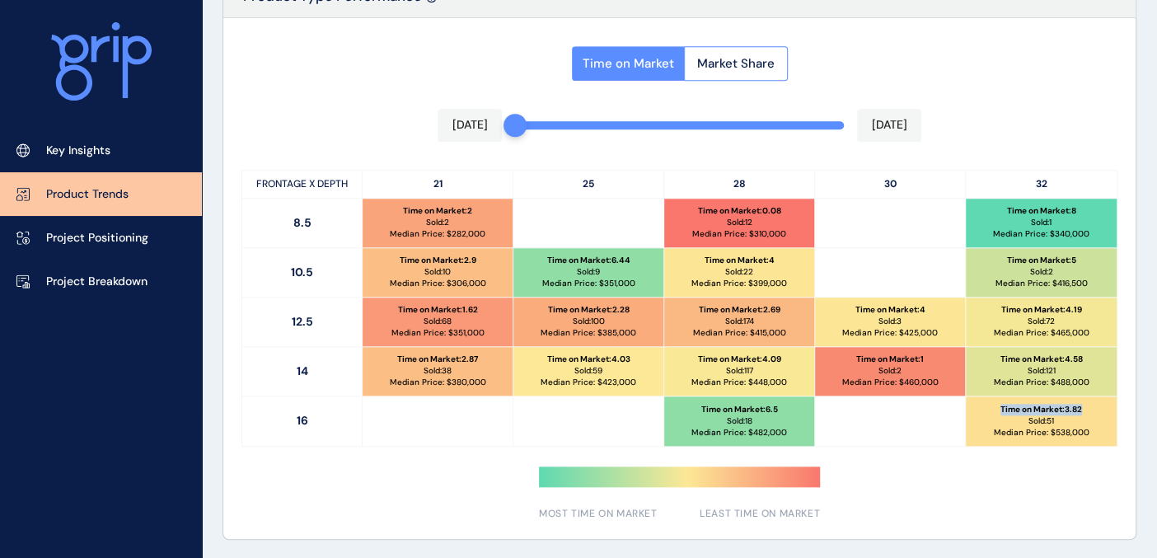
drag, startPoint x: 1086, startPoint y: 406, endPoint x: 998, endPoint y: 407, distance: 88.2
click at [998, 407] on div "Time on Market : 3.82 Sold: 51 Median Price: $ 538,000" at bounding box center [1041, 420] width 151 height 49
click at [1022, 422] on div "Time on Market : 3.82 Sold: 51 Median Price: $ 538,000" at bounding box center [1041, 420] width 151 height 49
drag, startPoint x: 631, startPoint y: 312, endPoint x: 542, endPoint y: 310, distance: 88.2
click at [542, 310] on div "Time on Market : 2.28 Sold: 100 Median Price: $ 385,000" at bounding box center [589, 322] width 150 height 49
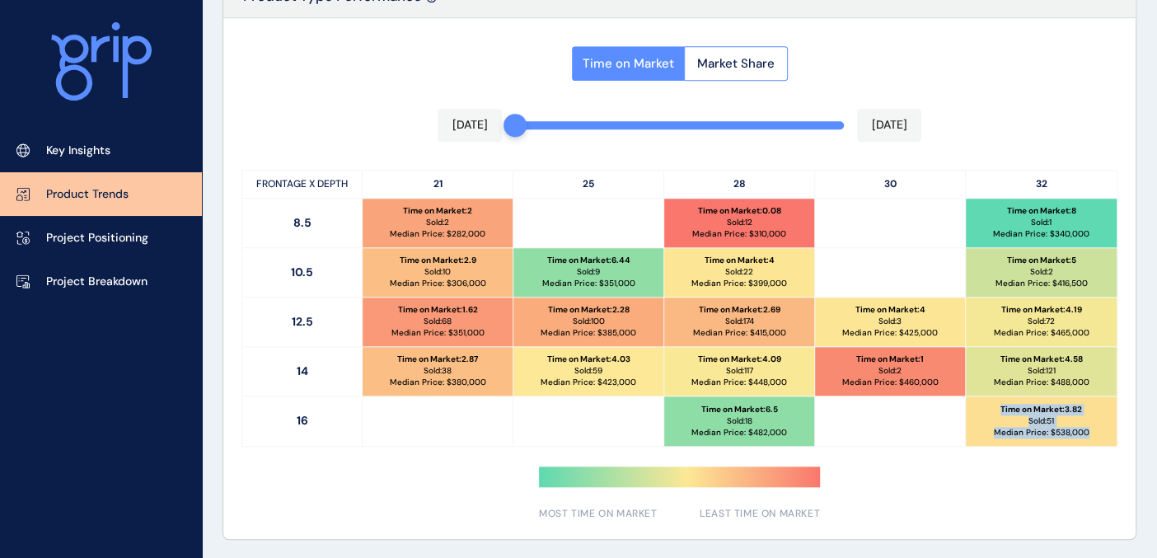
drag, startPoint x: 1090, startPoint y: 435, endPoint x: 1001, endPoint y: 409, distance: 92.8
click at [1001, 409] on div "Time on Market : 3.82 Sold: 51 Median Price: $ 538,000" at bounding box center [1041, 420] width 151 height 49
click at [623, 312] on p "Time on Market : 2.28" at bounding box center [589, 310] width 82 height 12
drag, startPoint x: 635, startPoint y: 312, endPoint x: 546, endPoint y: 304, distance: 90.2
click at [546, 304] on div "Time on Market : 2.28 Sold: 100 Median Price: $ 385,000" at bounding box center [589, 322] width 150 height 49
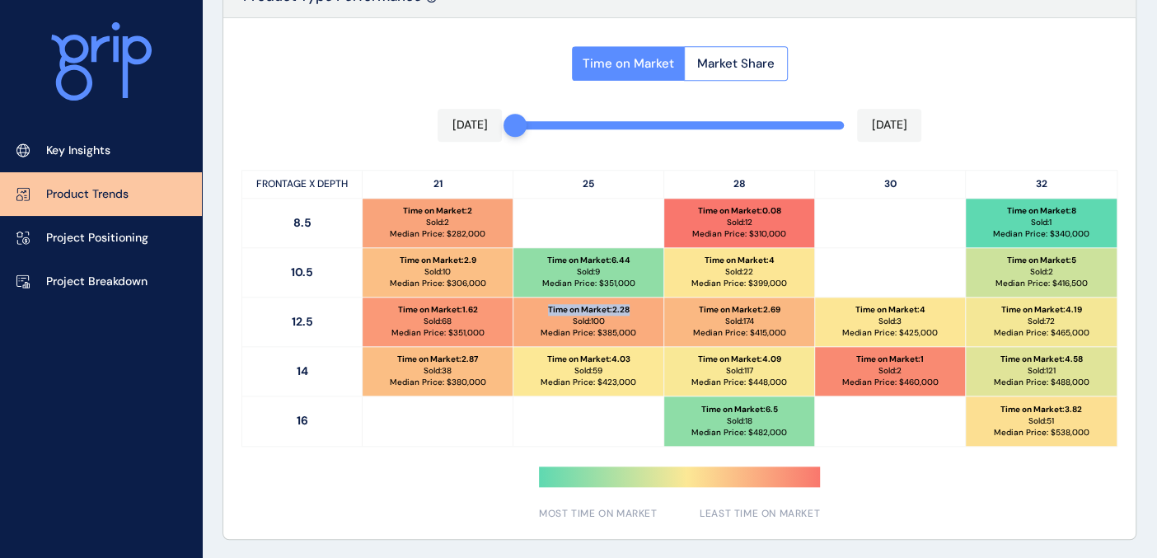
click at [548, 318] on div "Time on Market : 2.28 Sold: 100 Median Price: $ 385,000" at bounding box center [589, 322] width 150 height 49
drag, startPoint x: 789, startPoint y: 407, endPoint x: 696, endPoint y: 408, distance: 92.3
click at [696, 408] on div "Time on Market : 6.5 Sold: 18 Median Price: $ 482,000" at bounding box center [739, 420] width 150 height 49
click at [715, 407] on p "Time on Market : 6.5" at bounding box center [739, 410] width 77 height 12
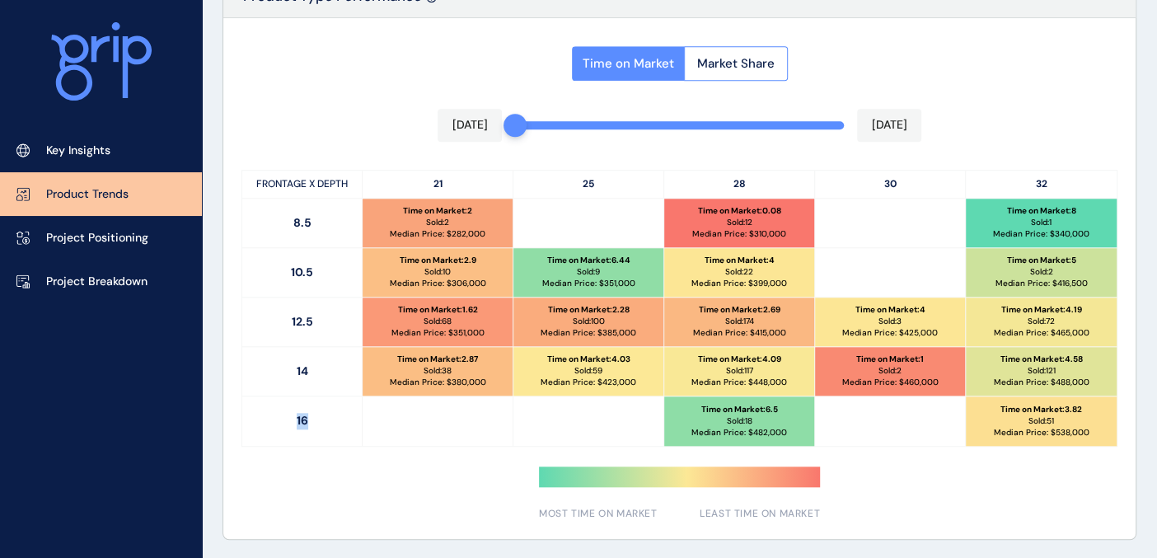
drag, startPoint x: 315, startPoint y: 422, endPoint x: 292, endPoint y: 422, distance: 23.1
click at [292, 422] on p "16" at bounding box center [302, 420] width 120 height 49
drag, startPoint x: 732, startPoint y: 183, endPoint x: 754, endPoint y: 184, distance: 22.3
click at [754, 184] on p "28" at bounding box center [739, 184] width 151 height 27
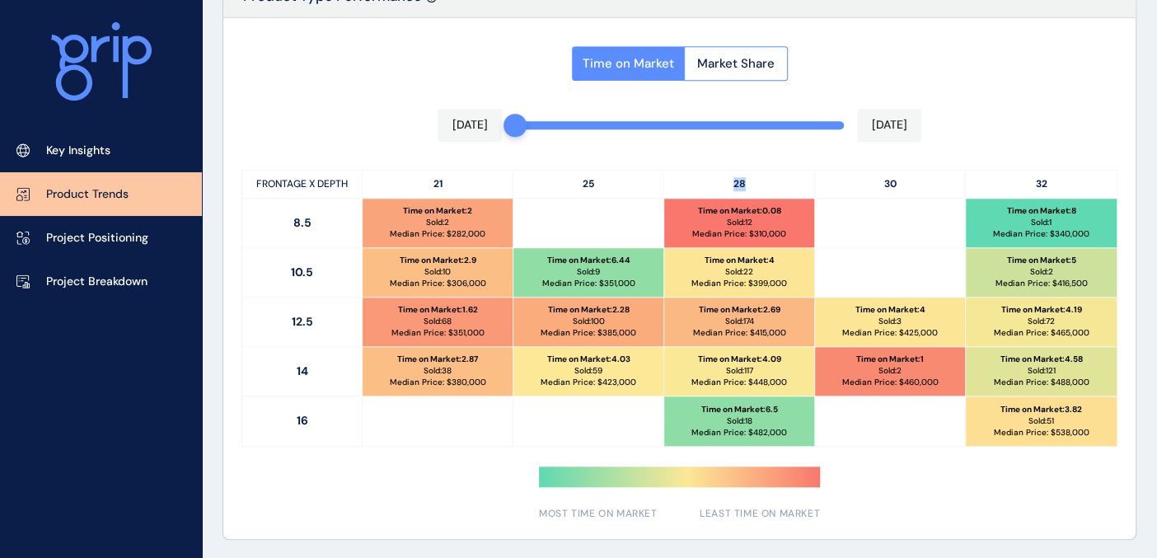
drag, startPoint x: 730, startPoint y: 187, endPoint x: 773, endPoint y: 190, distance: 43.0
click at [773, 190] on p "28" at bounding box center [739, 184] width 151 height 27
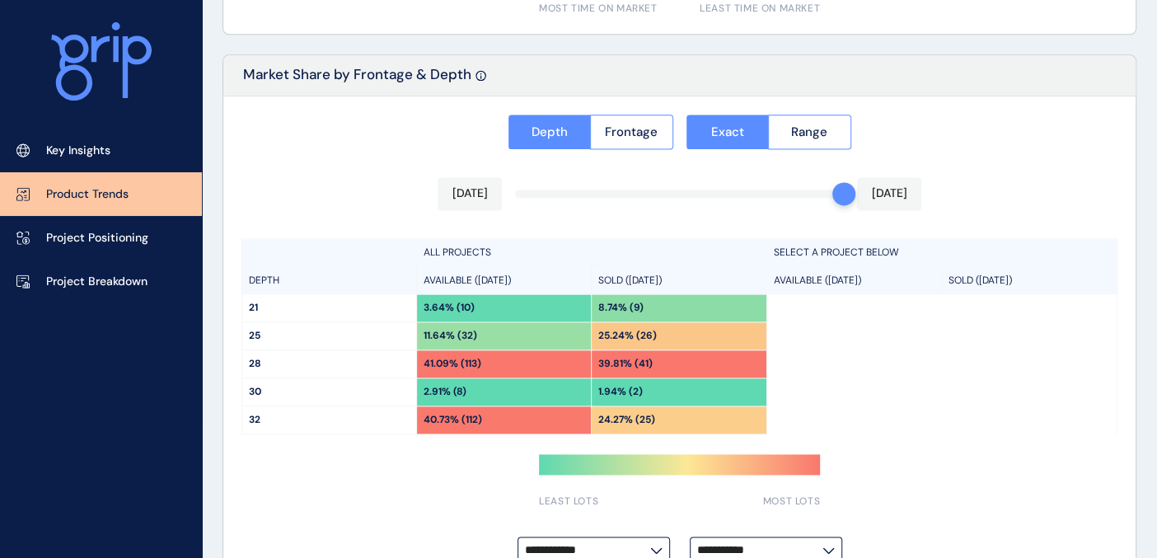
scroll to position [1368, 0]
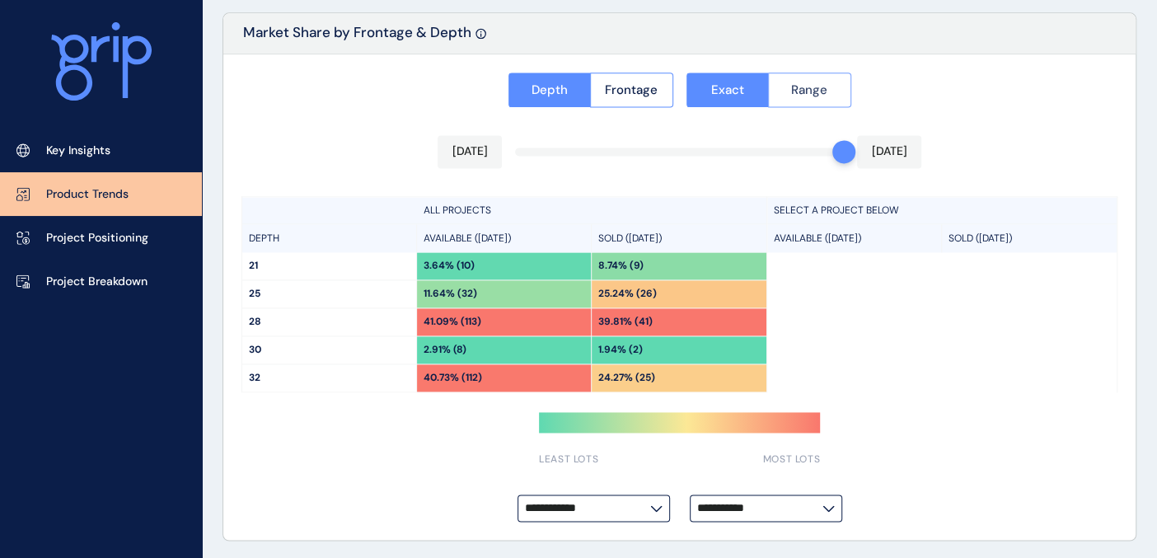
click at [805, 88] on span "Range" at bounding box center [809, 90] width 36 height 16
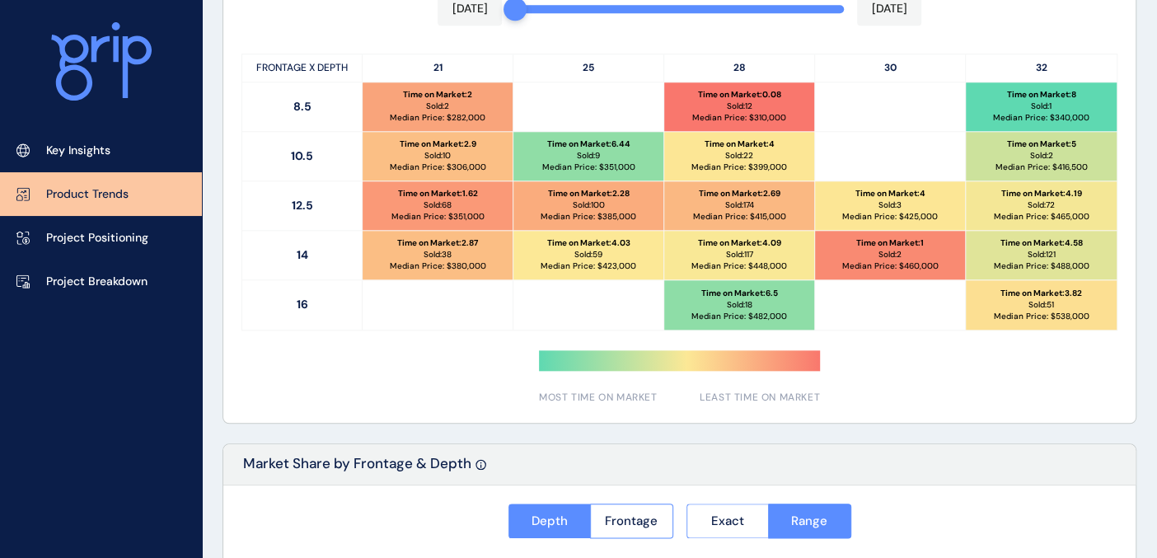
scroll to position [910, 0]
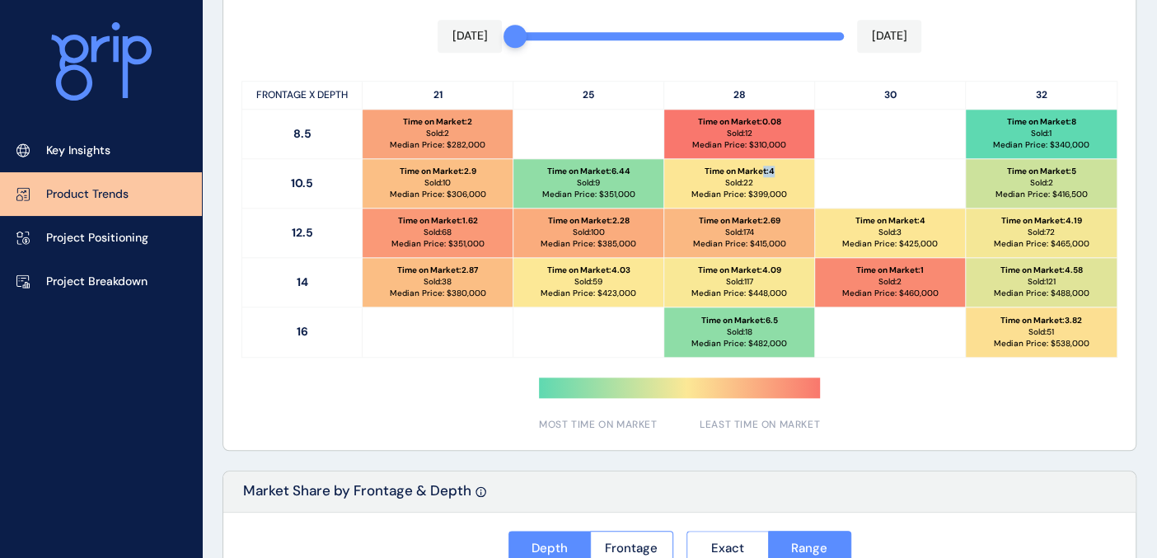
drag, startPoint x: 781, startPoint y: 168, endPoint x: 762, endPoint y: 168, distance: 19.0
click at [762, 168] on div "Time on Market : 4 Sold: 22 Median Price: $ 399,000" at bounding box center [739, 183] width 150 height 49
click at [753, 177] on p "Sold: 22" at bounding box center [739, 183] width 28 height 12
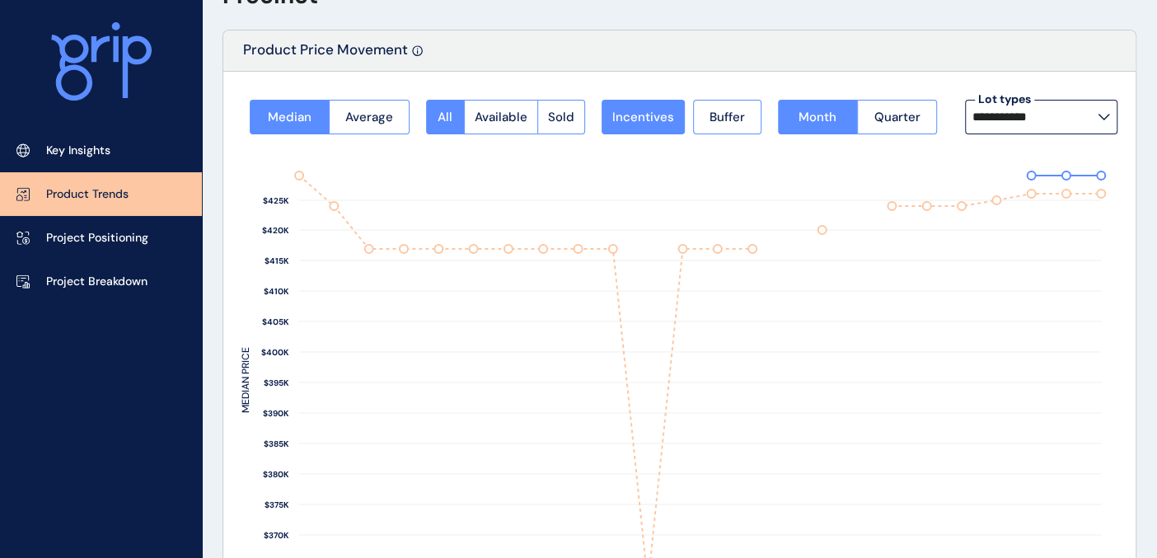
scroll to position [0, 0]
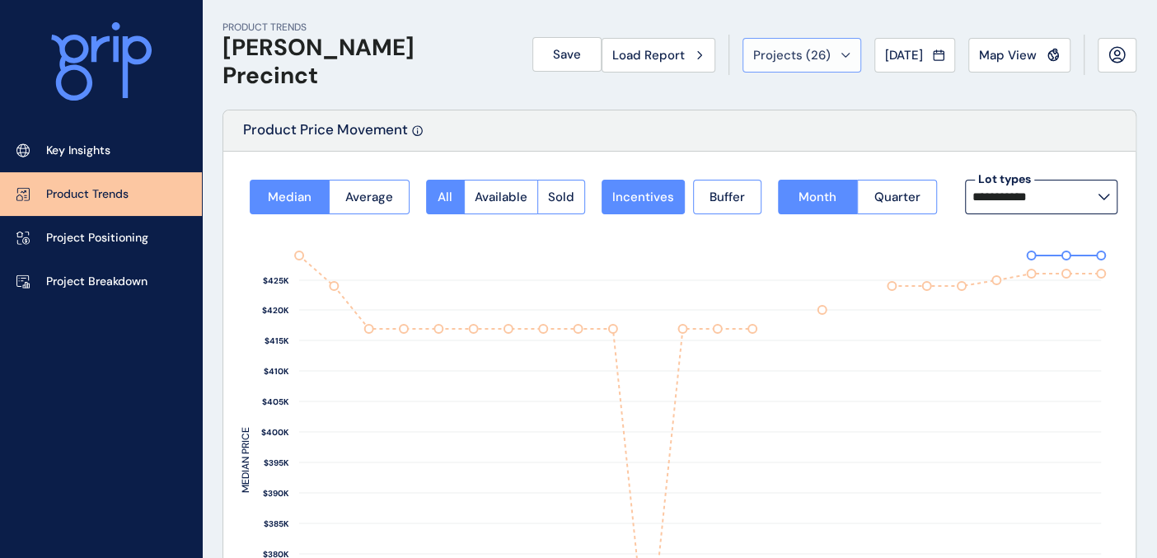
click at [836, 59] on div "Projects ( 26 )" at bounding box center [801, 55] width 97 height 16
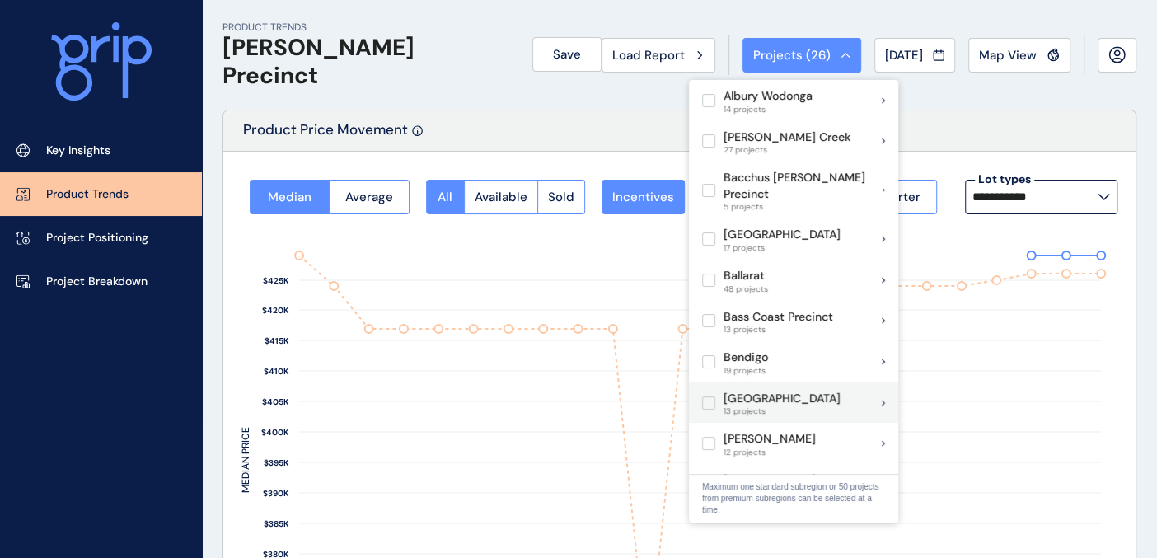
scroll to position [183, 0]
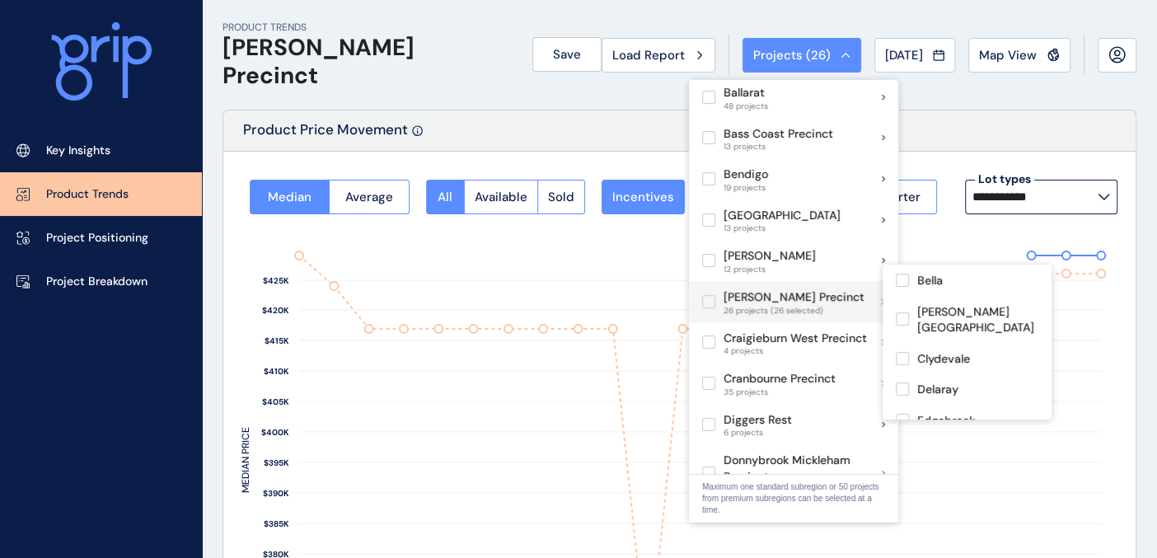
click at [710, 295] on label at bounding box center [708, 301] width 13 height 13
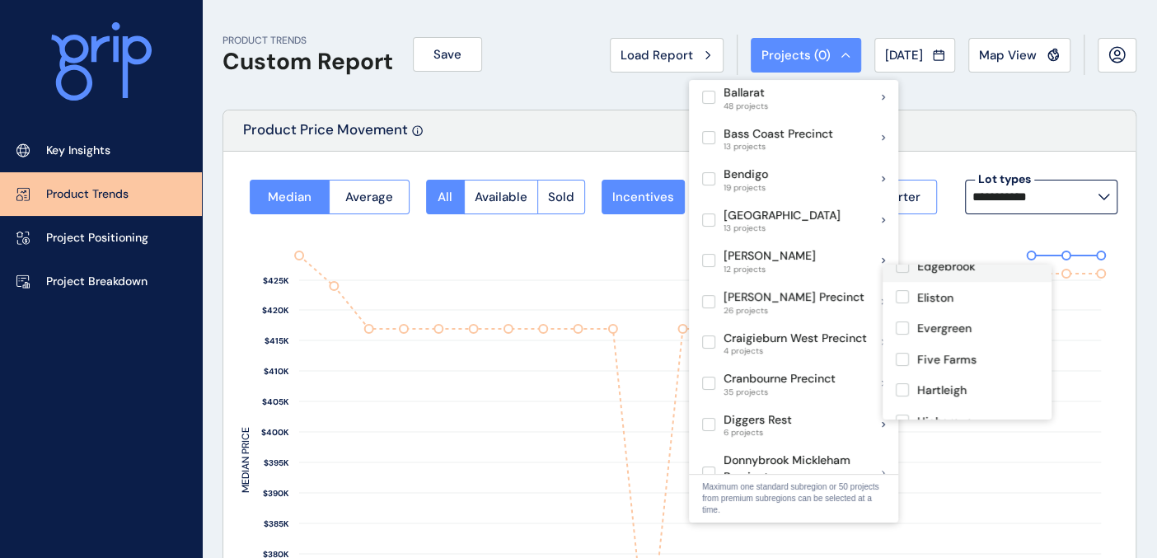
scroll to position [183, 0]
click at [902, 324] on label at bounding box center [902, 330] width 13 height 13
type input "**********"
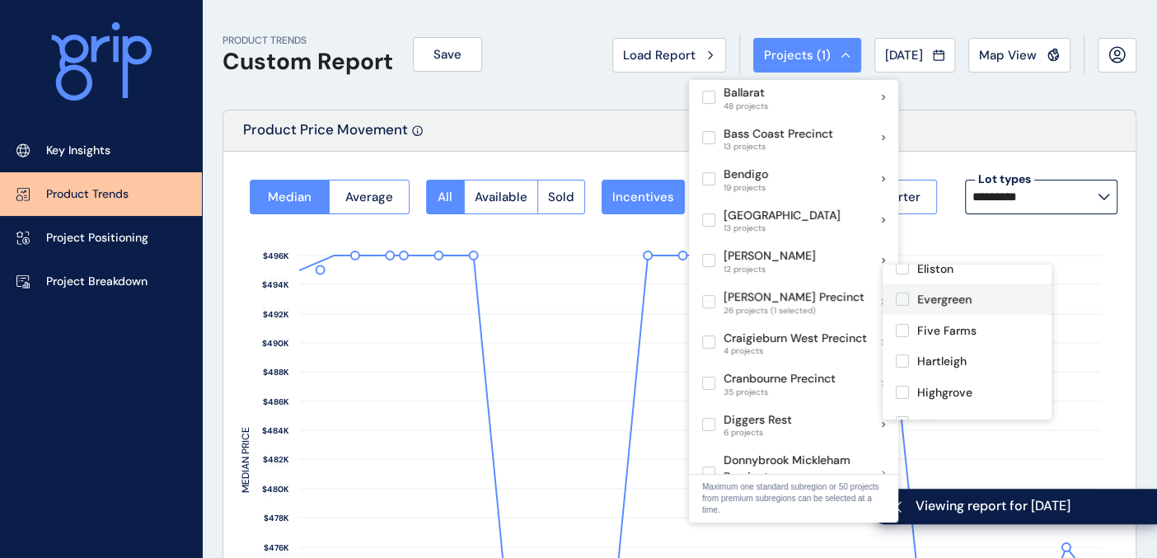
click at [903, 293] on label at bounding box center [902, 299] width 13 height 13
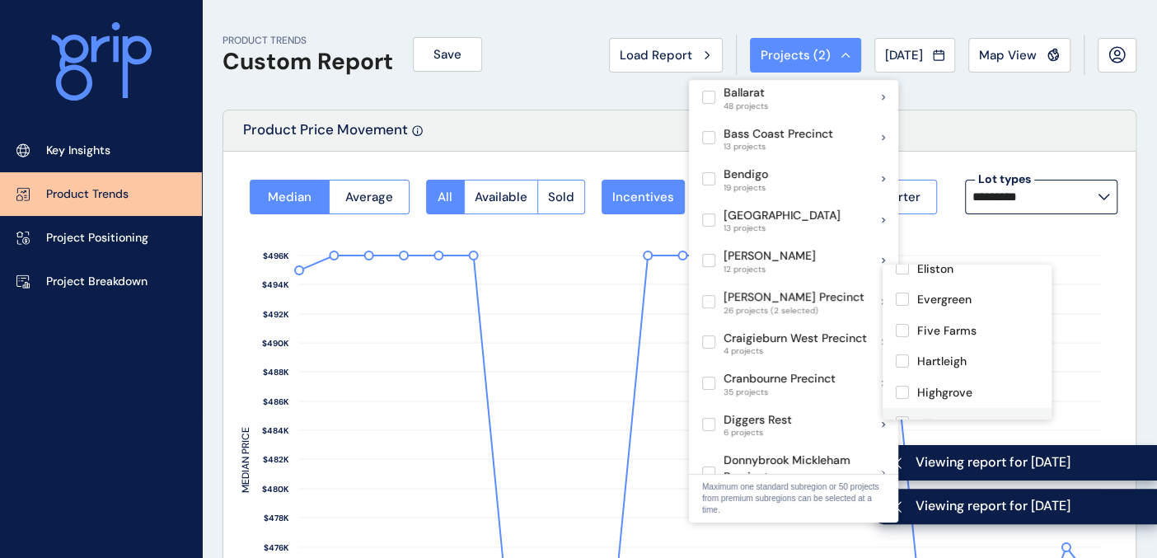
scroll to position [274, 0]
click at [903, 356] on label at bounding box center [902, 362] width 13 height 13
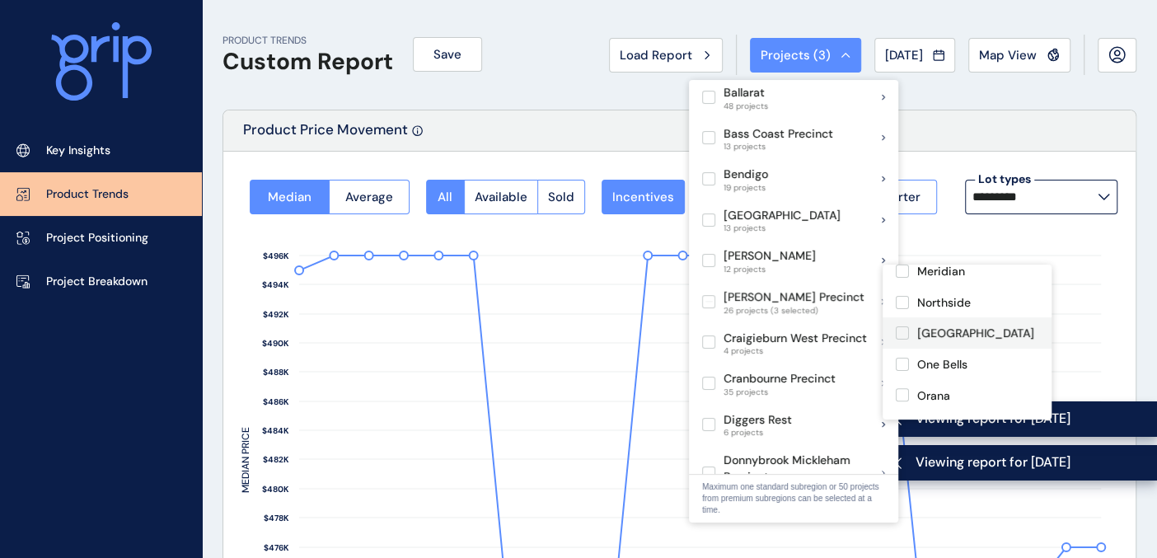
scroll to position [457, 0]
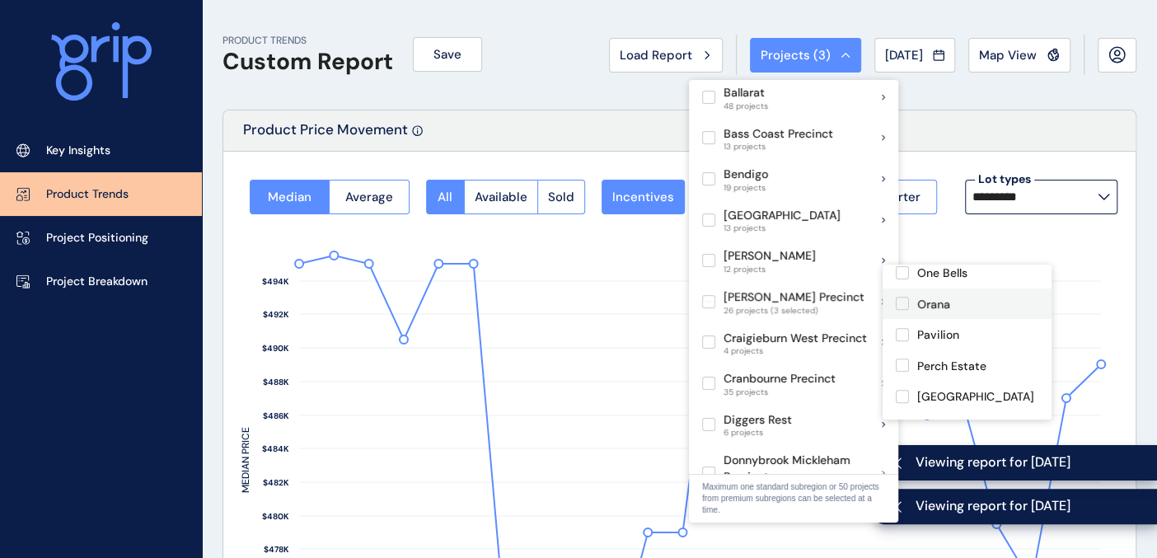
click at [900, 297] on label at bounding box center [902, 303] width 13 height 13
type input "**********"
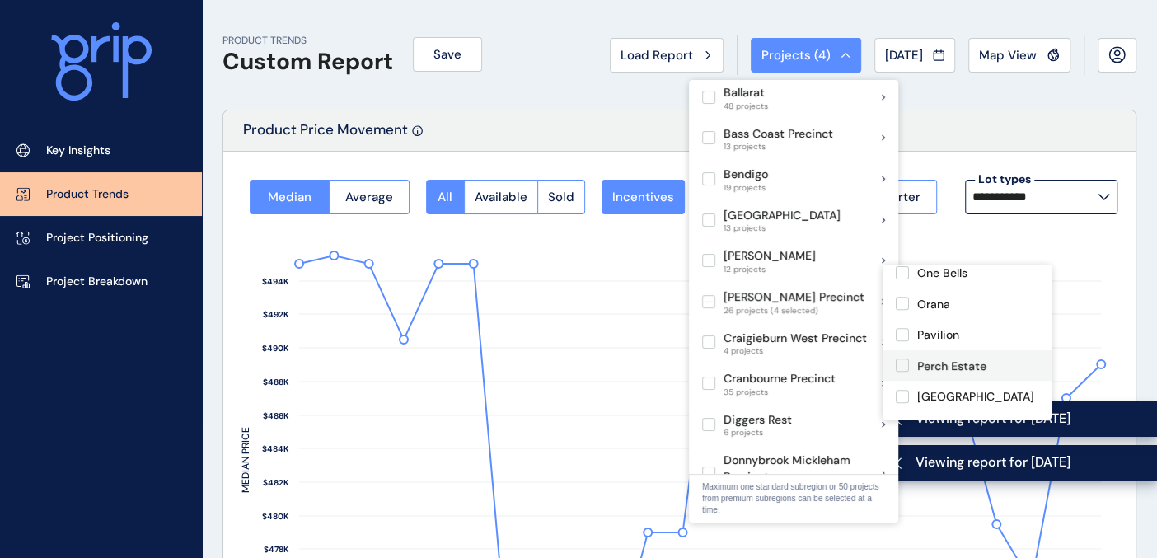
click at [902, 359] on label at bounding box center [902, 365] width 13 height 13
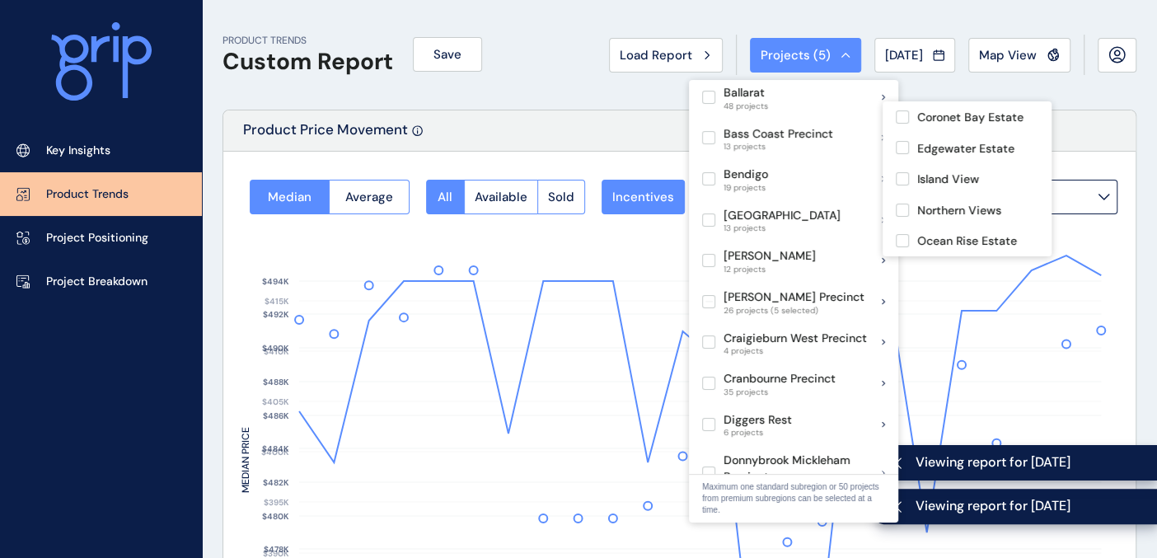
click at [565, 99] on div "PRODUCT TRENDS Custom Report Save Load Report Projects ( 5 ) Jul 2025 2025 < > …" at bounding box center [680, 55] width 914 height 110
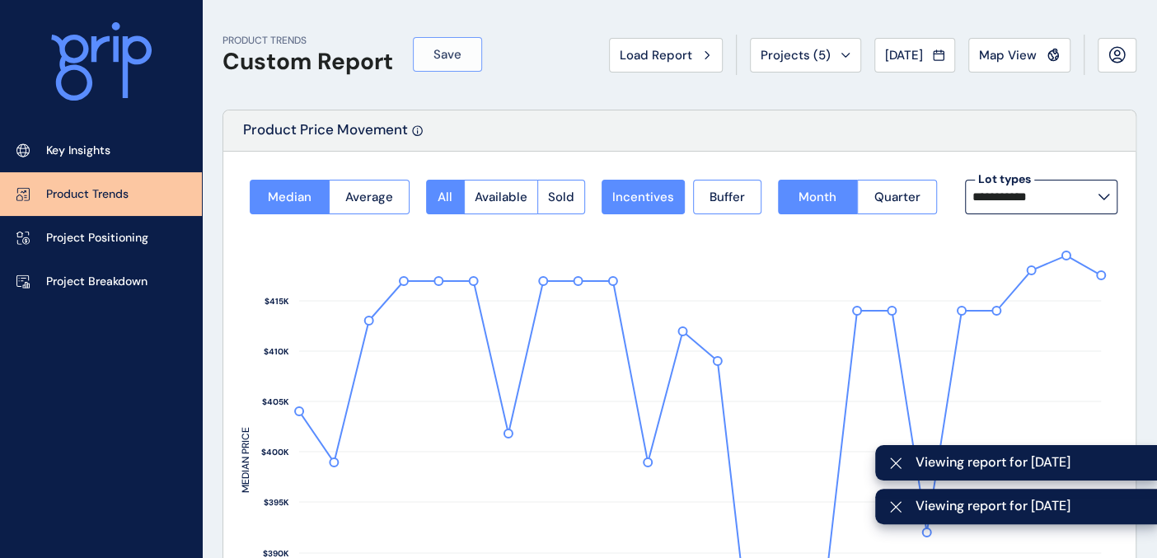
click at [456, 58] on span "Save" at bounding box center [448, 54] width 28 height 16
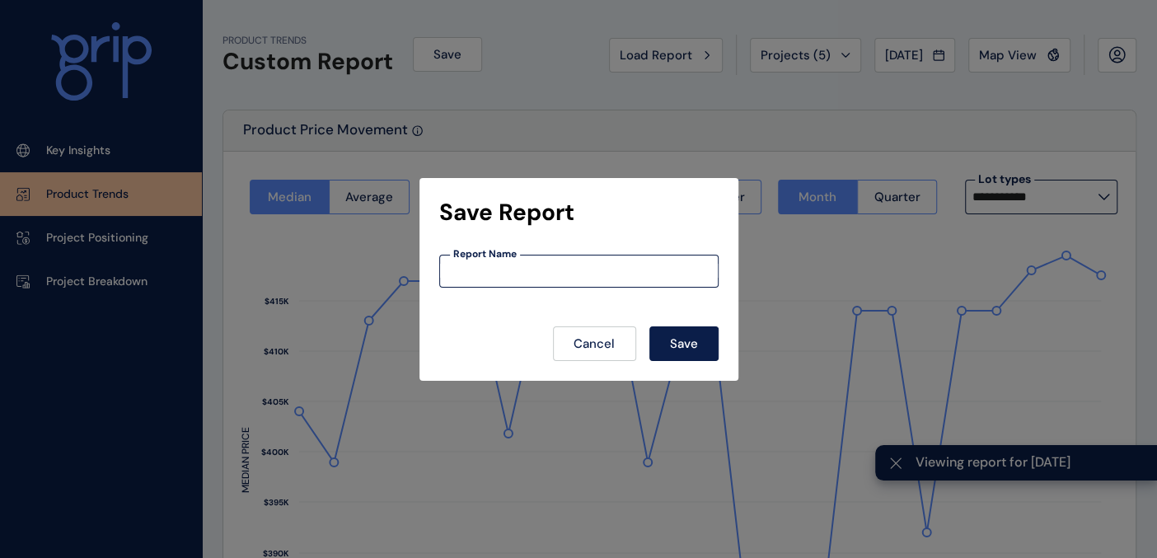
click at [509, 271] on input at bounding box center [579, 271] width 278 height 14
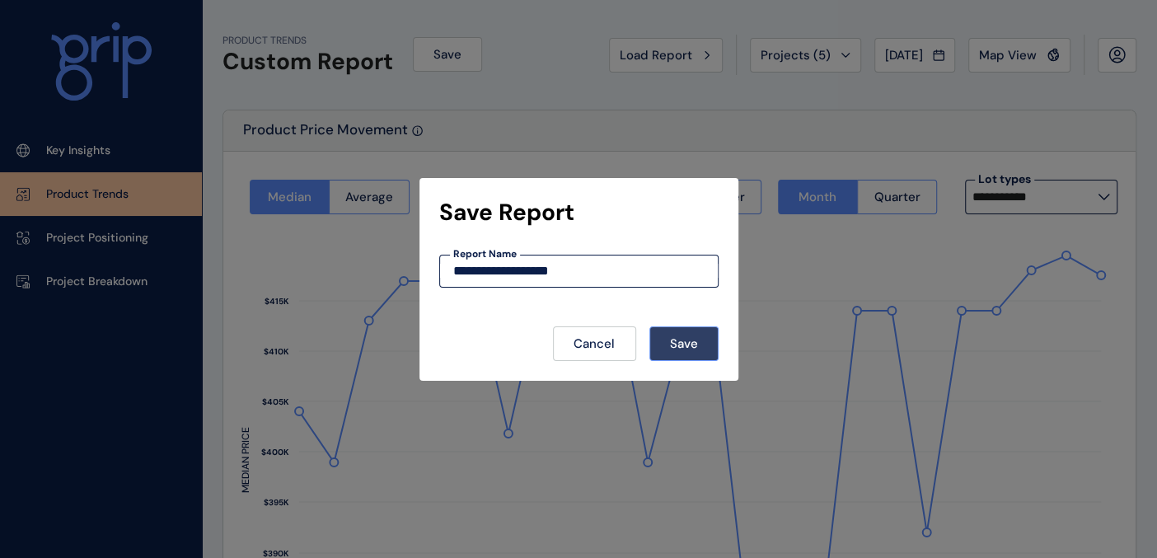
type input "**********"
click at [709, 349] on button "Save" at bounding box center [684, 343] width 69 height 35
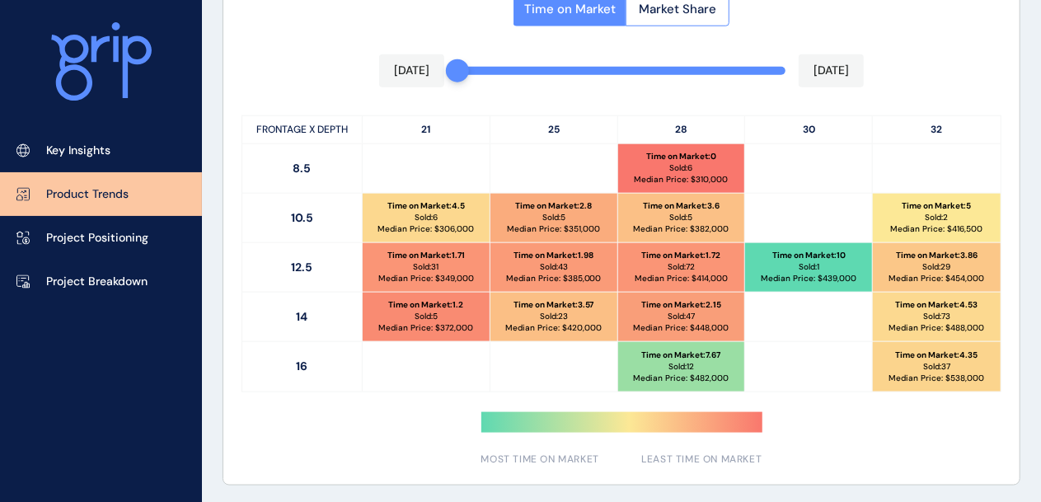
scroll to position [878, 0]
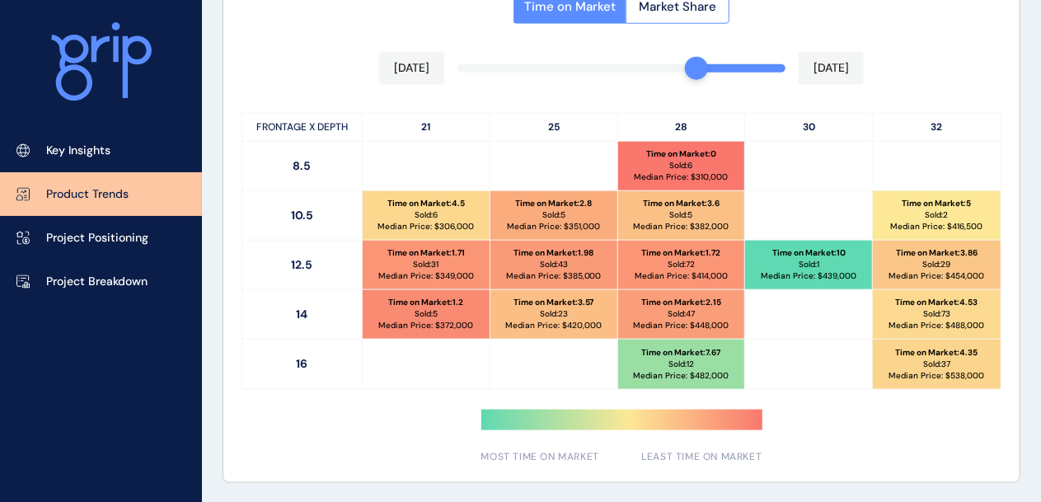
drag, startPoint x: 465, startPoint y: 68, endPoint x: 700, endPoint y: 76, distance: 235.0
click at [700, 76] on div "Time on Market Market Share Apr 2025 Jul 2025 FRONTAGE X DEPTH 21 25 28 30 32 8…" at bounding box center [621, 221] width 796 height 521
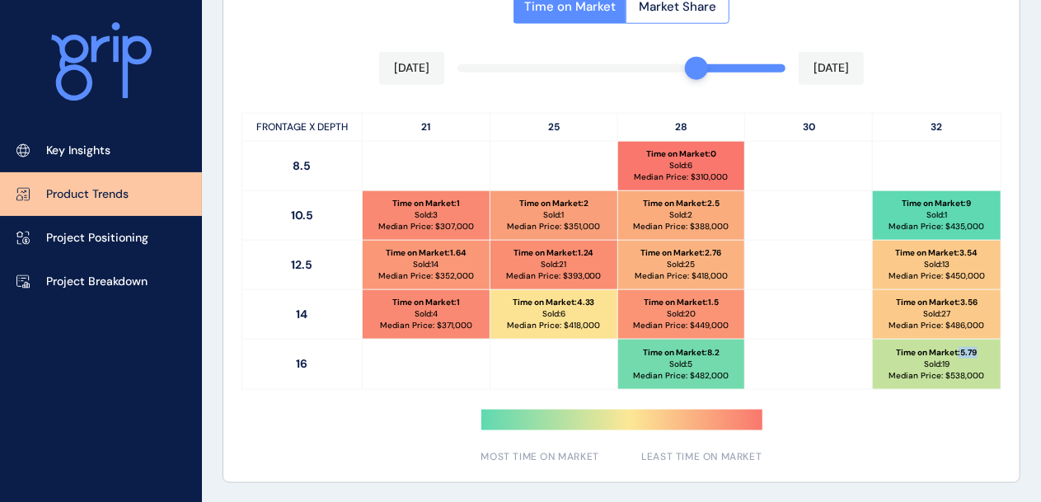
drag, startPoint x: 978, startPoint y: 353, endPoint x: 957, endPoint y: 353, distance: 21.4
click at [958, 353] on p "Time on Market : 5.79" at bounding box center [937, 353] width 81 height 12
click at [957, 353] on p "Time on Market : 5.79" at bounding box center [937, 353] width 81 height 12
drag, startPoint x: 720, startPoint y: 299, endPoint x: 651, endPoint y: 296, distance: 69.3
click at [651, 296] on div "Time on Market : 1.5 Sold: 20 Median Price: $ 449,000" at bounding box center [681, 314] width 127 height 49
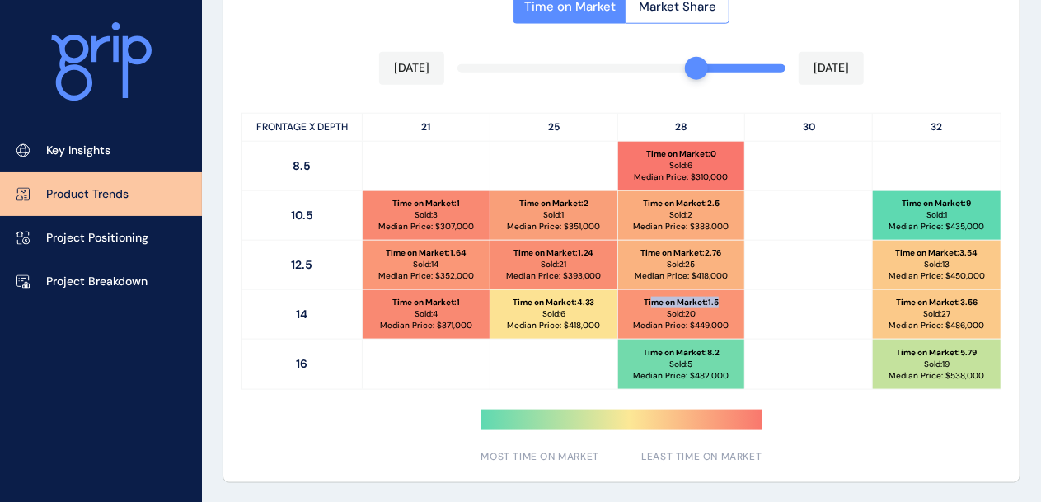
click at [651, 297] on p "Time on Market : 1.5" at bounding box center [681, 303] width 75 height 12
drag, startPoint x: 729, startPoint y: 351, endPoint x: 650, endPoint y: 350, distance: 79.1
click at [650, 350] on div "Time on Market : 8.2 Sold: 5 Median Price: $ 482,000" at bounding box center [681, 364] width 127 height 49
click at [650, 351] on p "Time on Market : 8.2" at bounding box center [681, 353] width 77 height 12
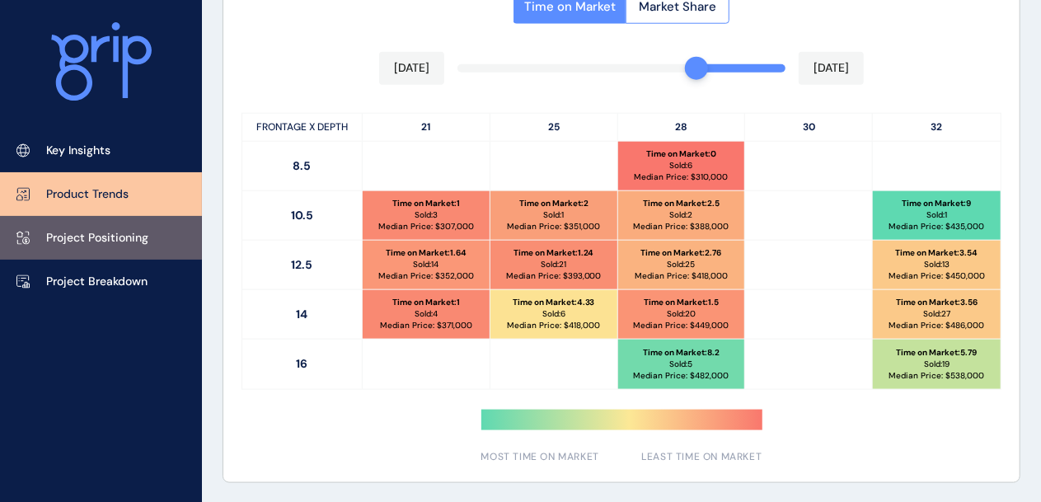
click at [116, 236] on p "Project Positioning" at bounding box center [97, 238] width 102 height 16
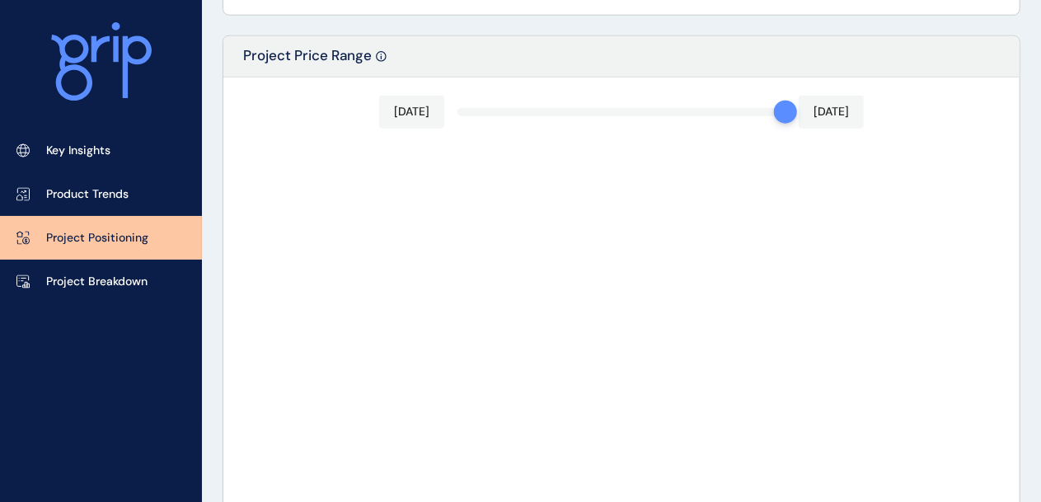
type input "*****"
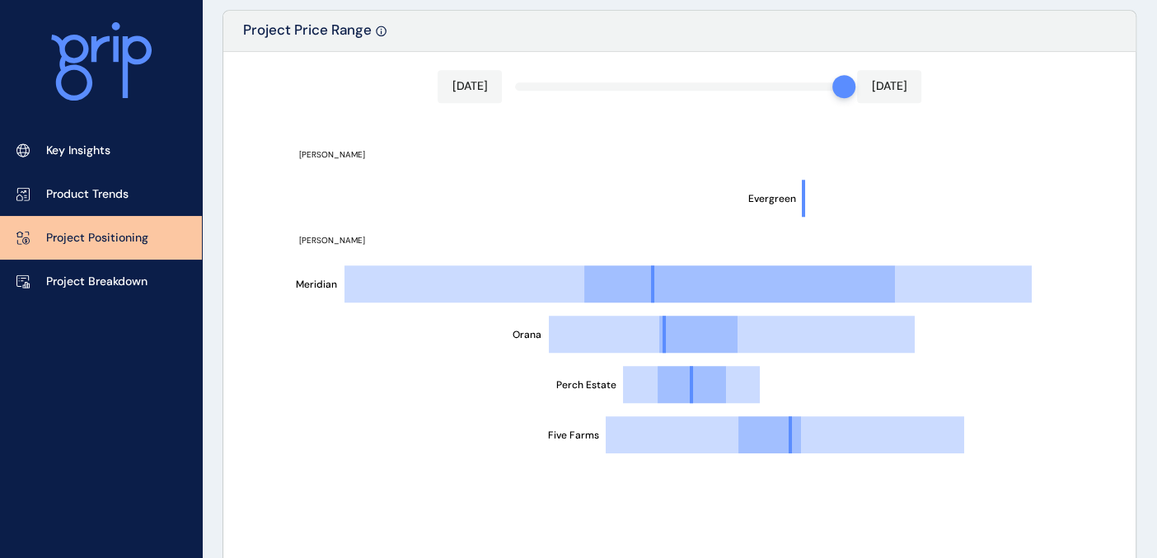
scroll to position [878, 0]
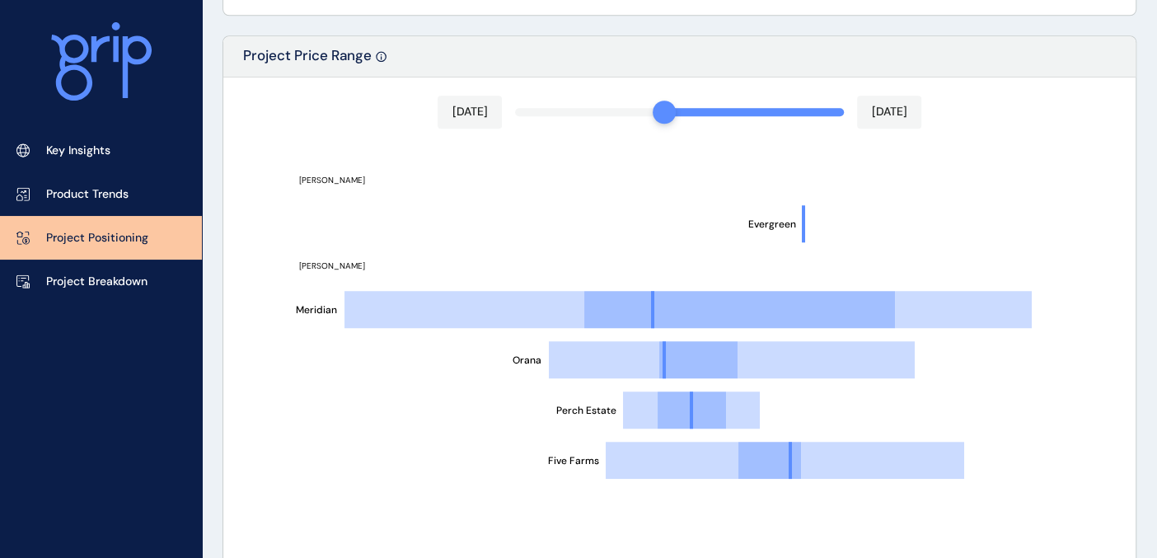
drag, startPoint x: 842, startPoint y: 115, endPoint x: 827, endPoint y: 115, distance: 15.7
click at [677, 106] on div "Jan 2025 Jul 2025 Five Farms Perch Estate Orana Meridian Evergreen Clyde Clyde …" at bounding box center [679, 371] width 912 height 588
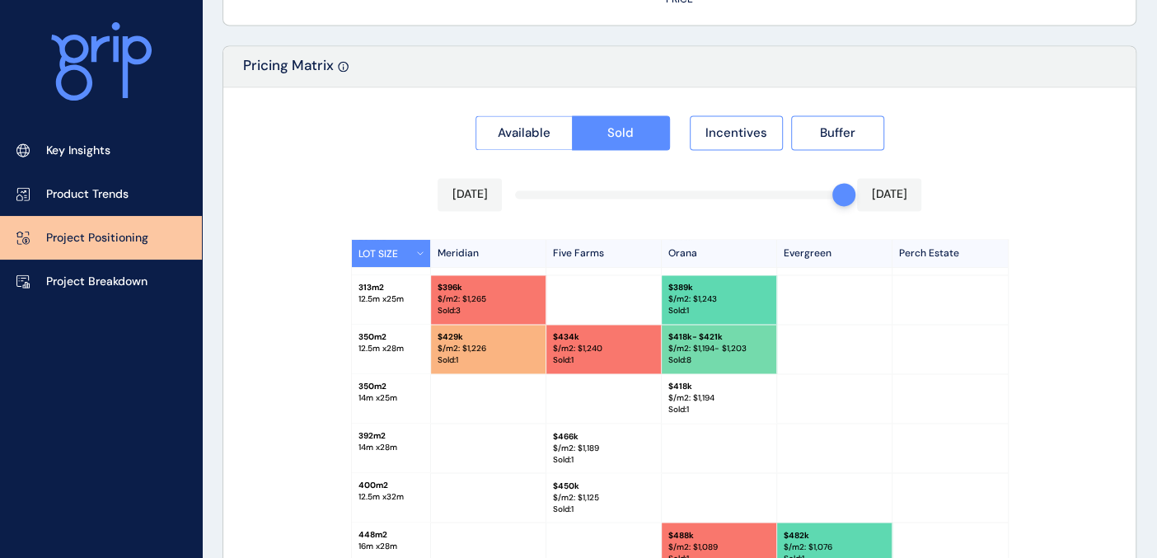
scroll to position [1611, 0]
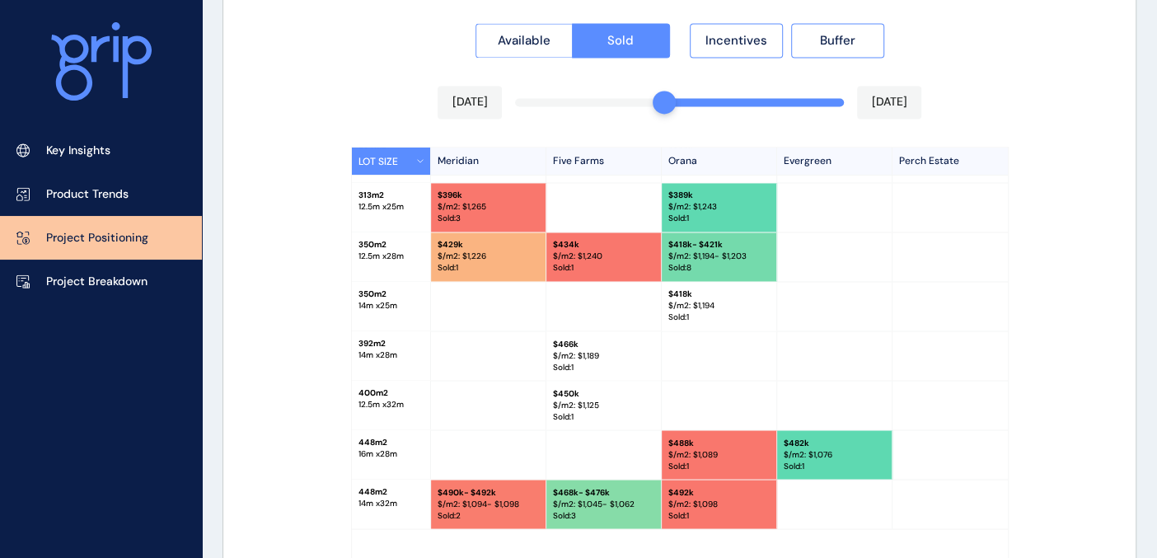
drag, startPoint x: 842, startPoint y: 101, endPoint x: 651, endPoint y: 115, distance: 191.0
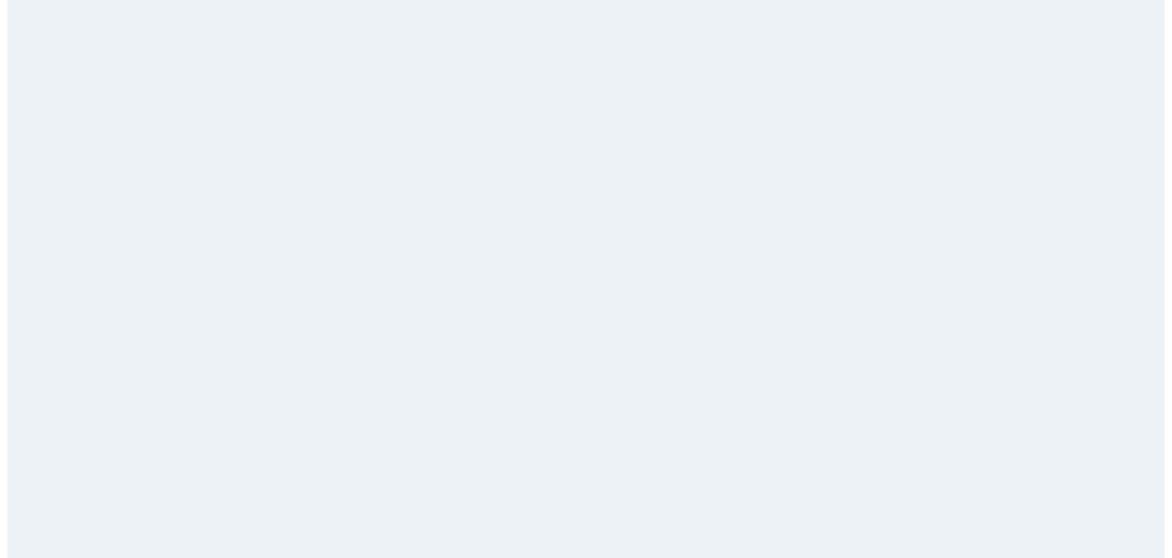
scroll to position [0, 0]
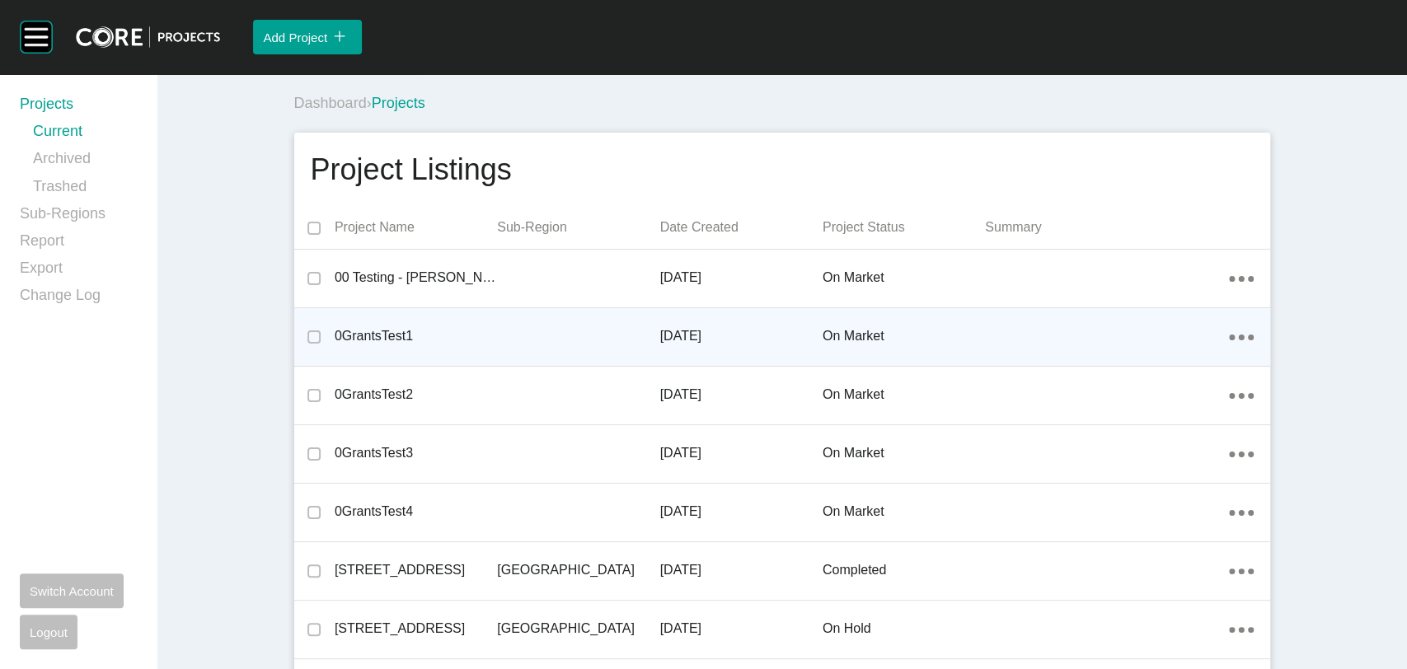
click at [366, 333] on p "0GrantsTest1" at bounding box center [416, 336] width 162 height 18
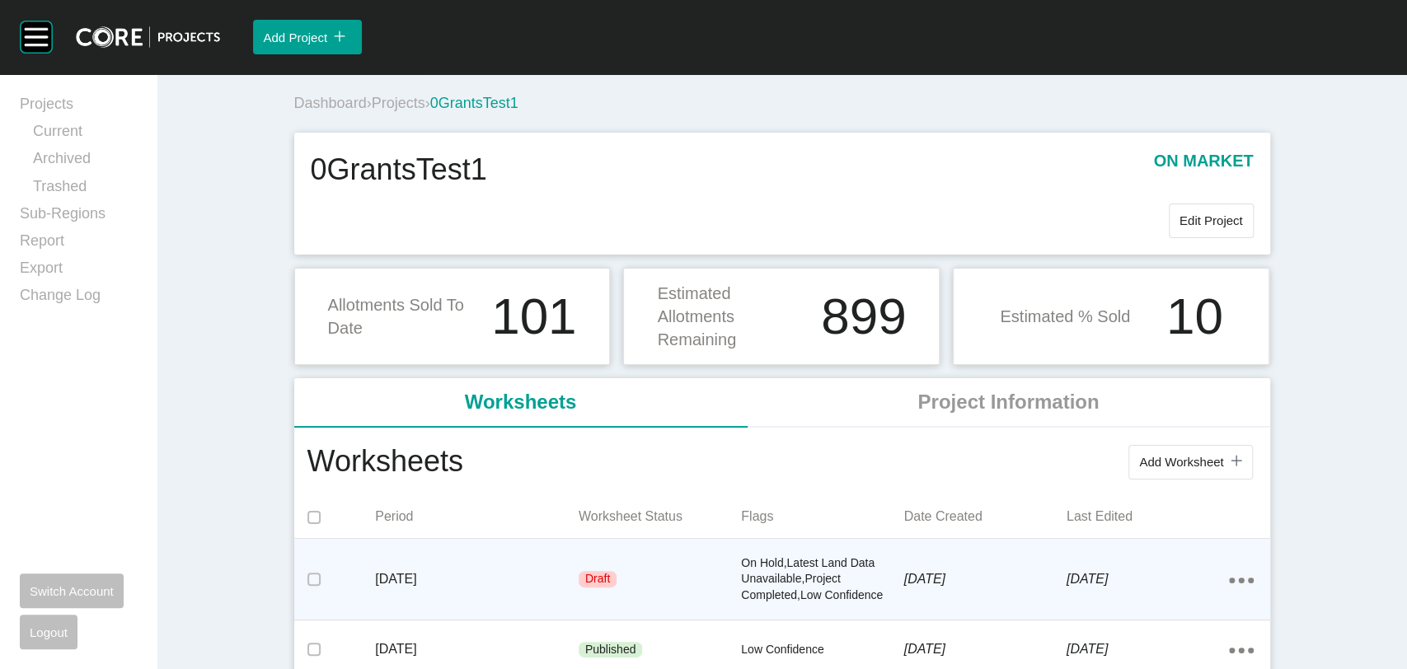
click at [422, 570] on p "June 2023" at bounding box center [477, 579] width 204 height 18
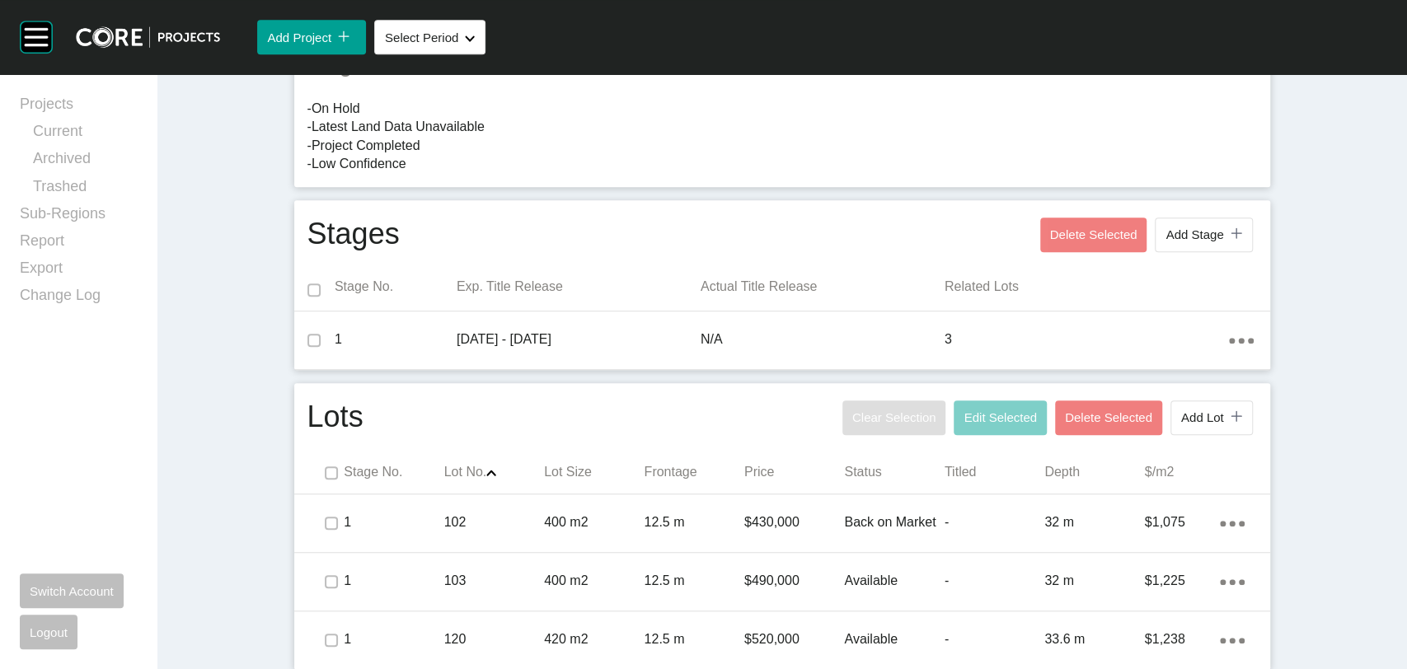
scroll to position [563, 0]
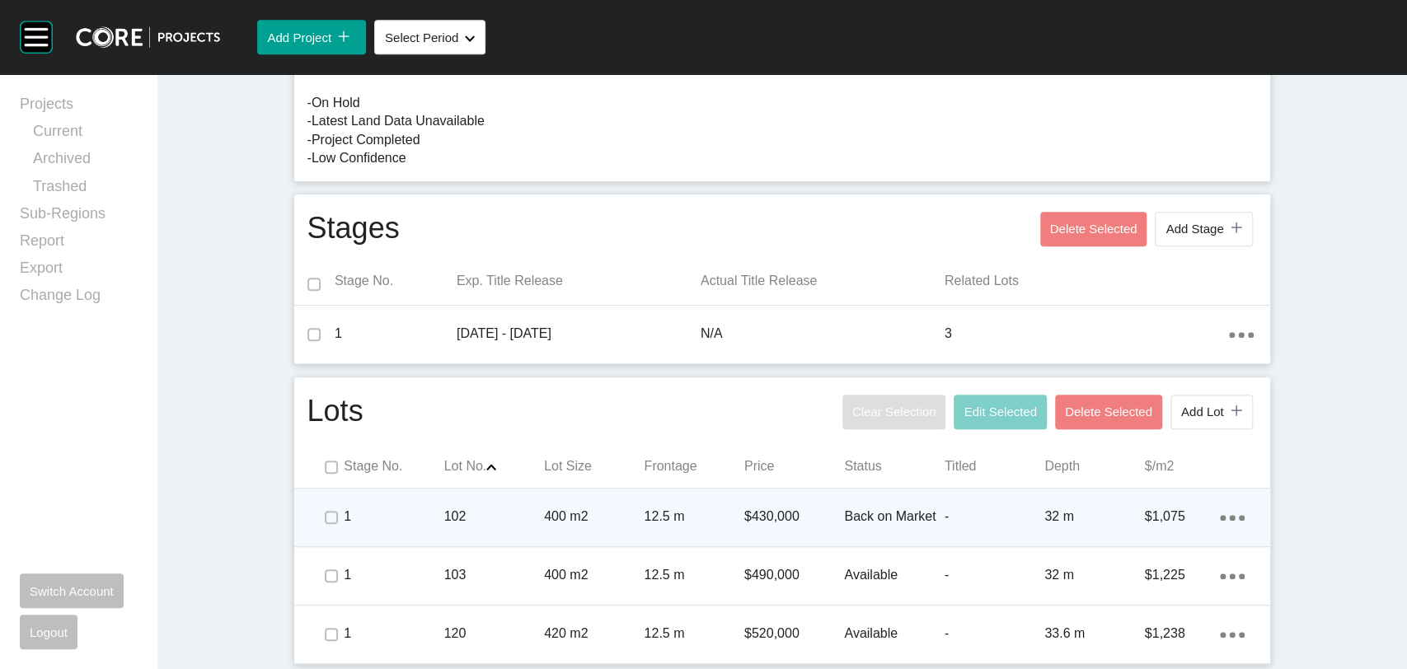
click at [514, 518] on p "102" at bounding box center [494, 517] width 100 height 18
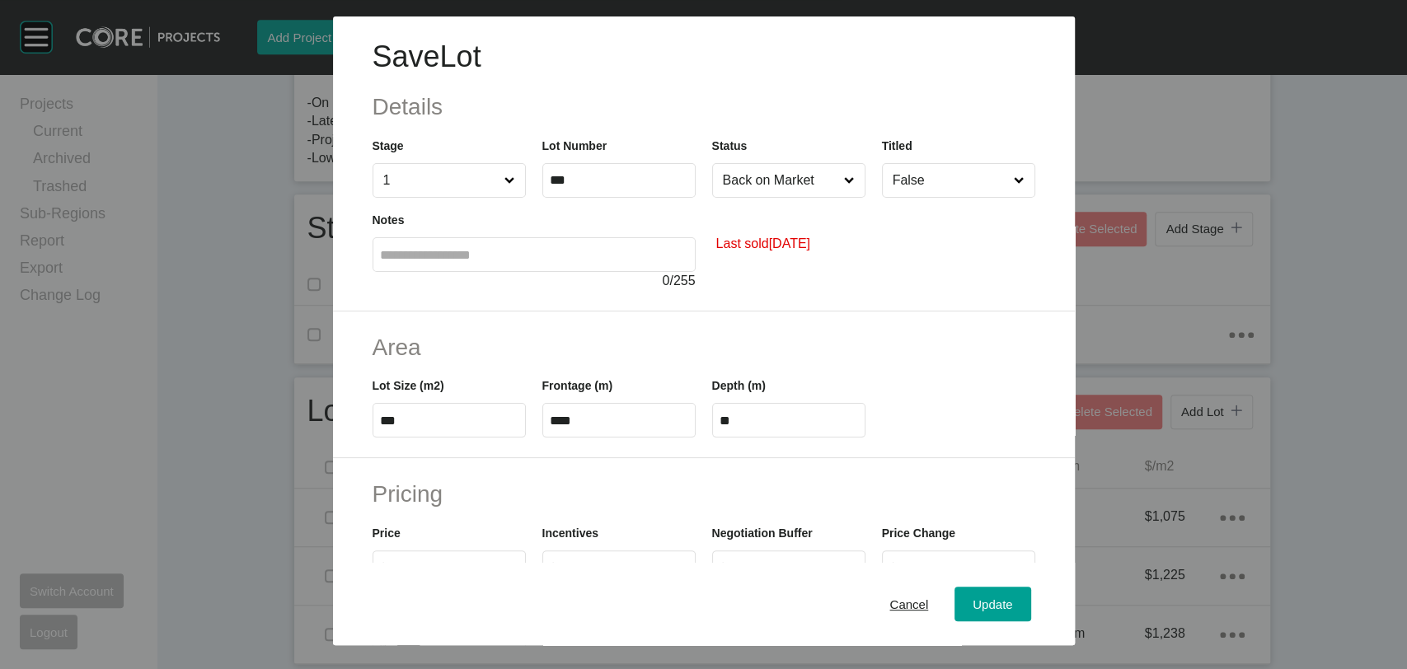
click at [818, 173] on input "Back on Market" at bounding box center [781, 180] width 122 height 33
click at [975, 598] on span "Update" at bounding box center [993, 605] width 40 height 14
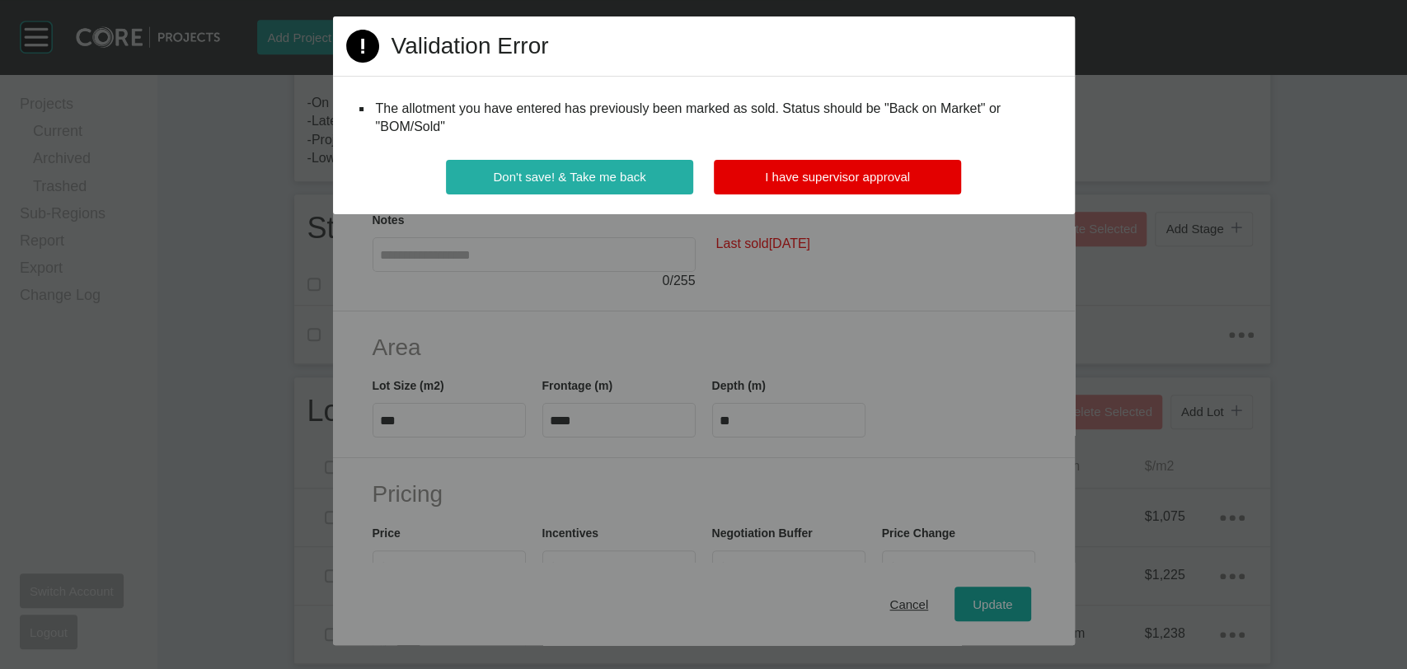
click at [641, 175] on span "Don't save! & Take me back" at bounding box center [569, 177] width 152 height 14
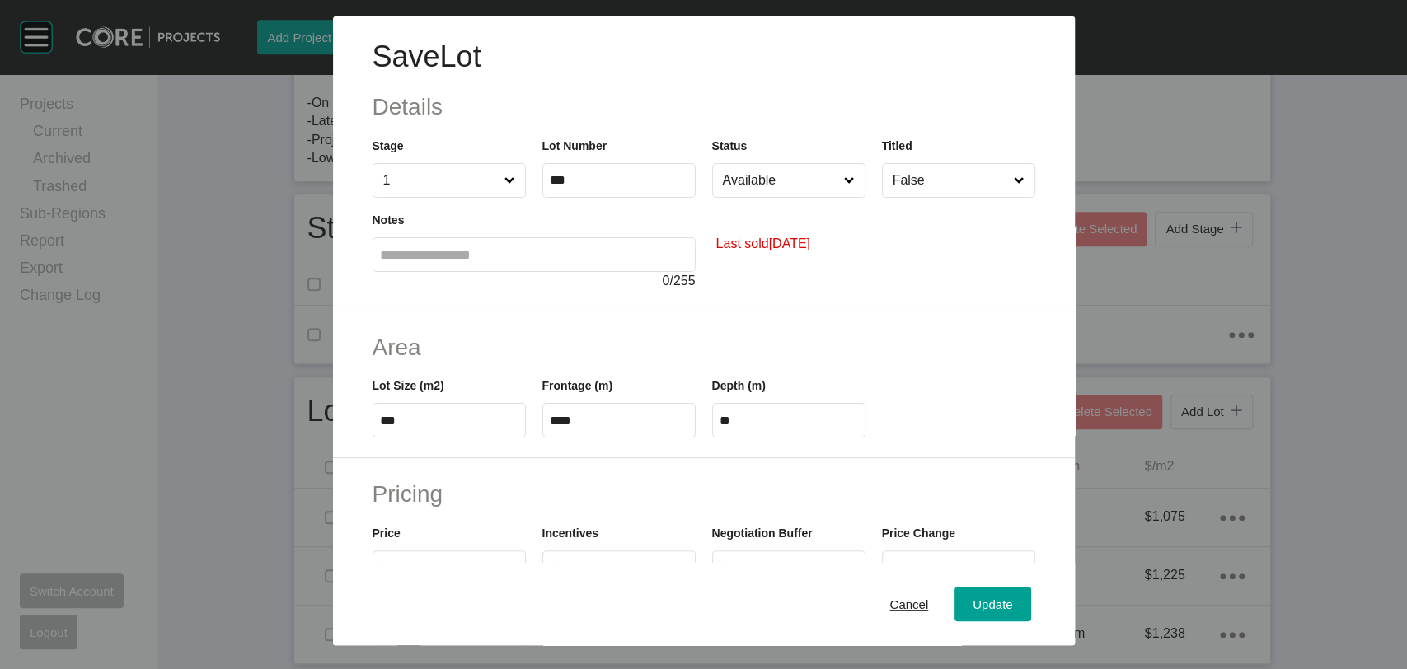
drag, startPoint x: 711, startPoint y: 242, endPoint x: 816, endPoint y: 246, distance: 105.6
click at [810, 246] on small "Last sold May 2023" at bounding box center [763, 244] width 94 height 18
click at [889, 188] on input "False" at bounding box center [950, 180] width 122 height 33
click at [807, 278] on div "Last sold May 2023" at bounding box center [873, 244] width 323 height 93
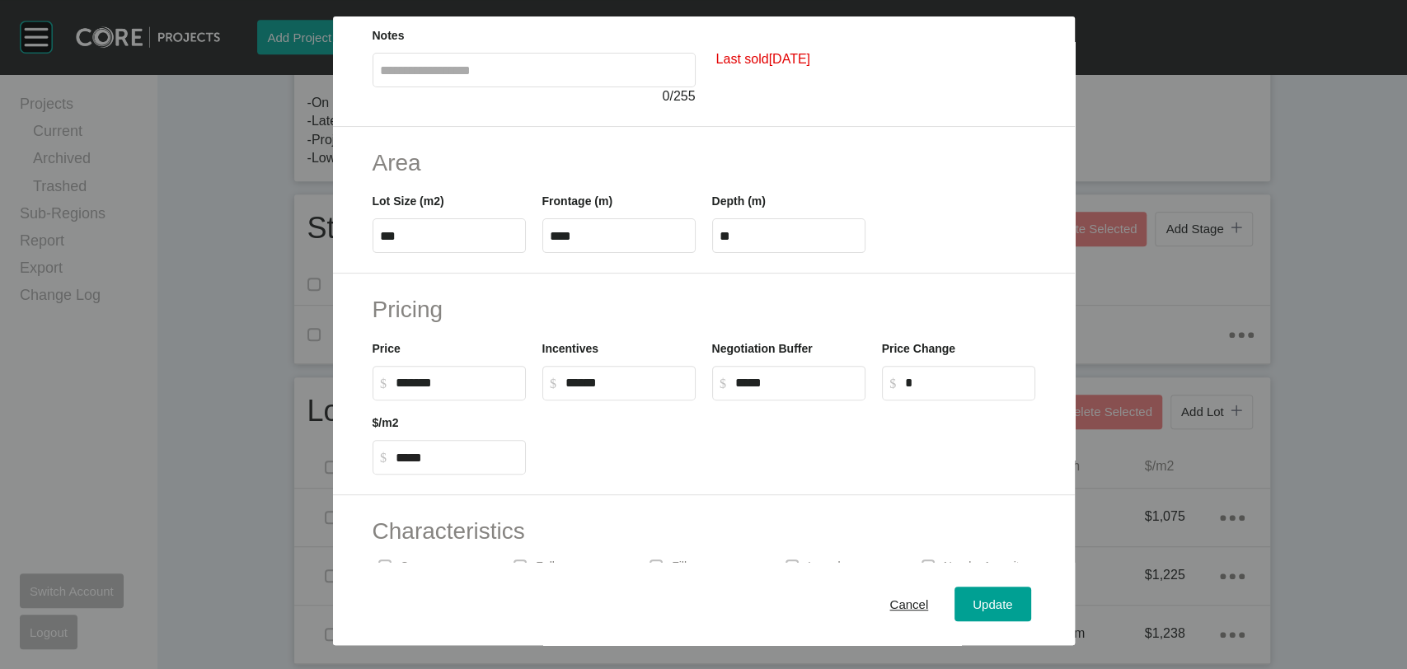
scroll to position [219, 0]
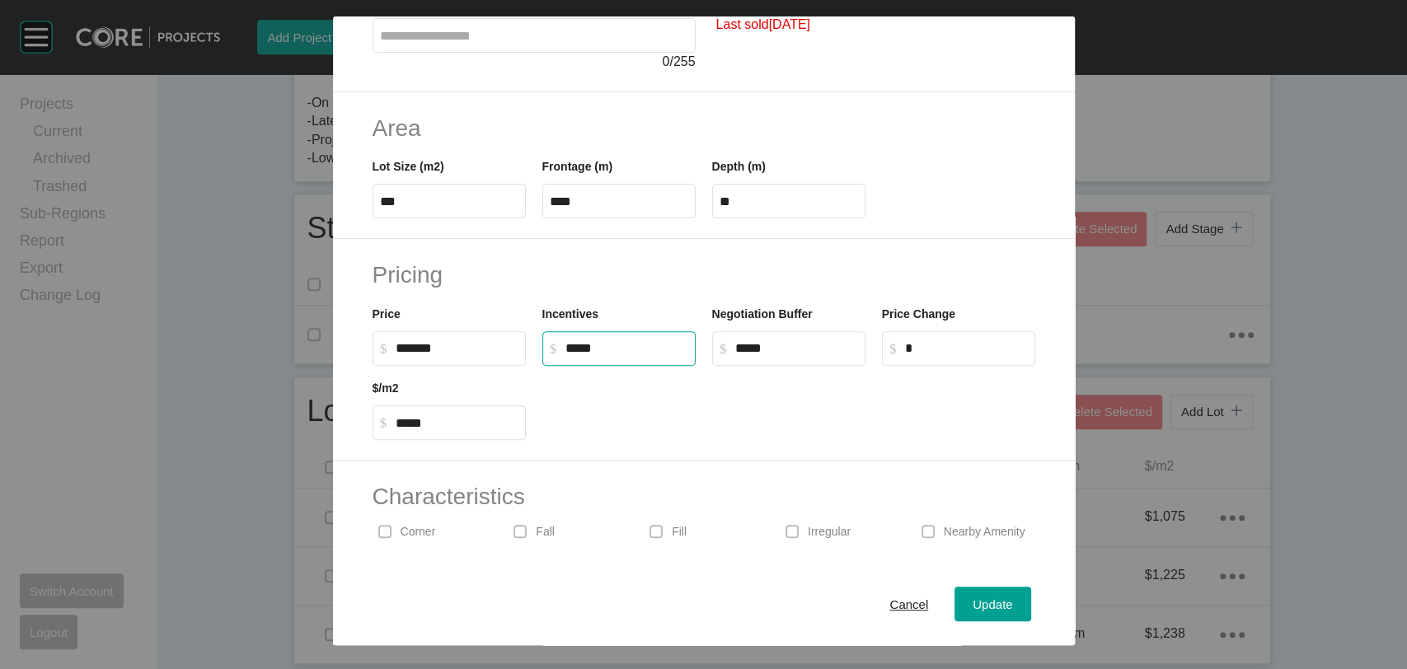
drag, startPoint x: 644, startPoint y: 351, endPoint x: 547, endPoint y: 341, distance: 96.9
click at [547, 341] on label "$ Created with Sketch. $ *****" at bounding box center [618, 348] width 153 height 35
type input "******"
click at [814, 346] on input "****" at bounding box center [796, 348] width 123 height 14
drag, startPoint x: 643, startPoint y: 339, endPoint x: 453, endPoint y: 349, distance: 189.8
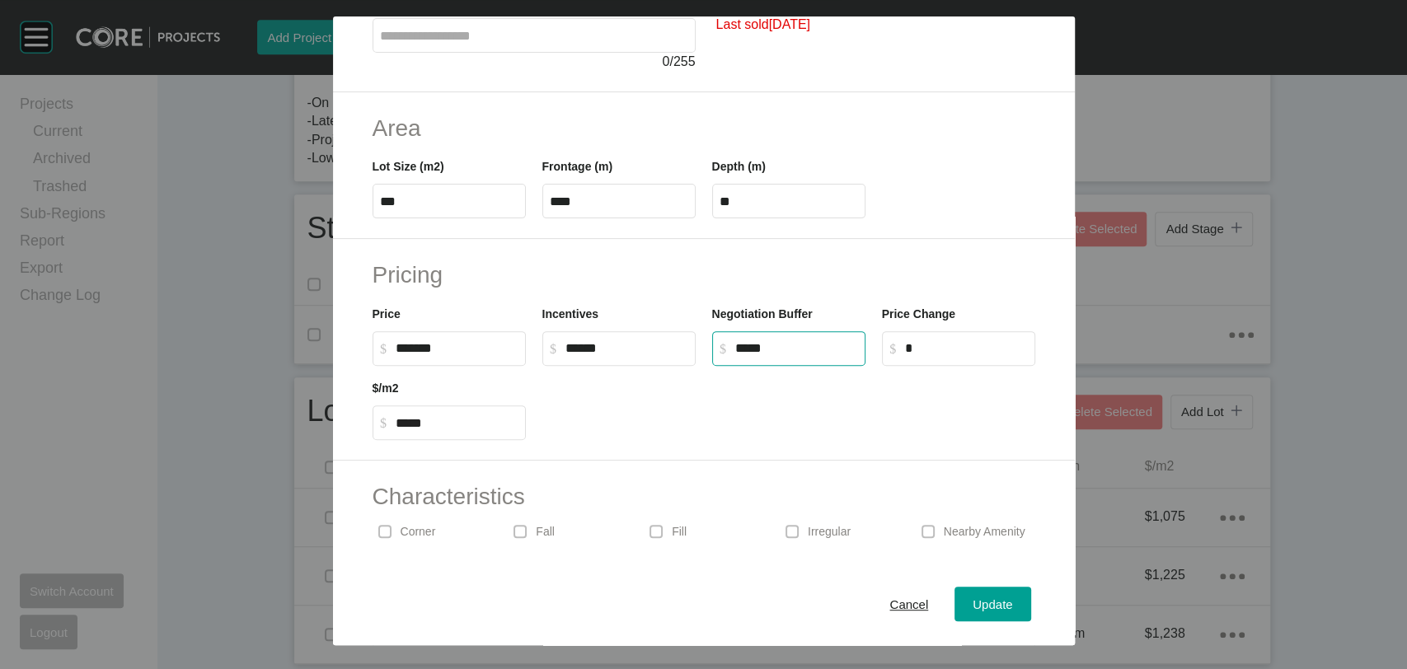
click at [453, 349] on div "Price $ Created with Sketch. $ ******* Incentives $ Created with Sketch. $ ****…" at bounding box center [703, 329] width 679 height 74
click at [657, 405] on div at bounding box center [788, 403] width 509 height 74
click at [790, 346] on input "****" at bounding box center [796, 348] width 123 height 14
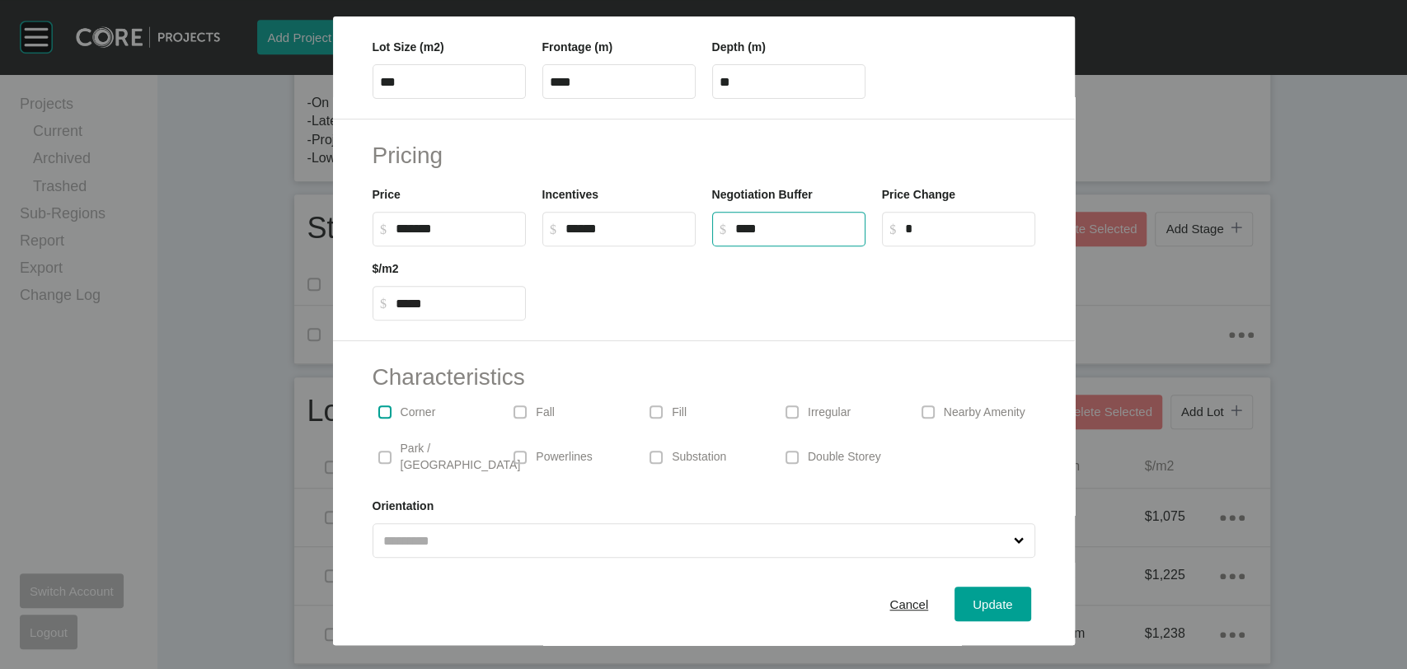
type input "*****"
click at [381, 412] on label at bounding box center [384, 412] width 13 height 13
click at [786, 410] on label at bounding box center [792, 412] width 13 height 13
click at [653, 527] on input "text" at bounding box center [695, 540] width 631 height 33
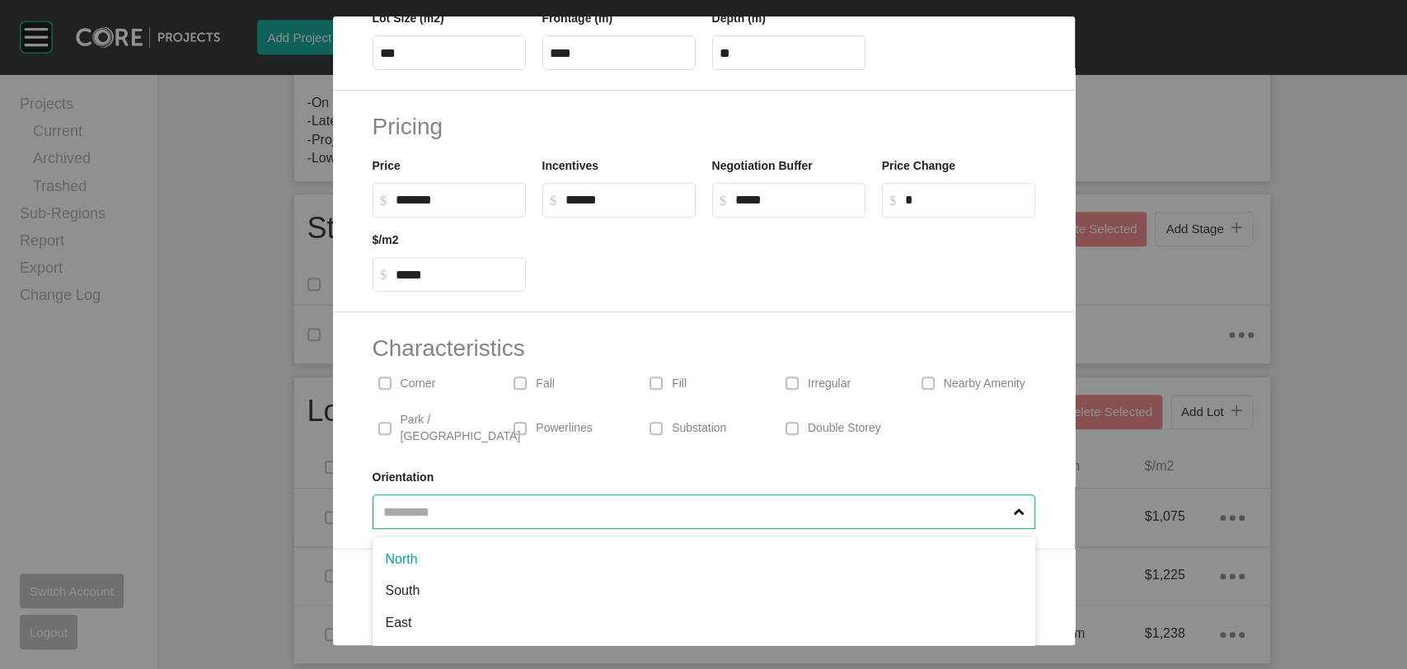
scroll to position [383, 0]
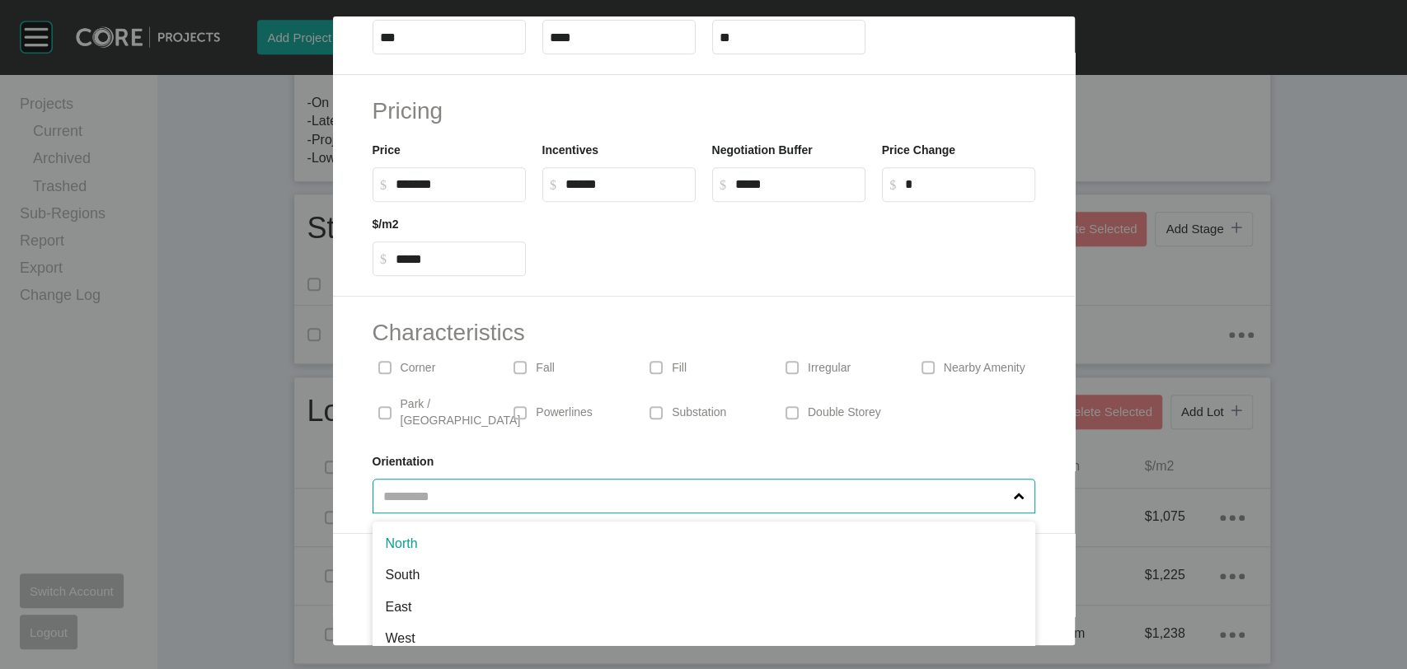
click at [518, 448] on div "Characteristics Corner Fall Fill Irregular Nearby Amenity Park / Wetlands Power…" at bounding box center [704, 415] width 742 height 237
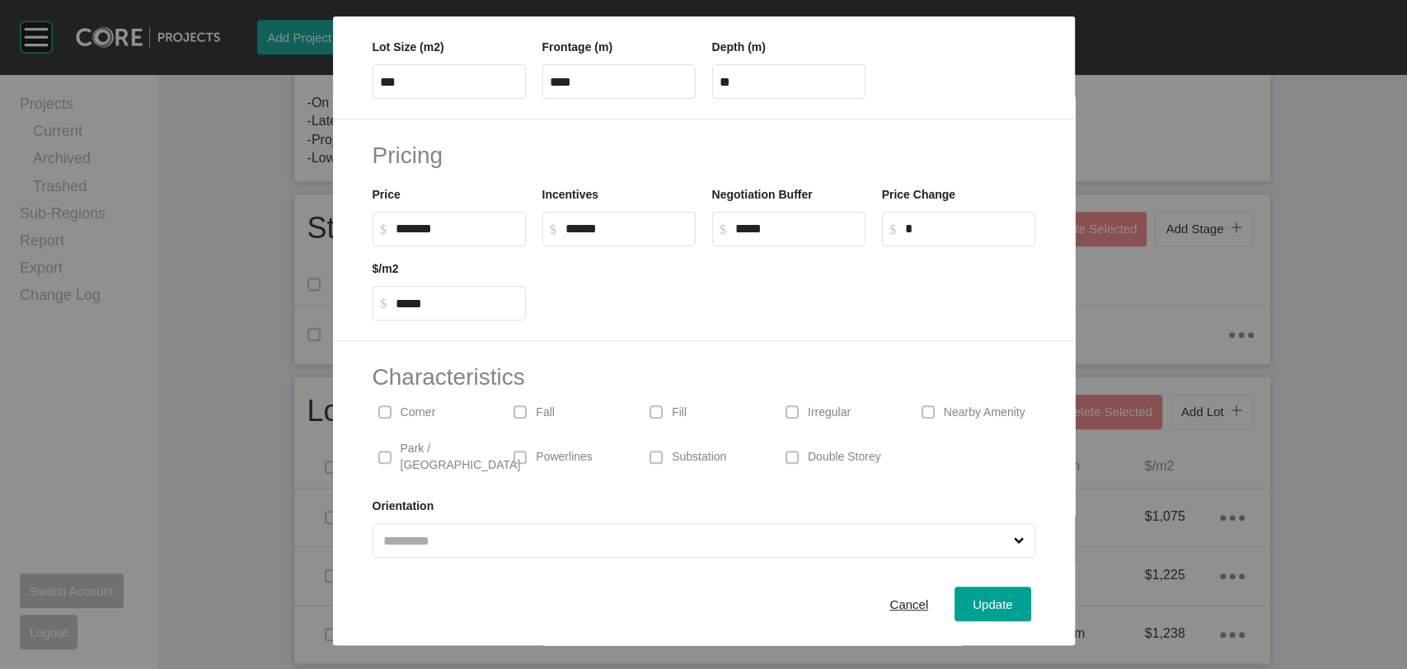
click at [515, 532] on input "text" at bounding box center [695, 540] width 631 height 33
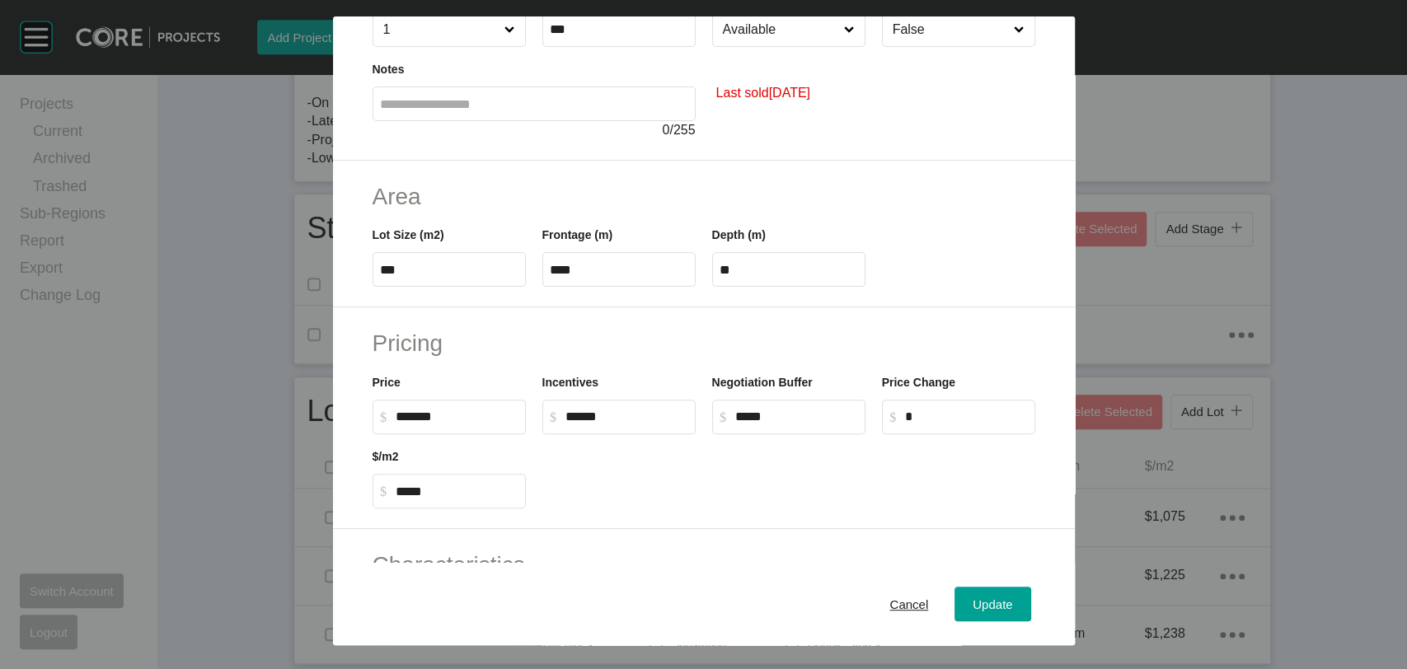
scroll to position [0, 0]
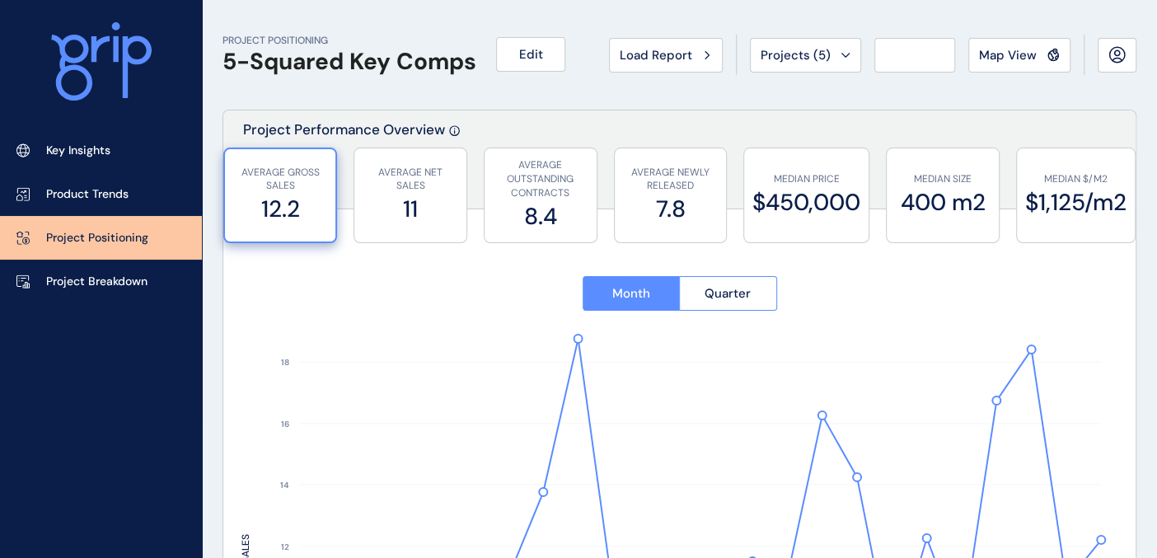
type input "*****"
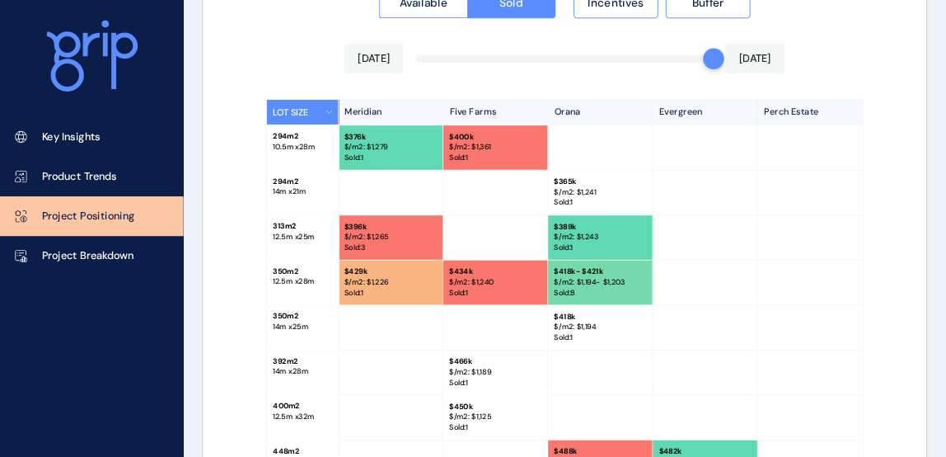
scroll to position [1648, 0]
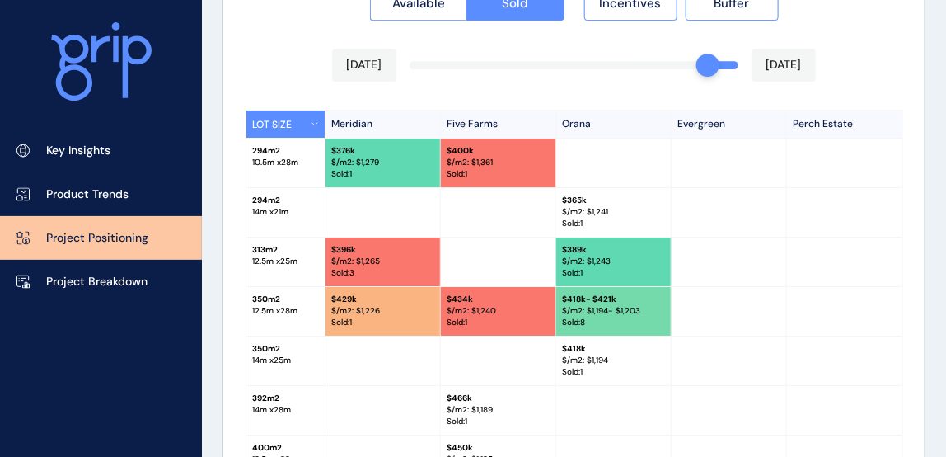
drag, startPoint x: 733, startPoint y: 65, endPoint x: 704, endPoint y: 66, distance: 28.9
click at [704, 66] on div at bounding box center [707, 65] width 23 height 23
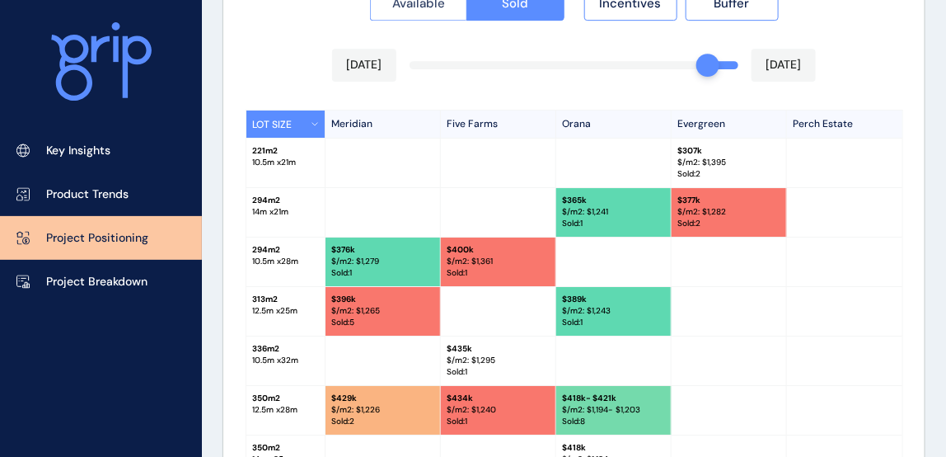
click at [417, 11] on button "Available" at bounding box center [418, 3] width 97 height 35
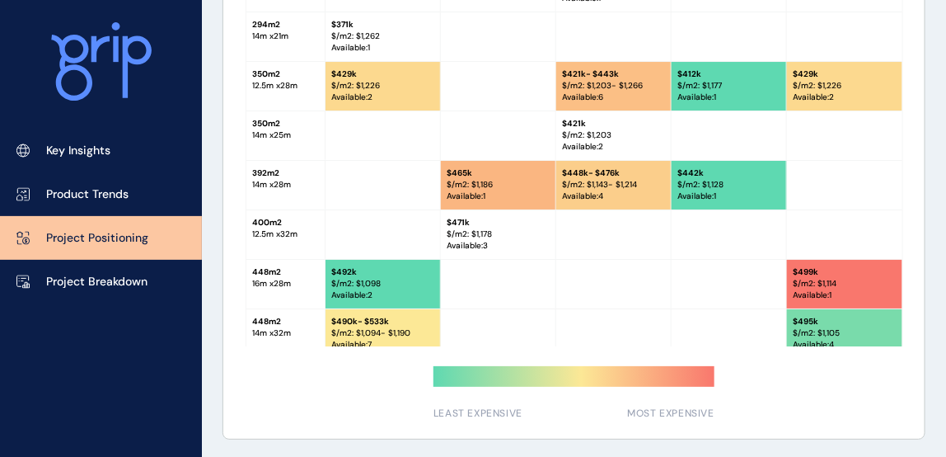
scroll to position [1748, 0]
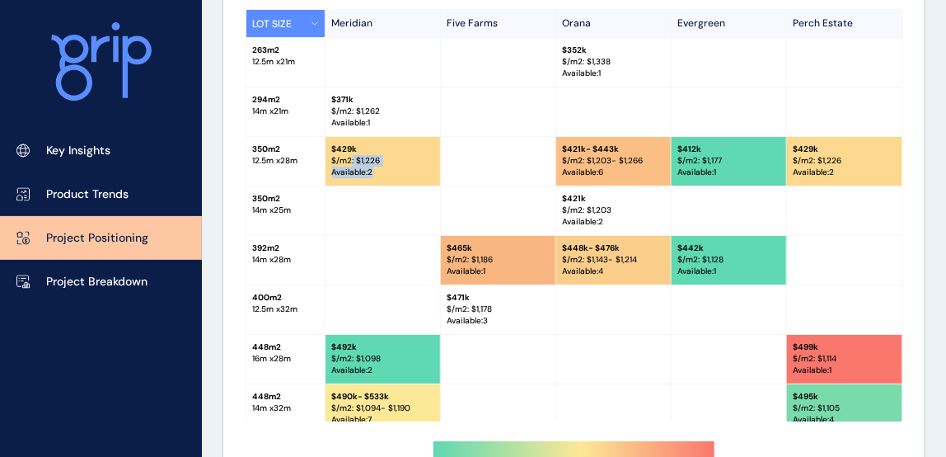
drag, startPoint x: 349, startPoint y: 160, endPoint x: 399, endPoint y: 163, distance: 49.6
click at [399, 163] on div "$ 429k $/m2: $ 1,226 Available : 2" at bounding box center [383, 161] width 115 height 49
click at [399, 166] on p "Available : 2" at bounding box center [382, 172] width 101 height 12
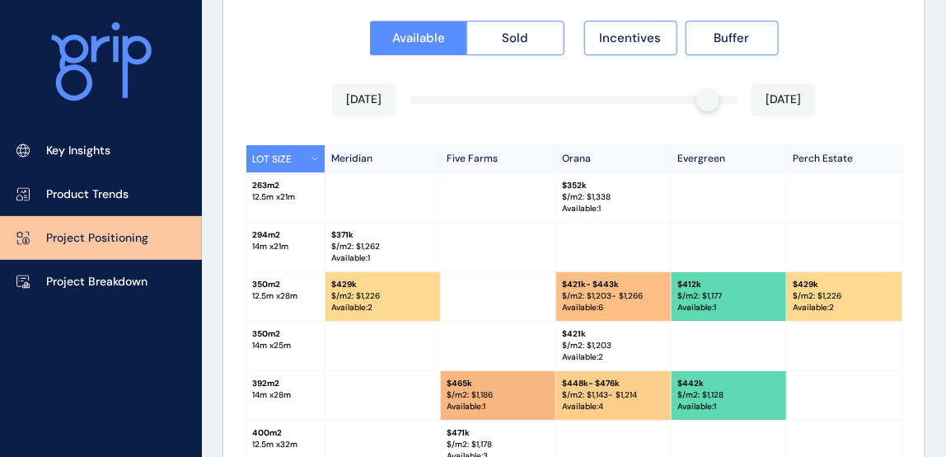
scroll to position [1598, 0]
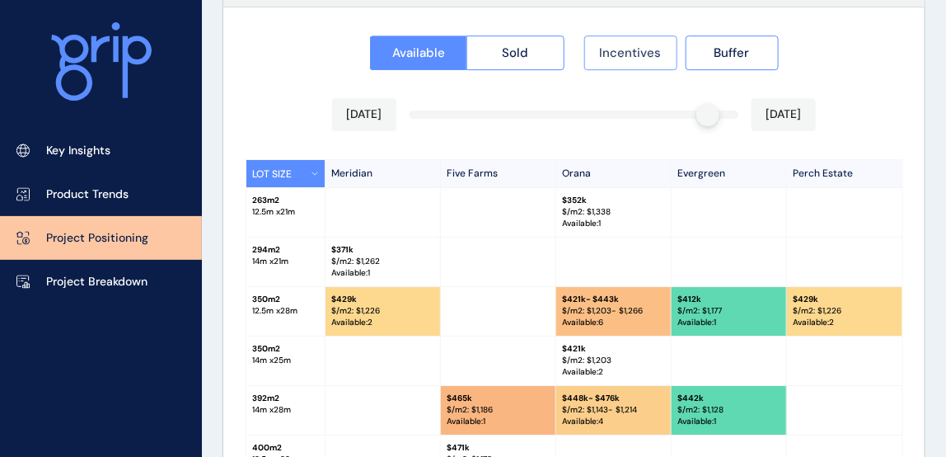
click at [649, 51] on span "Incentives" at bounding box center [631, 53] width 62 height 16
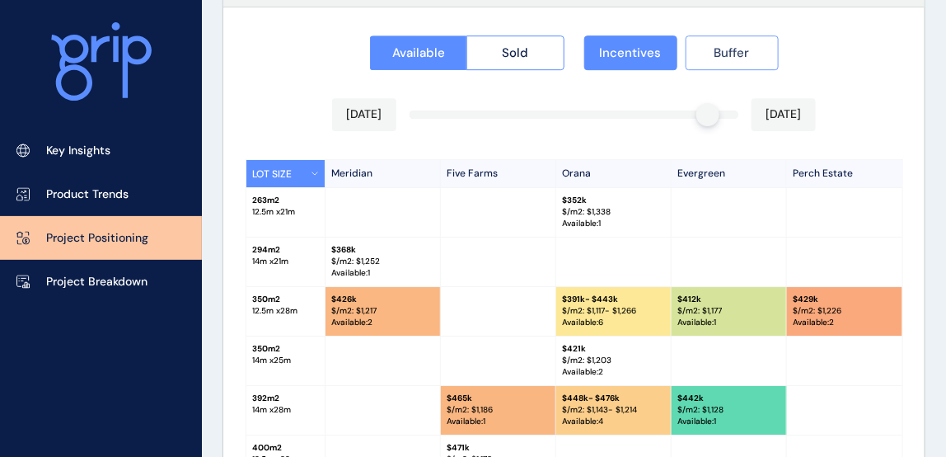
click at [701, 54] on button "Buffer" at bounding box center [732, 52] width 93 height 35
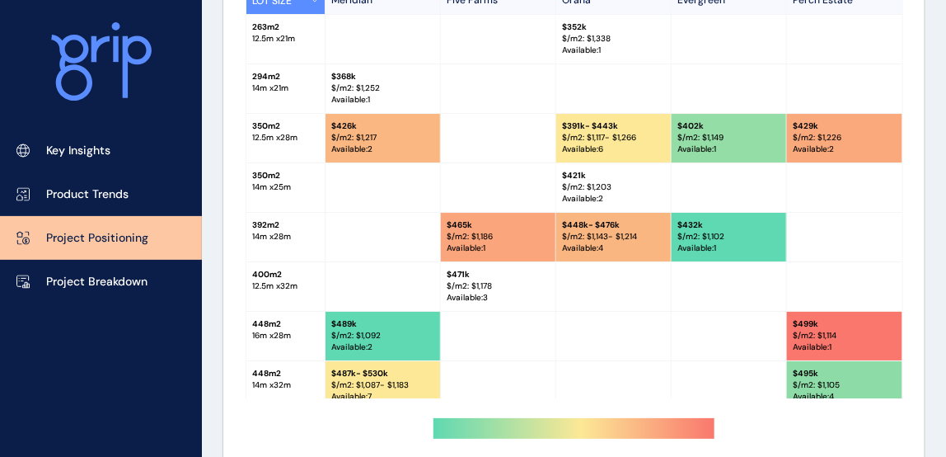
scroll to position [1748, 0]
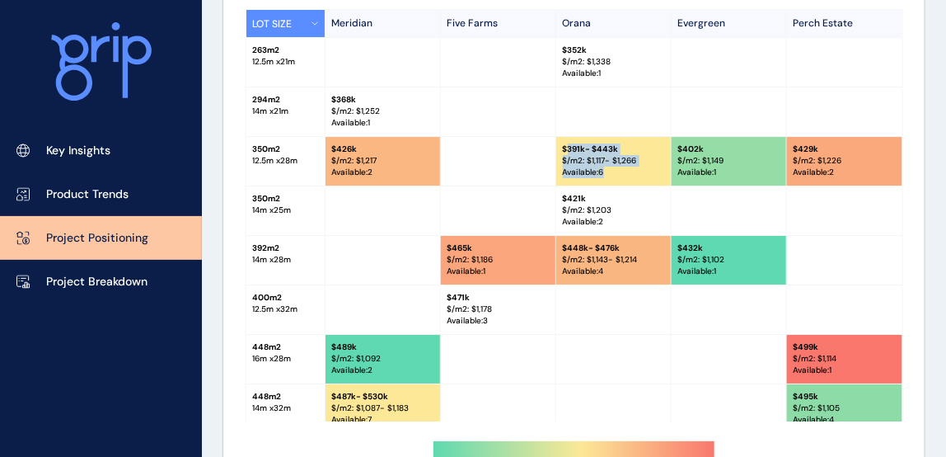
drag, startPoint x: 623, startPoint y: 169, endPoint x: 563, endPoint y: 147, distance: 64.2
click at [563, 147] on div "$ 391k - $443k $/m2: $ 1,117 - $1,266 Available : 6" at bounding box center [613, 161] width 115 height 49
click at [564, 147] on p "$ 391k - $443k" at bounding box center [613, 149] width 101 height 12
click at [568, 147] on p "$ 391k - $443k" at bounding box center [613, 149] width 101 height 12
drag, startPoint x: 382, startPoint y: 162, endPoint x: 343, endPoint y: 151, distance: 40.2
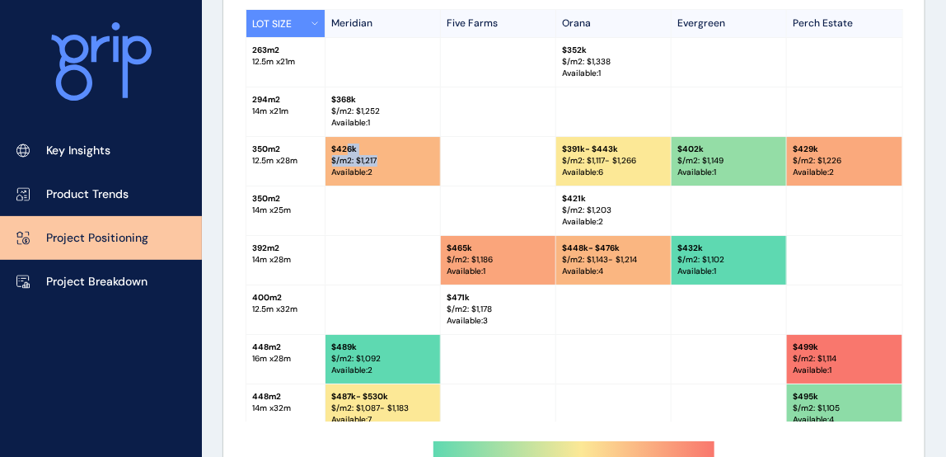
click at [343, 151] on div "$ 426k $/m2: $ 1,217 Available : 2" at bounding box center [383, 161] width 115 height 49
click at [343, 151] on p "$ 426k" at bounding box center [382, 149] width 101 height 12
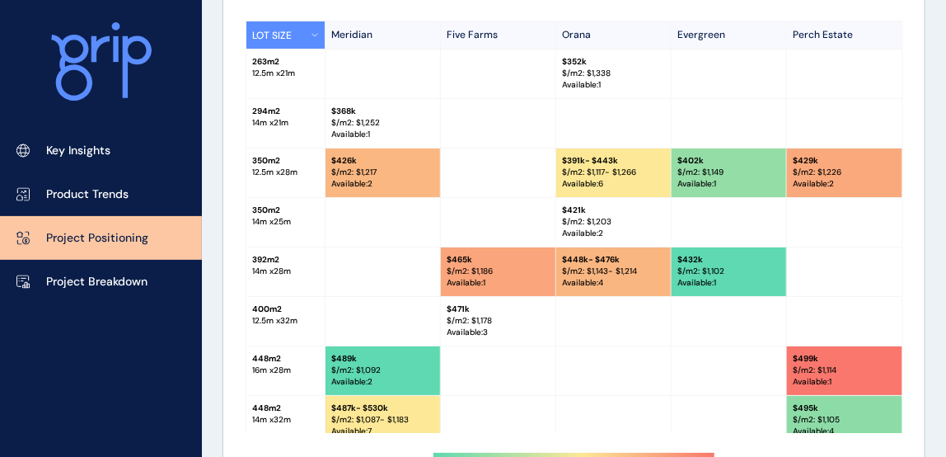
scroll to position [1673, 0]
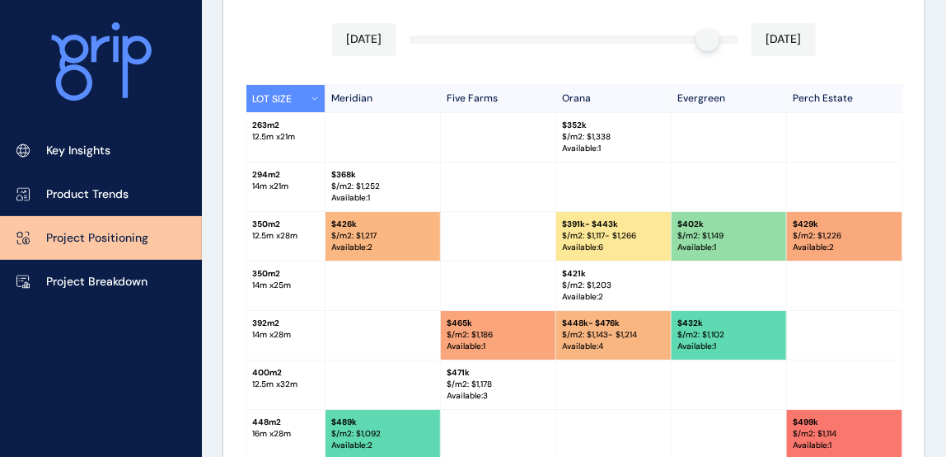
click at [249, 30] on div "Available Sold Incentives Buffer [DATE] [DATE] LOT SIZE Meridian Five Farms Ora…" at bounding box center [573, 260] width 701 height 656
drag, startPoint x: 266, startPoint y: 35, endPoint x: 279, endPoint y: 32, distance: 12.6
click at [267, 35] on div "Available Sold Incentives Buffer [DATE] [DATE] LOT SIZE Meridian Five Farms Ora…" at bounding box center [573, 260] width 701 height 656
click at [312, 27] on div "Available Sold Incentives Buffer [DATE] [DATE] LOT SIZE Meridian Five Farms Ora…" at bounding box center [573, 260] width 701 height 656
click at [252, 33] on div "Available Sold Incentives Buffer [DATE] [DATE] LOT SIZE Meridian Five Farms Ora…" at bounding box center [573, 260] width 701 height 656
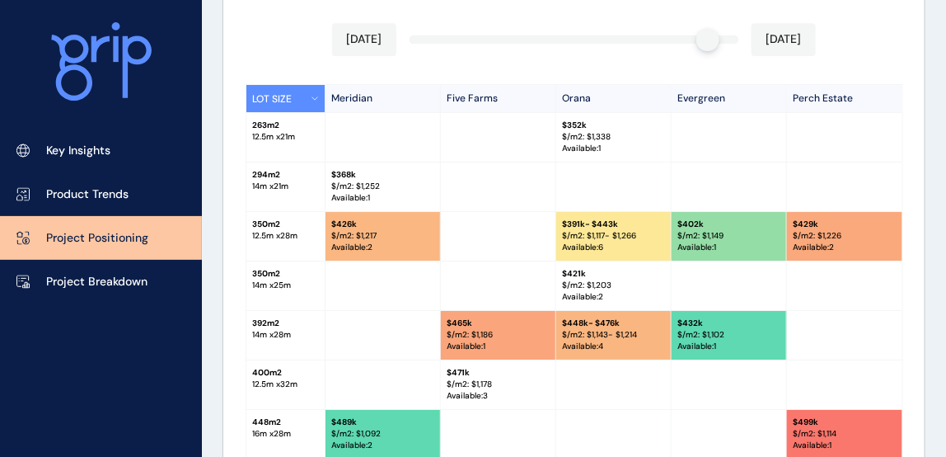
click at [286, 31] on div "Available Sold Incentives Buffer [DATE] [DATE] LOT SIZE Meridian Five Farms Ora…" at bounding box center [573, 260] width 701 height 656
drag, startPoint x: 632, startPoint y: 146, endPoint x: 559, endPoint y: 123, distance: 76.9
click at [559, 123] on div "$ 352k $/m2: $ 1,338 Available : 1" at bounding box center [613, 137] width 115 height 49
click at [583, 138] on p "$/m2: $ 1,338" at bounding box center [613, 137] width 101 height 12
click at [612, 150] on p "Available : 1" at bounding box center [613, 149] width 101 height 12
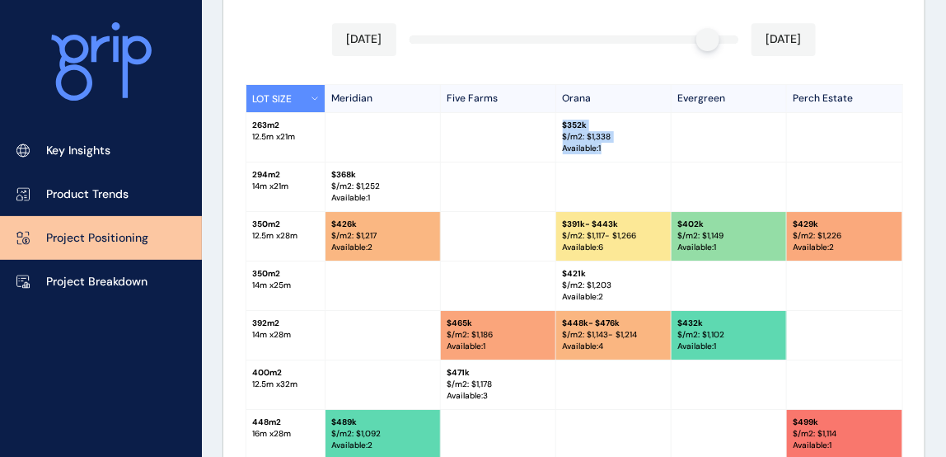
click at [607, 148] on p "Available : 1" at bounding box center [613, 149] width 101 height 12
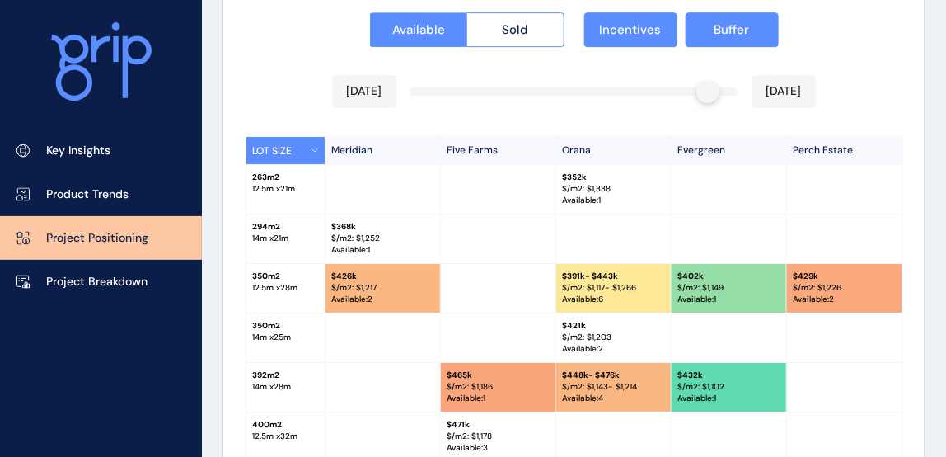
scroll to position [1598, 0]
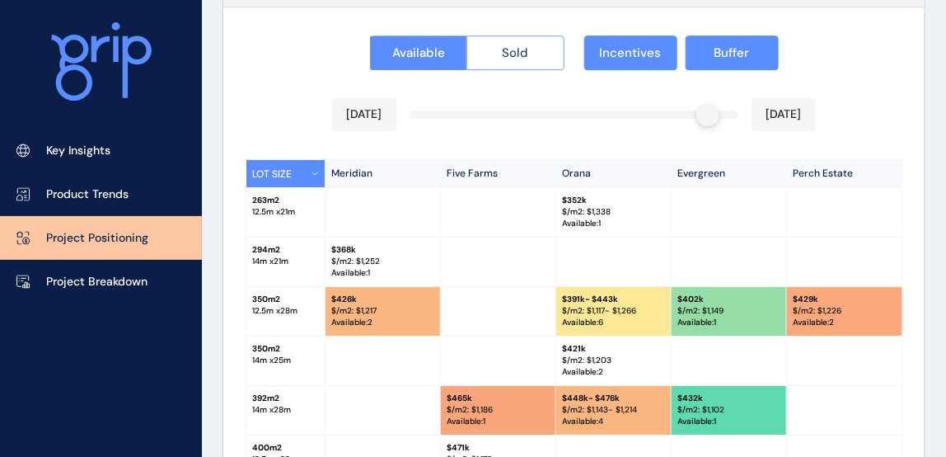
click at [504, 54] on span "Sold" at bounding box center [515, 53] width 26 height 16
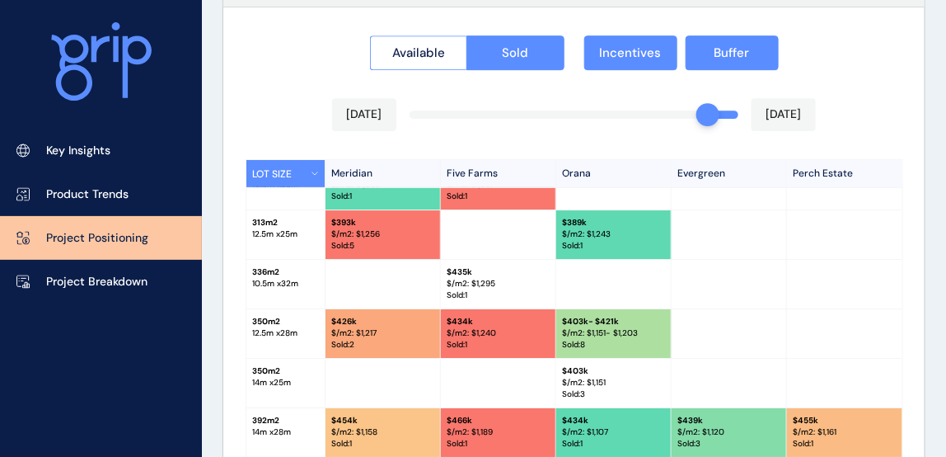
scroll to position [149, 0]
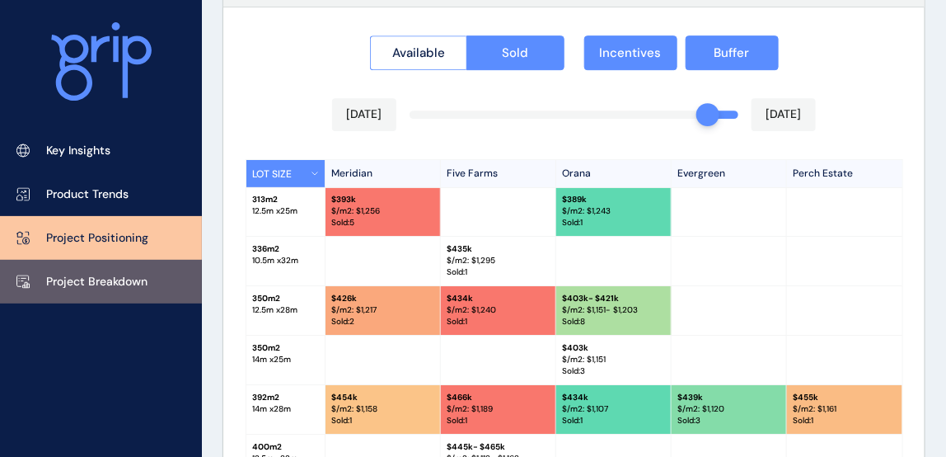
click at [124, 279] on p "Project Breakdown" at bounding box center [96, 282] width 101 height 16
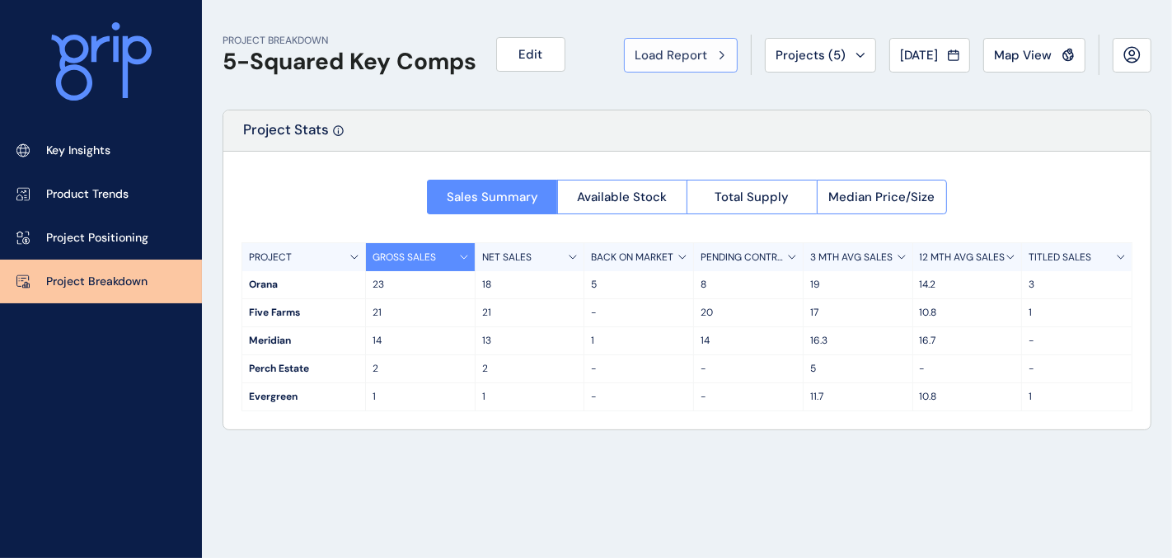
click at [694, 59] on span "Load Report" at bounding box center [671, 55] width 73 height 16
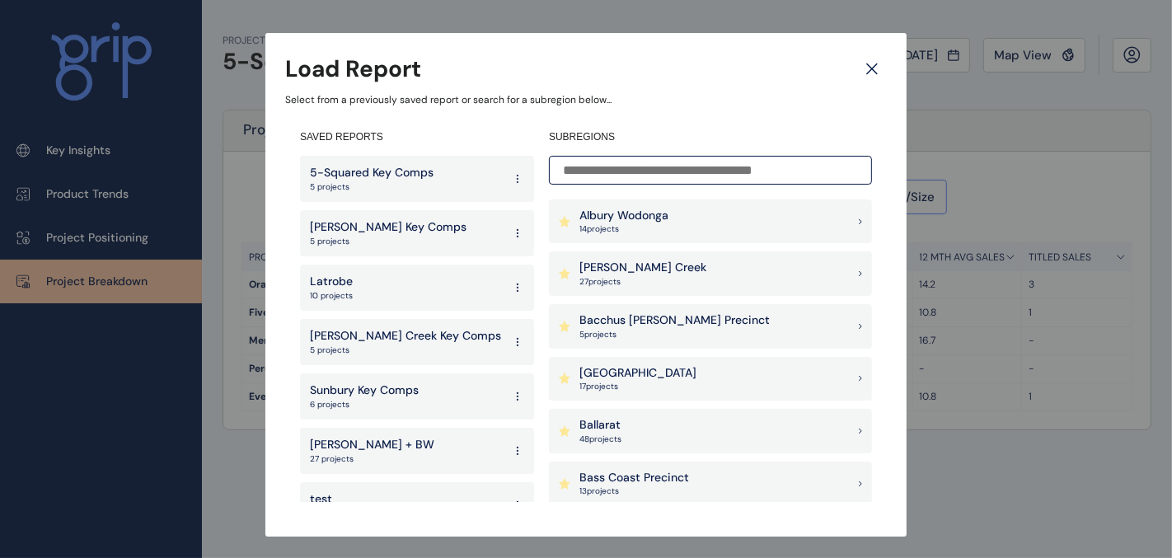
click at [605, 179] on input at bounding box center [710, 170] width 323 height 29
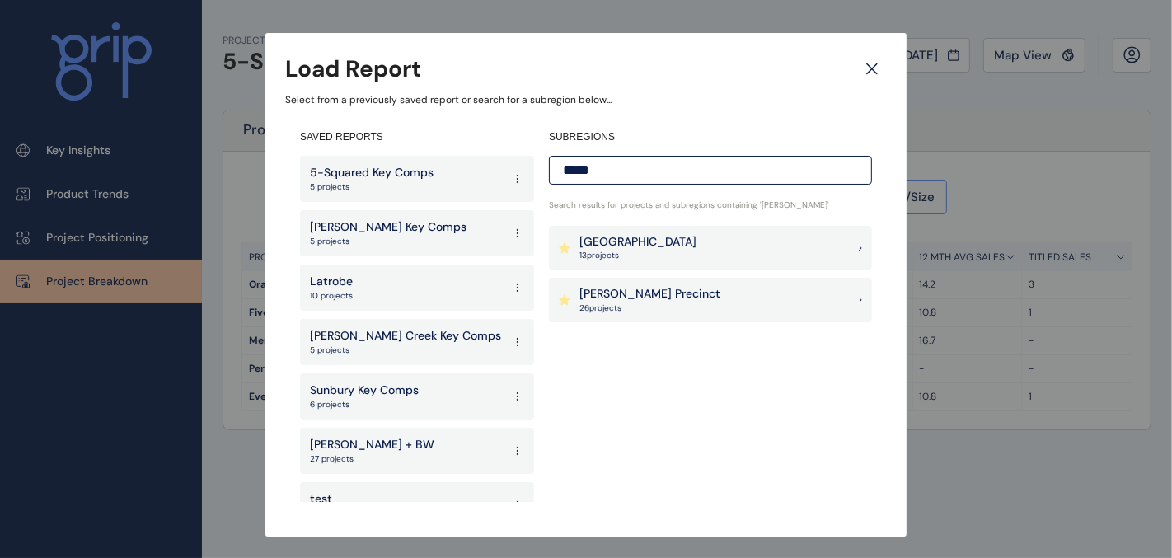
type input "*****"
click at [635, 298] on p "[PERSON_NAME] Precinct" at bounding box center [649, 294] width 141 height 16
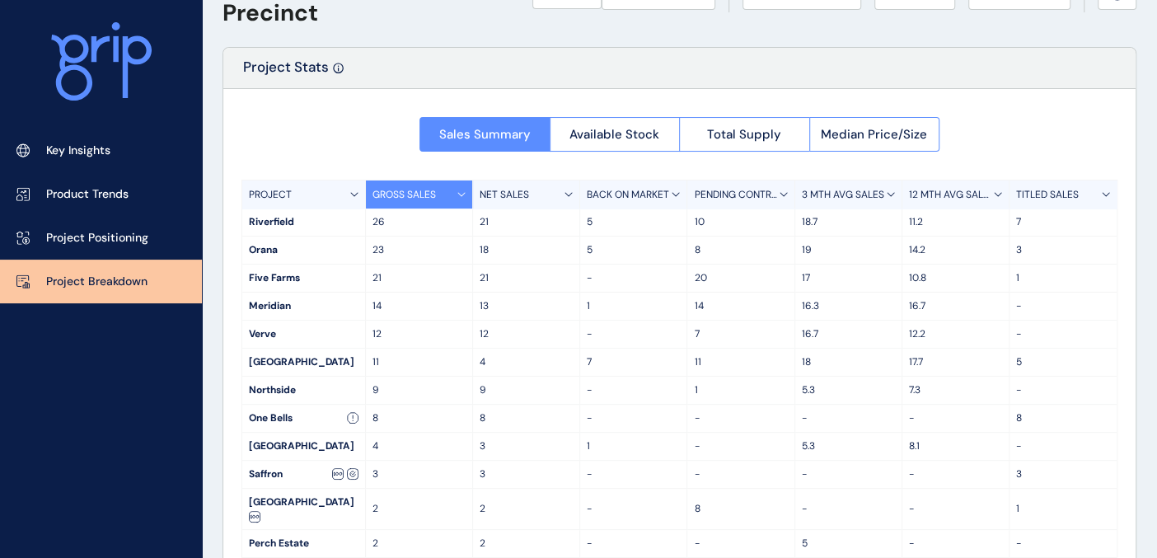
scroll to position [91, 0]
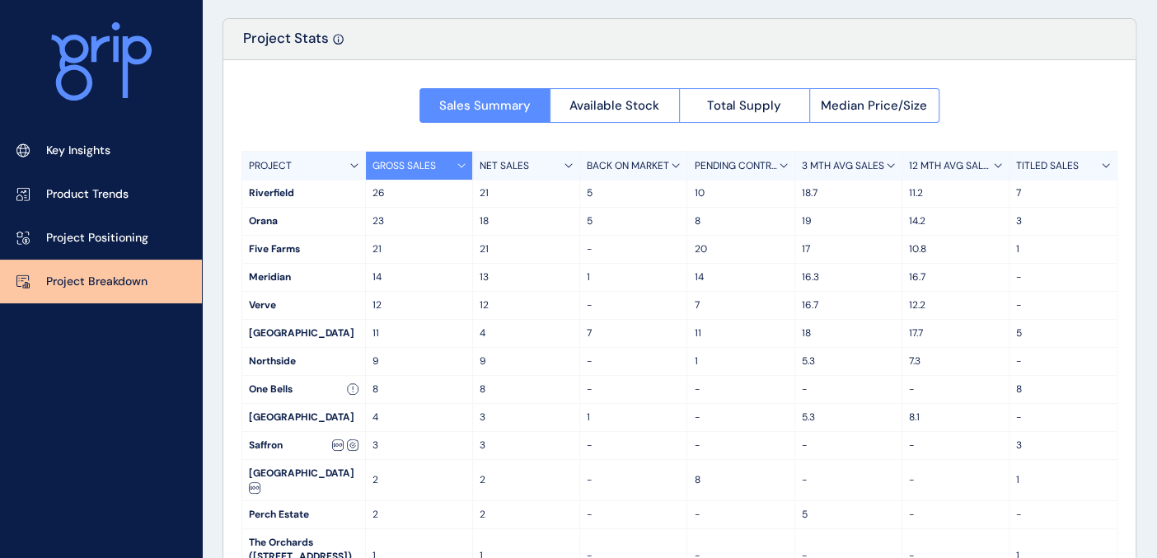
click at [396, 482] on div "2" at bounding box center [419, 480] width 107 height 40
drag, startPoint x: 400, startPoint y: 503, endPoint x: 379, endPoint y: 504, distance: 20.6
click at [379, 508] on p "2" at bounding box center [419, 515] width 93 height 14
click at [887, 163] on icon at bounding box center [891, 165] width 8 height 5
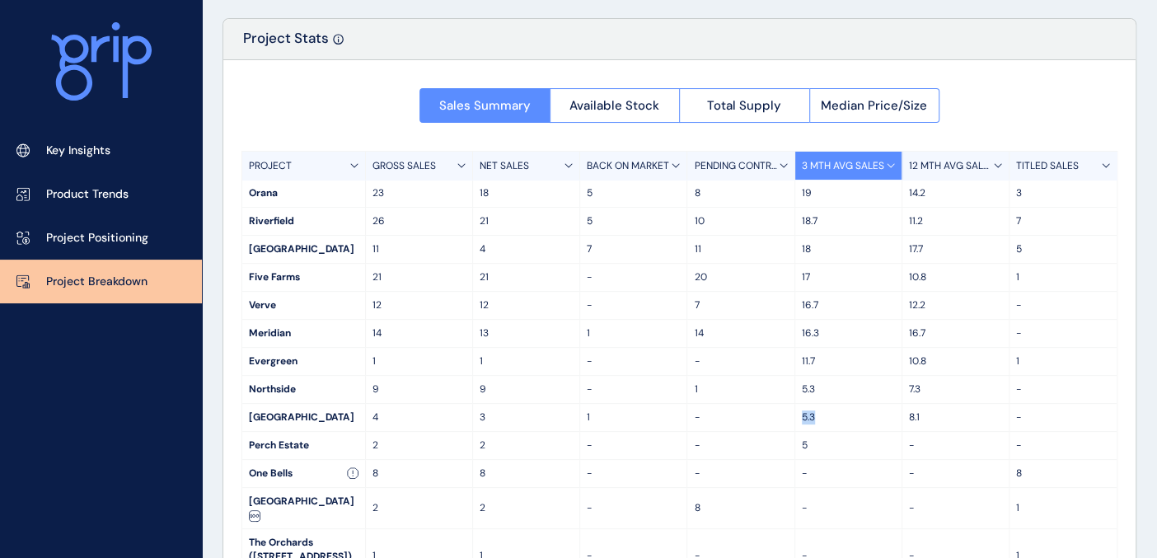
drag, startPoint x: 817, startPoint y: 419, endPoint x: 791, endPoint y: 422, distance: 25.8
click at [795, 422] on div "5.3" at bounding box center [848, 417] width 107 height 27
click at [824, 418] on p "5.3" at bounding box center [848, 417] width 93 height 14
click at [826, 418] on p "5.3" at bounding box center [848, 417] width 93 height 14
click at [804, 420] on p "5.3" at bounding box center [848, 417] width 93 height 14
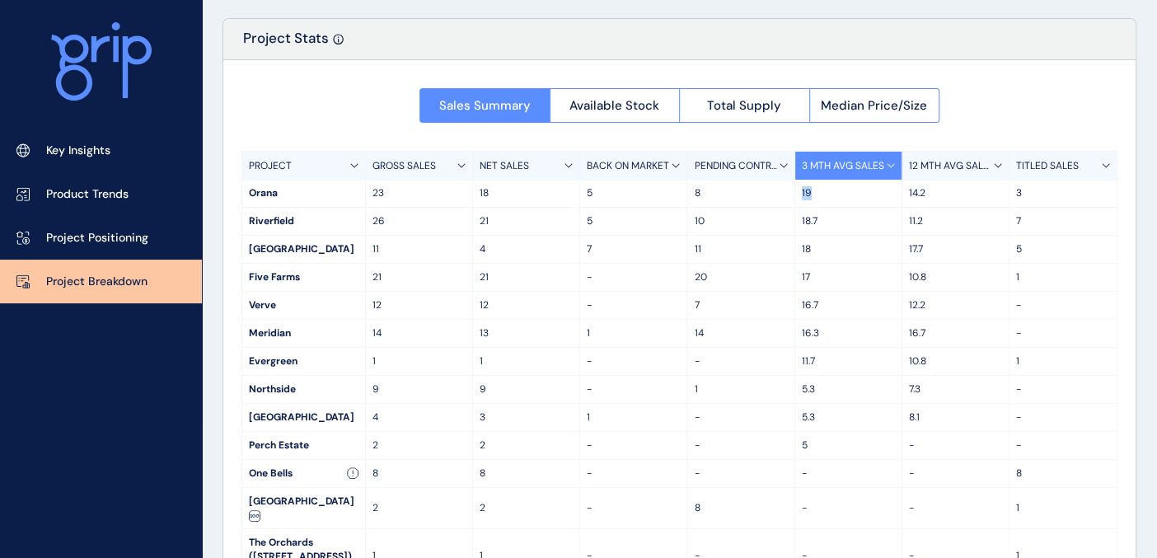
drag, startPoint x: 797, startPoint y: 193, endPoint x: 817, endPoint y: 197, distance: 20.2
click at [817, 197] on div "19" at bounding box center [848, 193] width 107 height 27
click at [817, 197] on p "19" at bounding box center [848, 193] width 93 height 14
click at [629, 115] on button "Available Stock" at bounding box center [615, 105] width 130 height 35
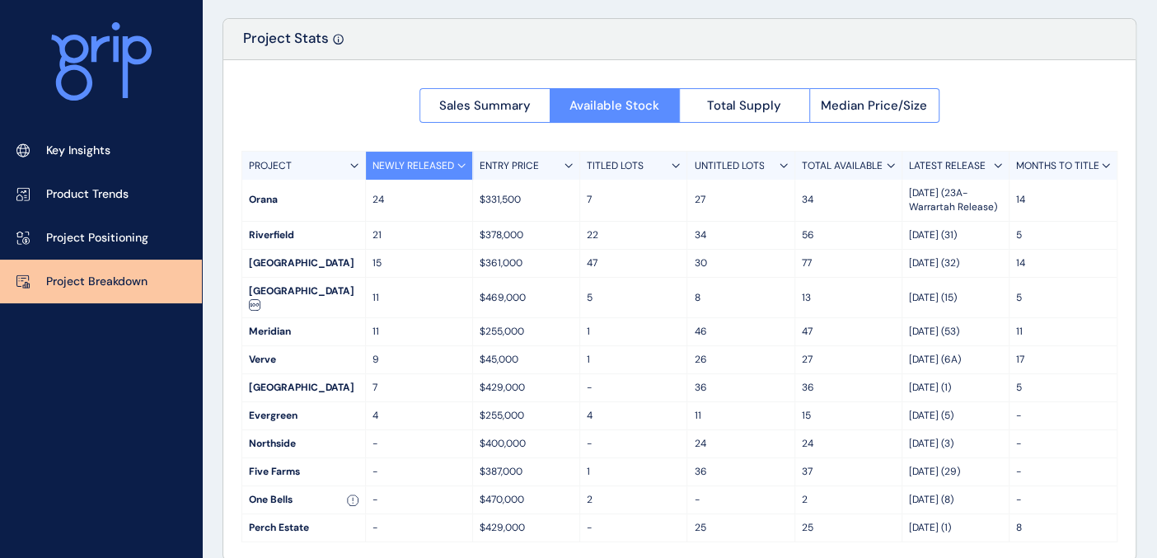
click at [617, 163] on p "TITLED LOTS" at bounding box center [615, 166] width 57 height 14
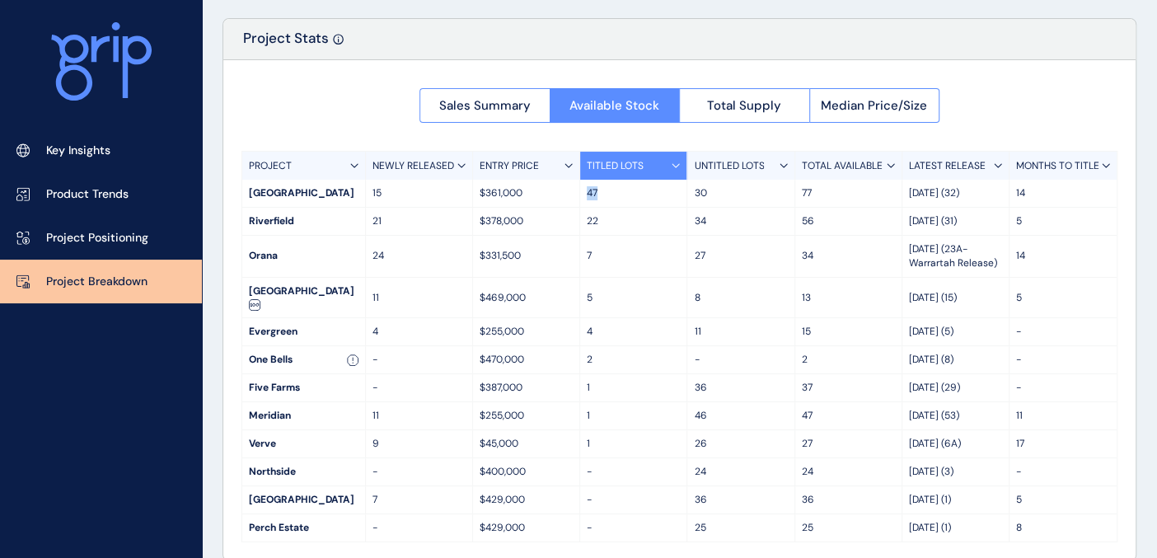
drag, startPoint x: 610, startPoint y: 193, endPoint x: 577, endPoint y: 195, distance: 33.1
click at [577, 195] on div "[GEOGRAPHIC_DATA] 15 $361,000 47 30 77 [DATE] (32) 14" at bounding box center [679, 194] width 875 height 28
click at [613, 191] on p "47" at bounding box center [633, 193] width 93 height 14
click at [1081, 164] on p "MONTHS TO TITLE" at bounding box center [1057, 166] width 83 height 14
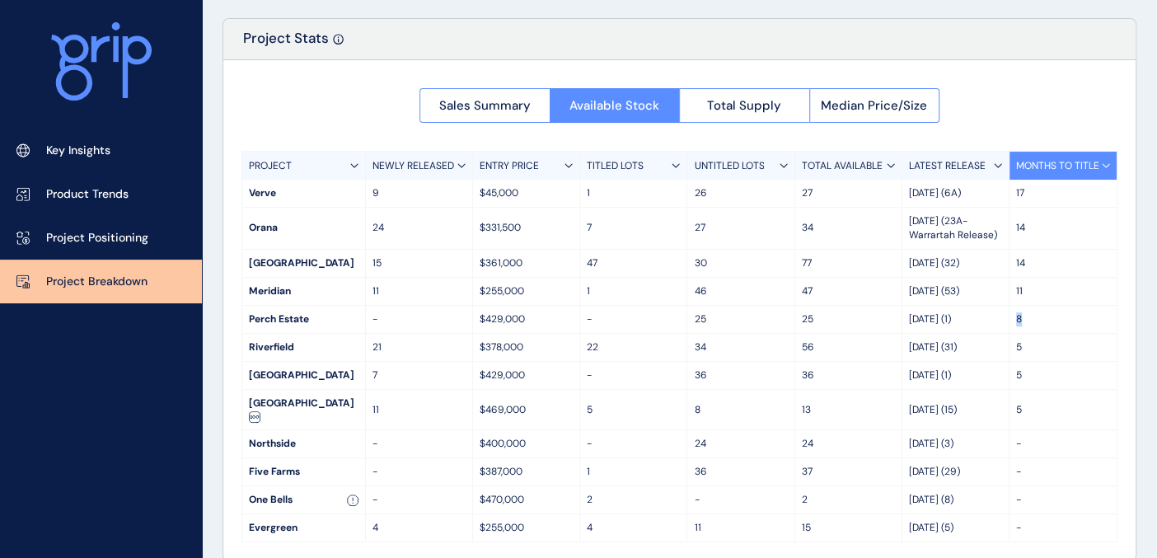
drag, startPoint x: 1034, startPoint y: 318, endPoint x: 1013, endPoint y: 321, distance: 20.9
click at [1013, 321] on div "8" at bounding box center [1063, 319] width 107 height 27
click at [1045, 260] on p "14" at bounding box center [1063, 263] width 94 height 14
click at [772, 101] on span "Total Supply" at bounding box center [744, 105] width 74 height 16
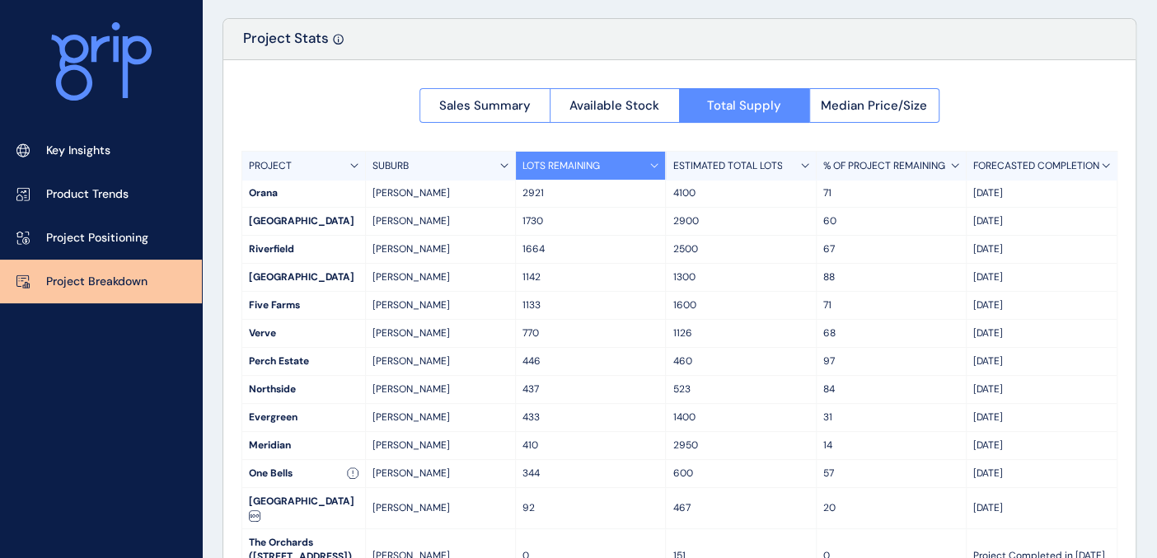
click at [1016, 165] on p "FORECASTED COMPLETION" at bounding box center [1036, 166] width 126 height 14
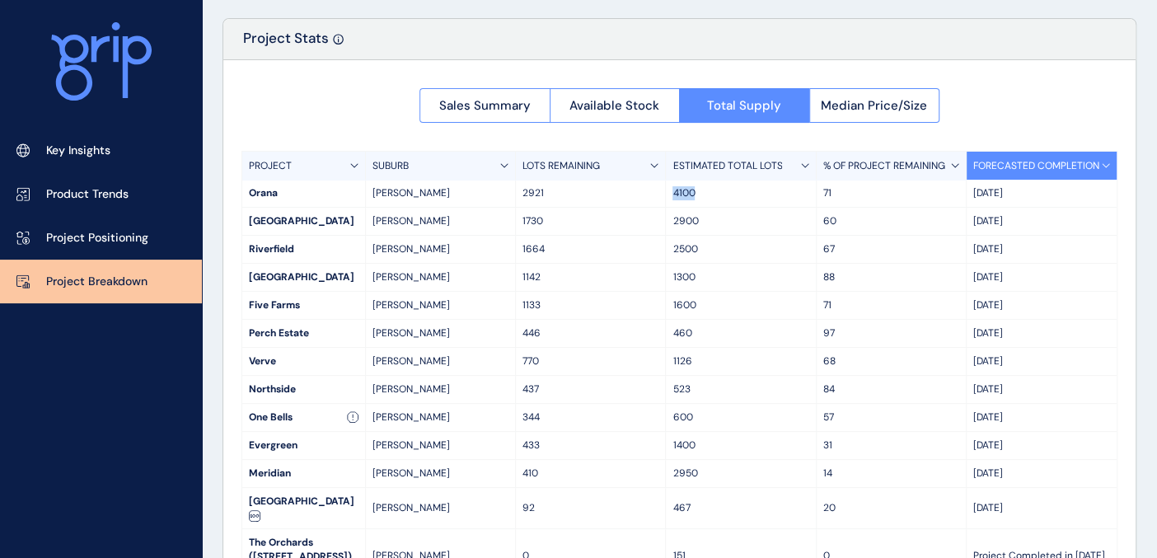
drag, startPoint x: 700, startPoint y: 191, endPoint x: 664, endPoint y: 195, distance: 35.7
click at [666, 195] on div "4100" at bounding box center [741, 193] width 150 height 27
click at [984, 199] on p "[DATE]" at bounding box center [1041, 193] width 137 height 14
click at [997, 191] on p "[DATE]" at bounding box center [1041, 193] width 137 height 14
drag, startPoint x: 999, startPoint y: 191, endPoint x: 979, endPoint y: 190, distance: 19.9
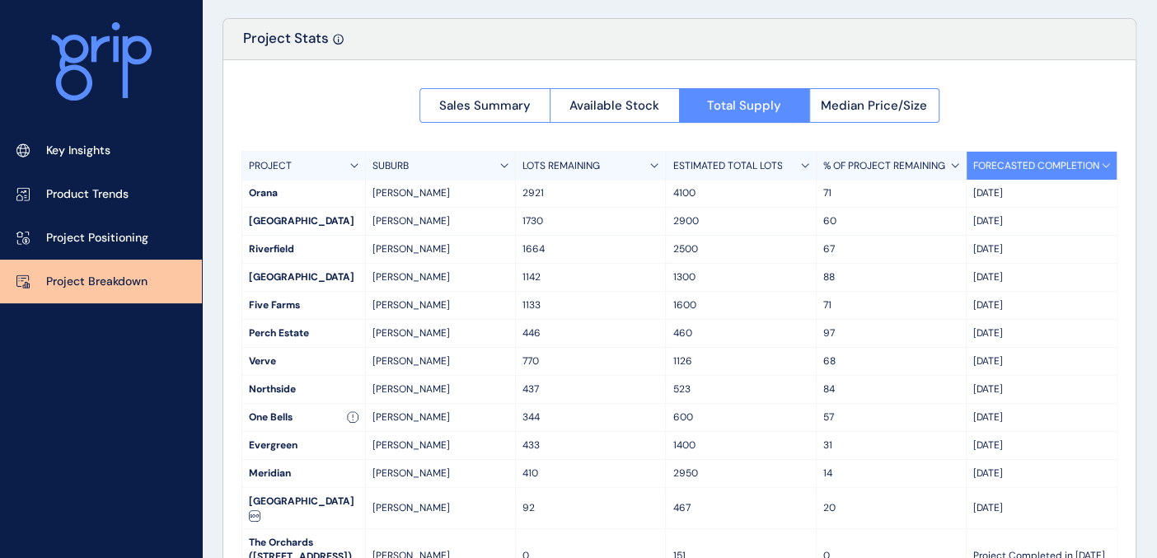
click at [979, 190] on p "[DATE]" at bounding box center [1041, 193] width 137 height 14
click at [958, 204] on div "71" at bounding box center [892, 193] width 150 height 27
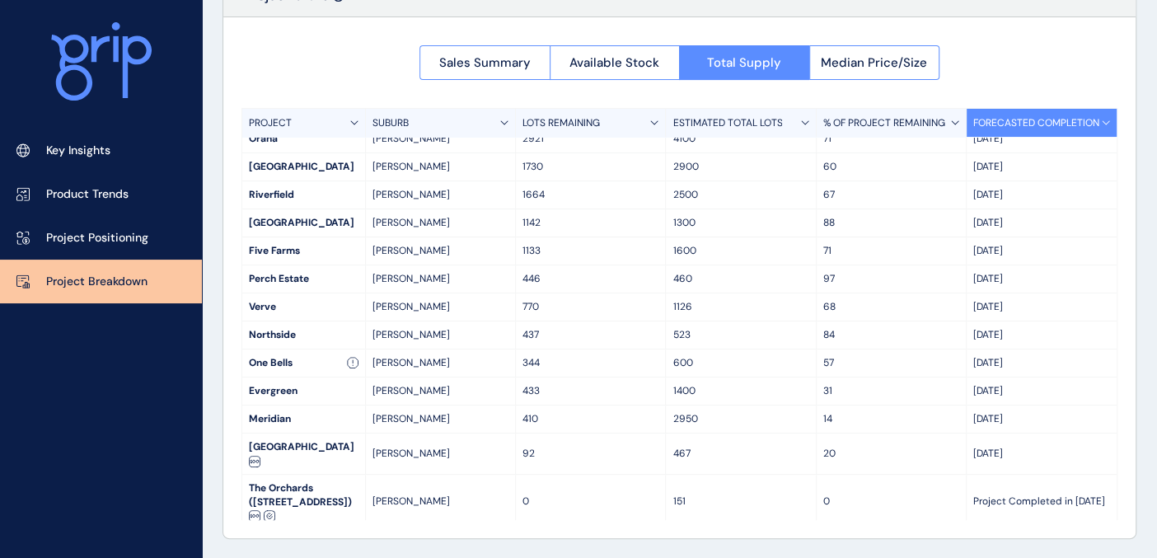
scroll to position [0, 0]
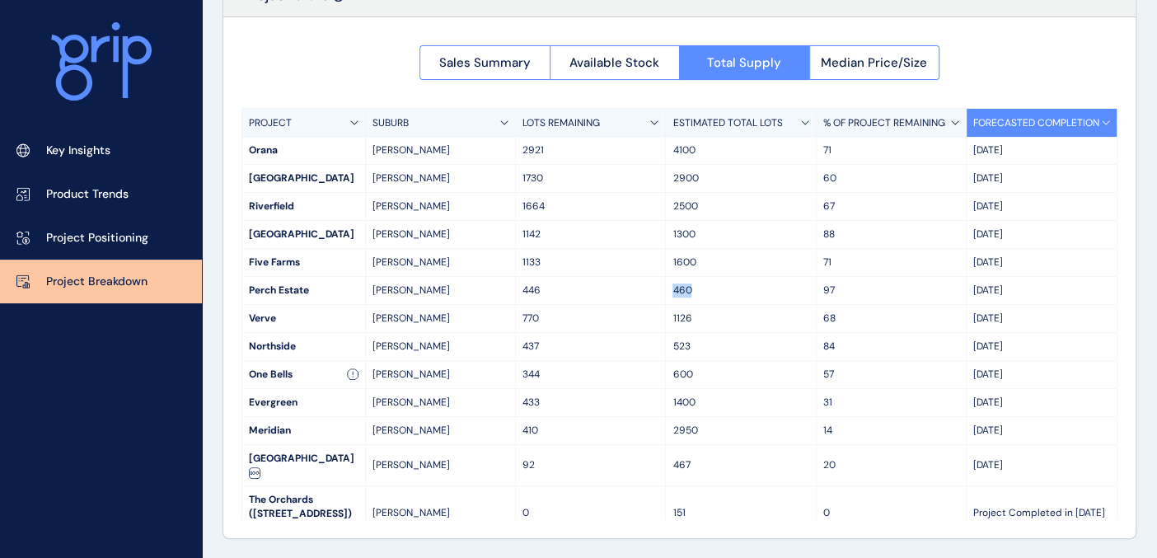
drag, startPoint x: 689, startPoint y: 286, endPoint x: 668, endPoint y: 288, distance: 20.8
click at [668, 288] on div "460" at bounding box center [741, 290] width 150 height 27
click at [677, 290] on p "460" at bounding box center [741, 291] width 136 height 14
click at [1023, 288] on p "[DATE]" at bounding box center [1041, 291] width 137 height 14
drag, startPoint x: 701, startPoint y: 147, endPoint x: 665, endPoint y: 149, distance: 36.4
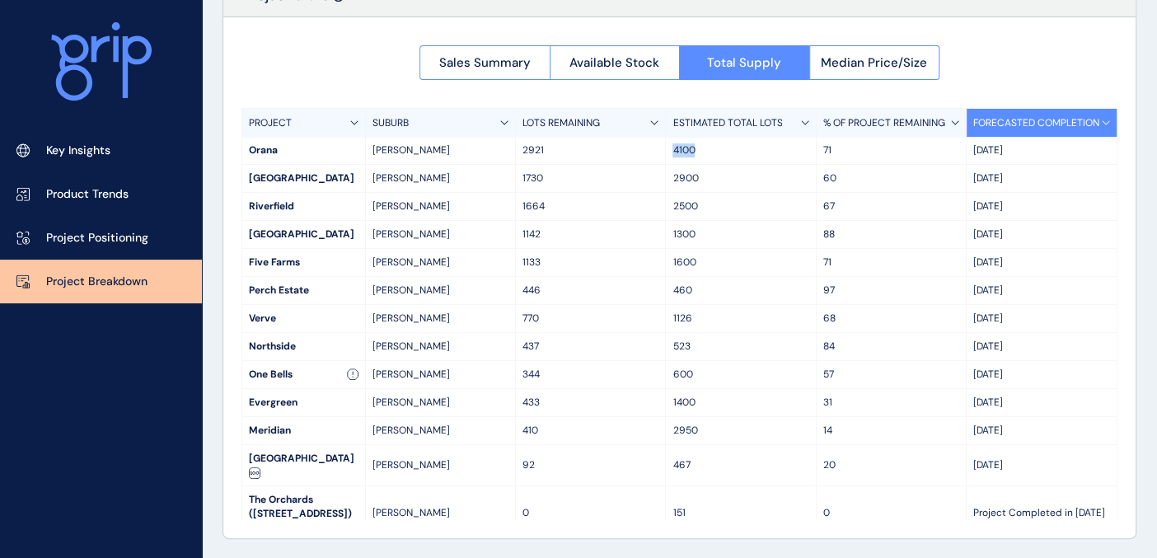
click at [666, 149] on div "4100" at bounding box center [741, 150] width 150 height 27
click at [689, 148] on p "4100" at bounding box center [741, 150] width 136 height 14
